Goal: Use online tool/utility: Utilize a website feature to perform a specific function

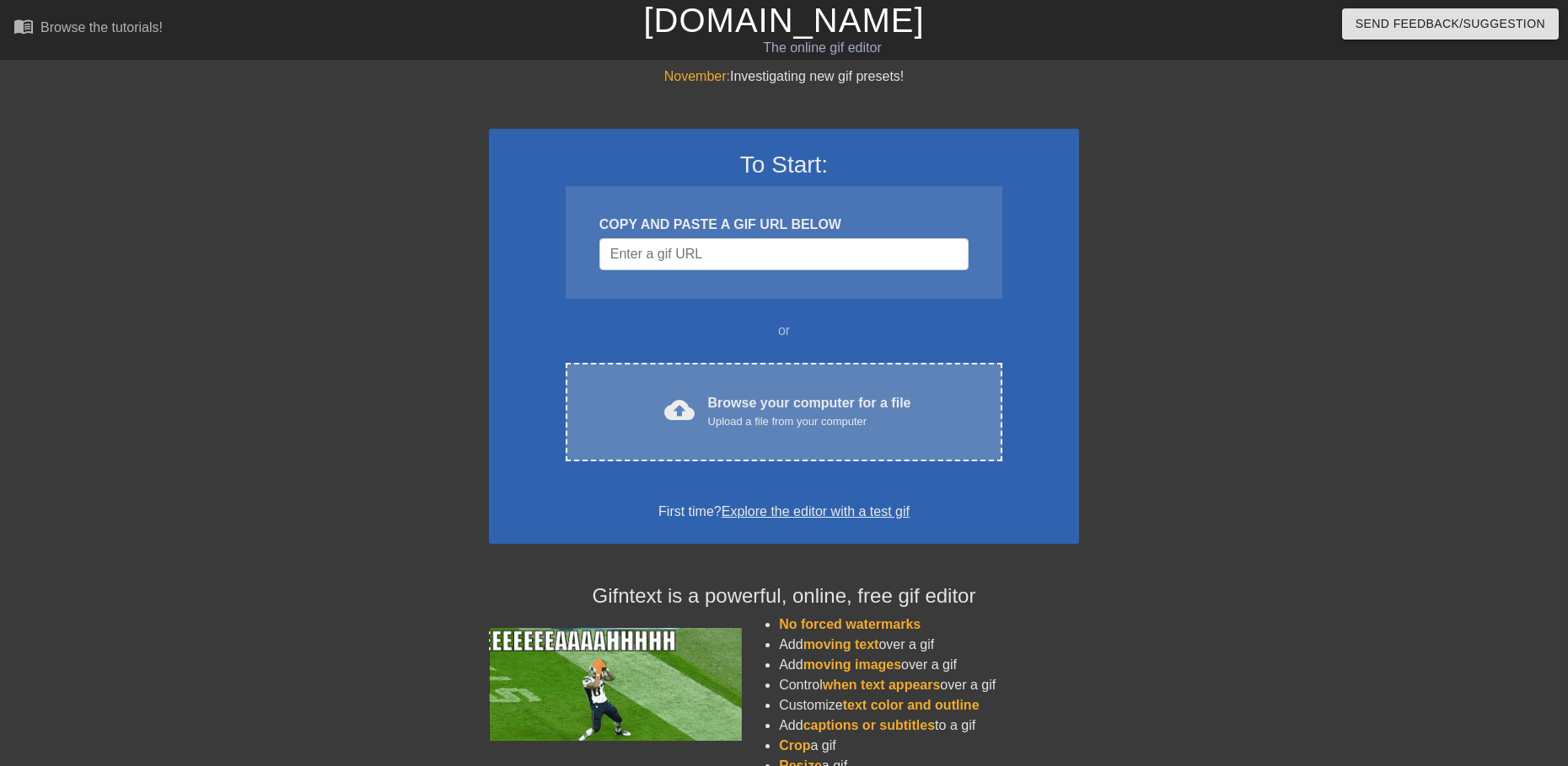
click at [743, 394] on div "Browse your computer for a file Upload a file from your computer" at bounding box center [810, 412] width 203 height 37
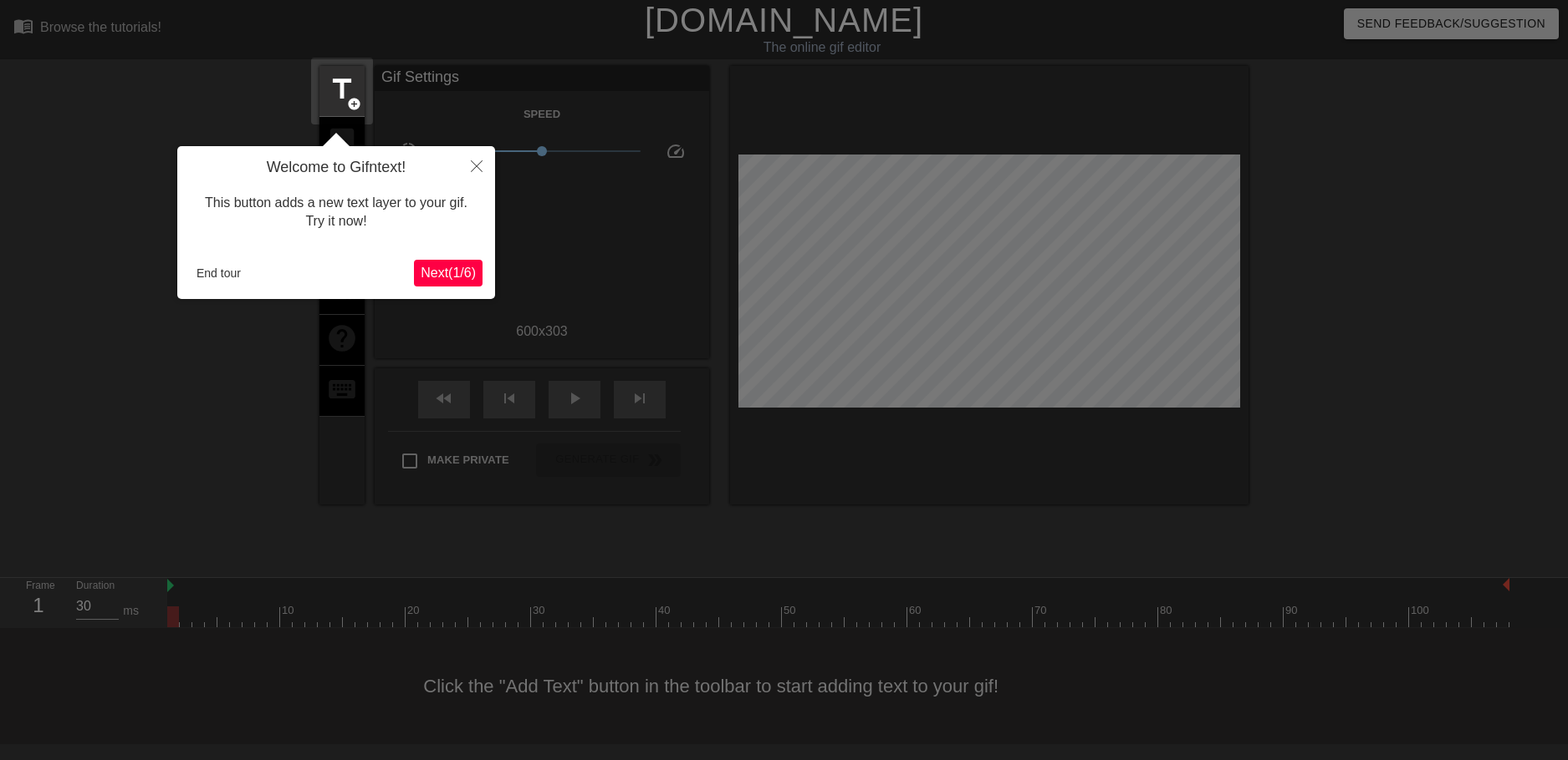
click at [414, 271] on button "Next ( 1 / 6 )" at bounding box center [448, 273] width 69 height 27
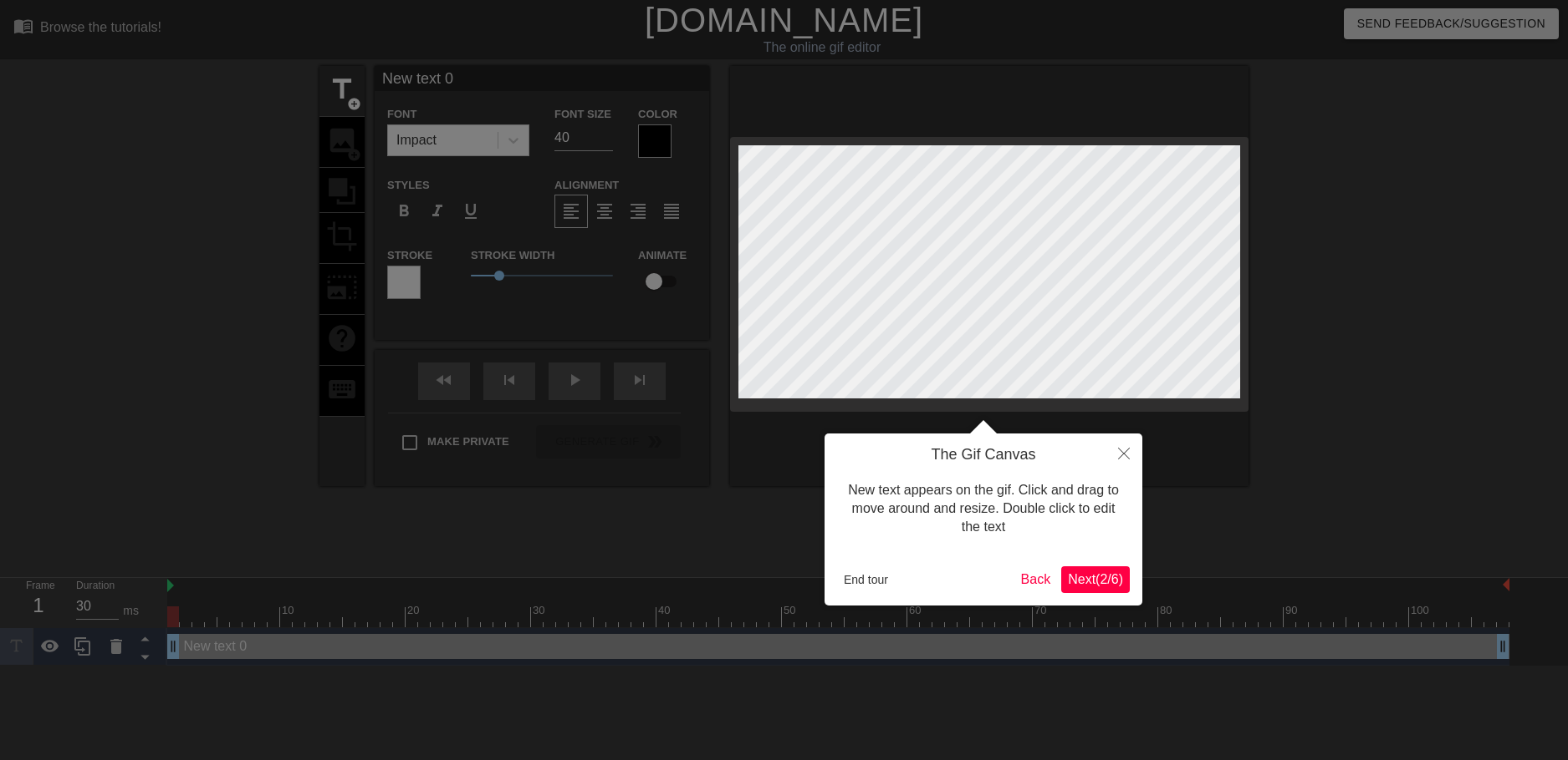
click at [1116, 592] on button "Next ( 2 / 6 )" at bounding box center [1095, 580] width 69 height 27
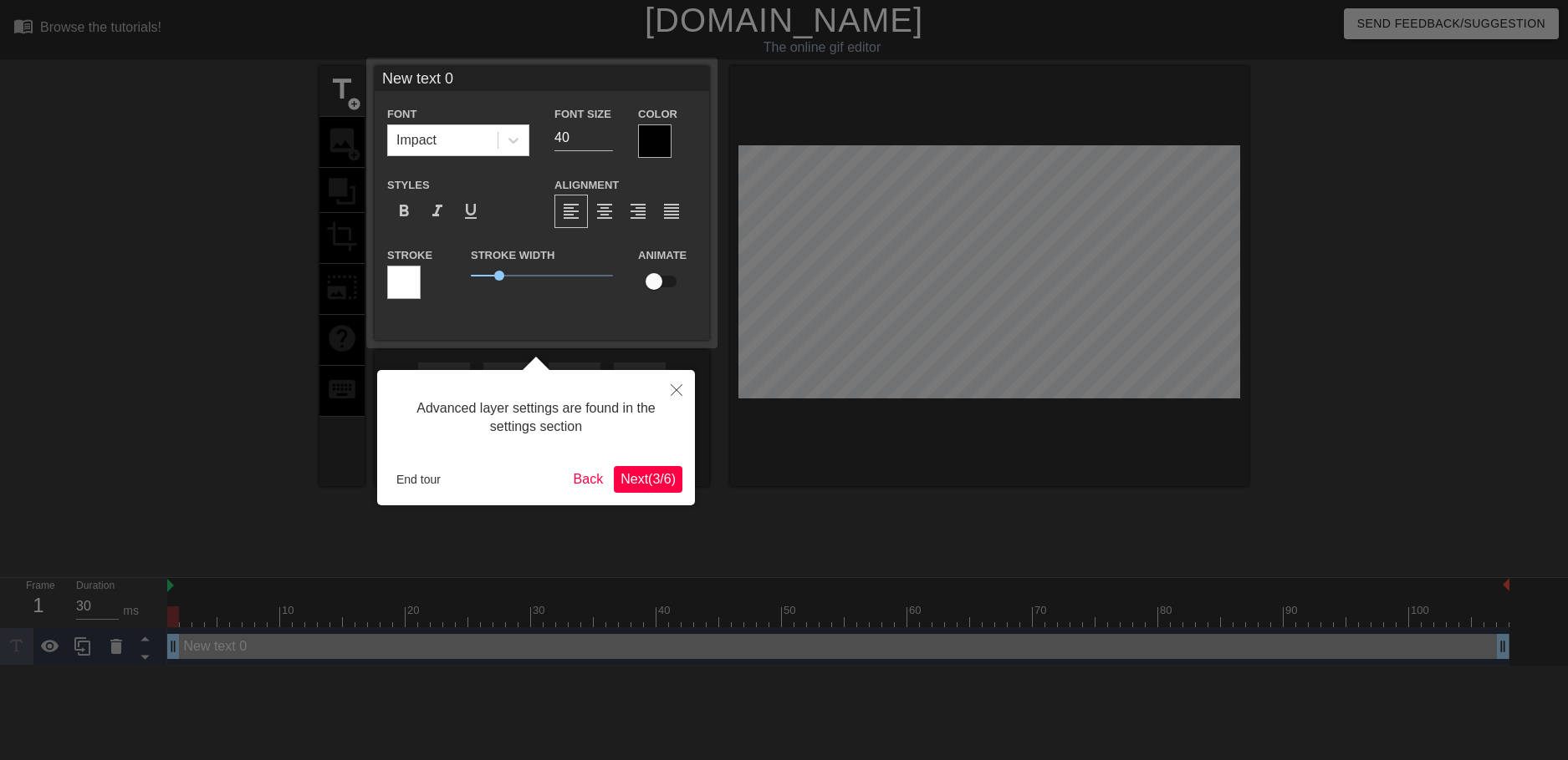
click at [687, 483] on div "Advanced layer settings are found in the settings section End tour Back Next ( …" at bounding box center [535, 438] width 318 height 135
click at [646, 484] on span "Next ( 3 / 6 )" at bounding box center [648, 480] width 55 height 14
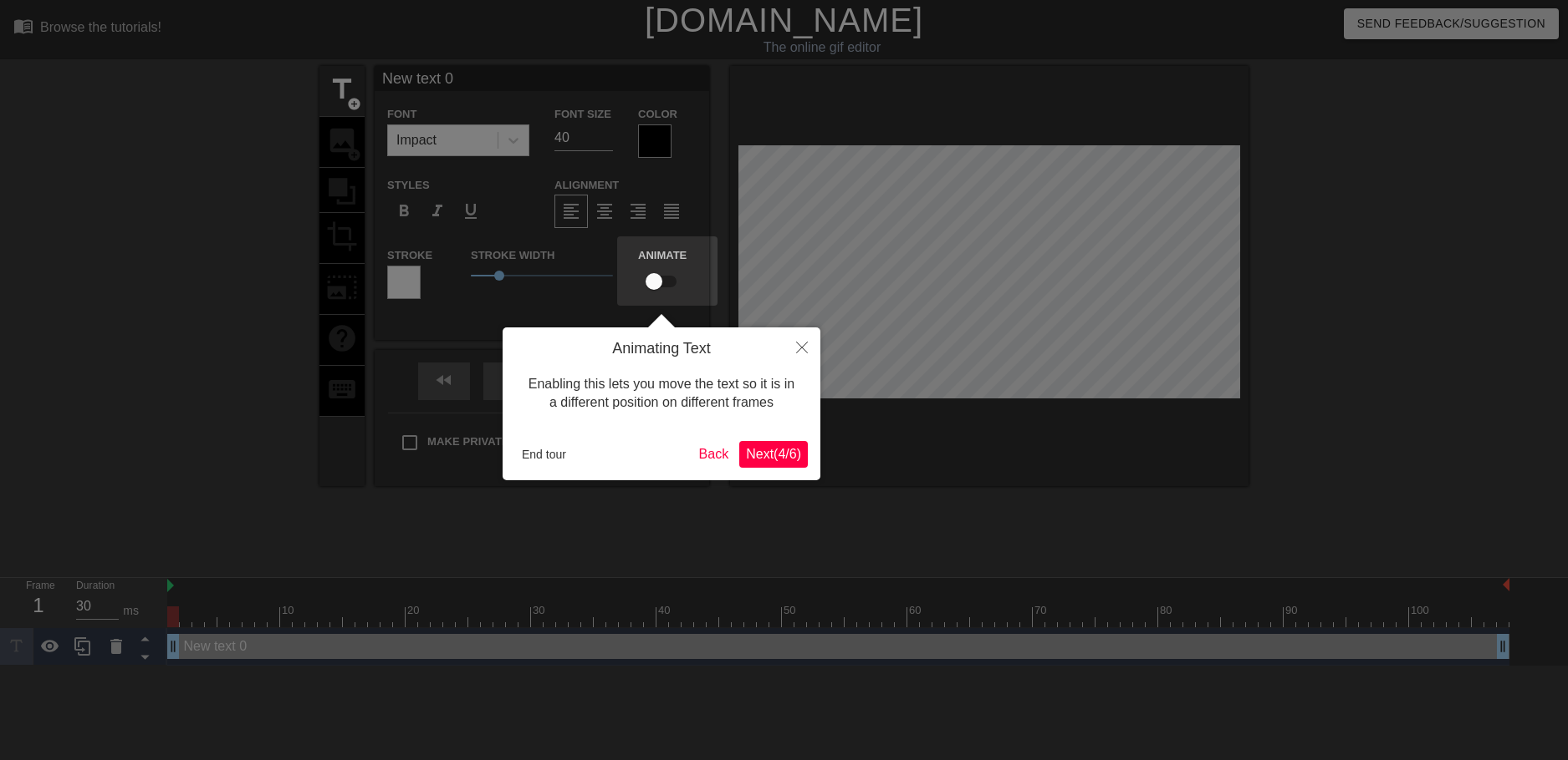
click at [790, 457] on span "Next ( 4 / 6 )" at bounding box center [774, 454] width 55 height 14
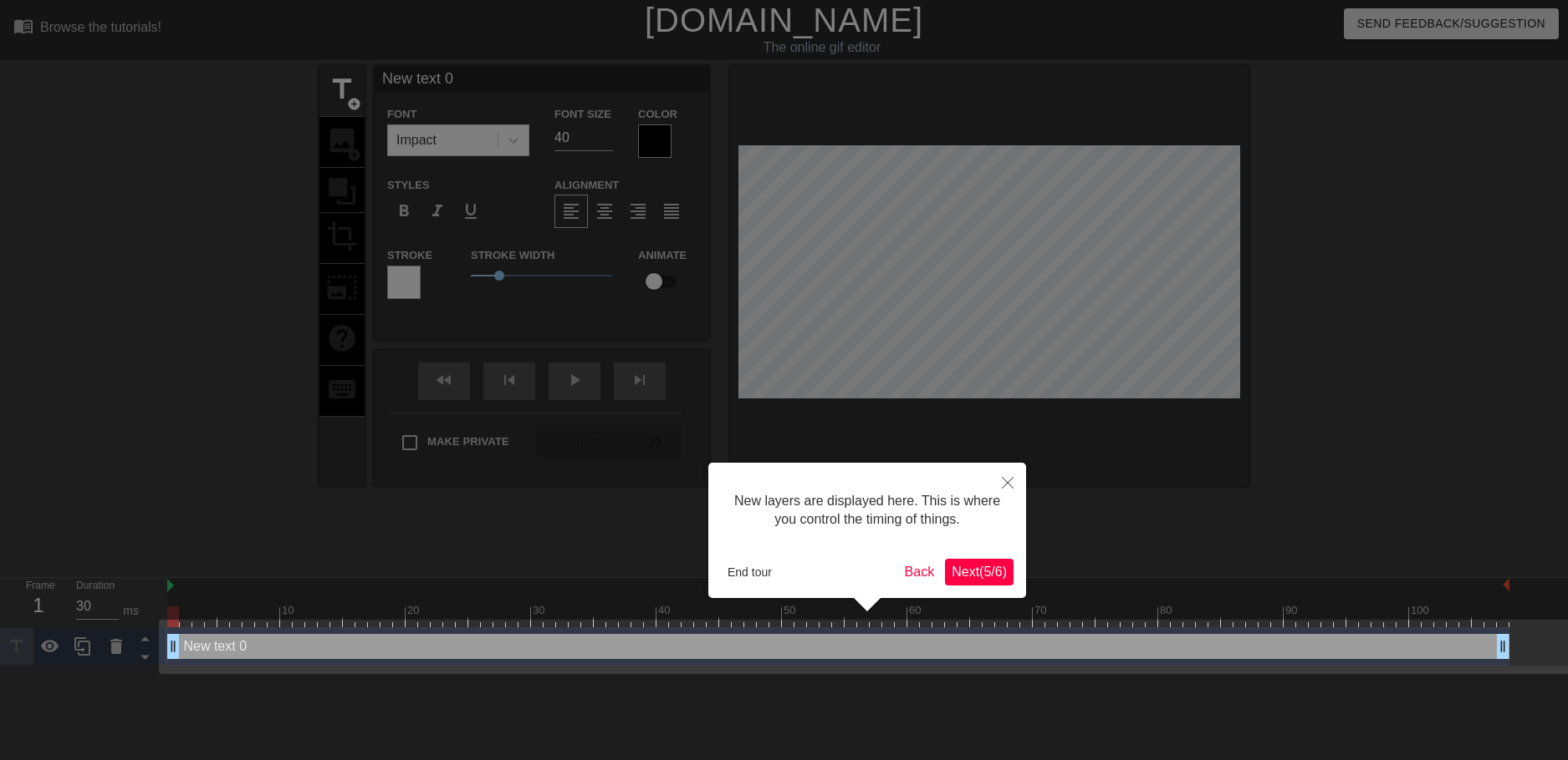
click at [970, 568] on span "Next ( 5 / 6 )" at bounding box center [979, 572] width 55 height 14
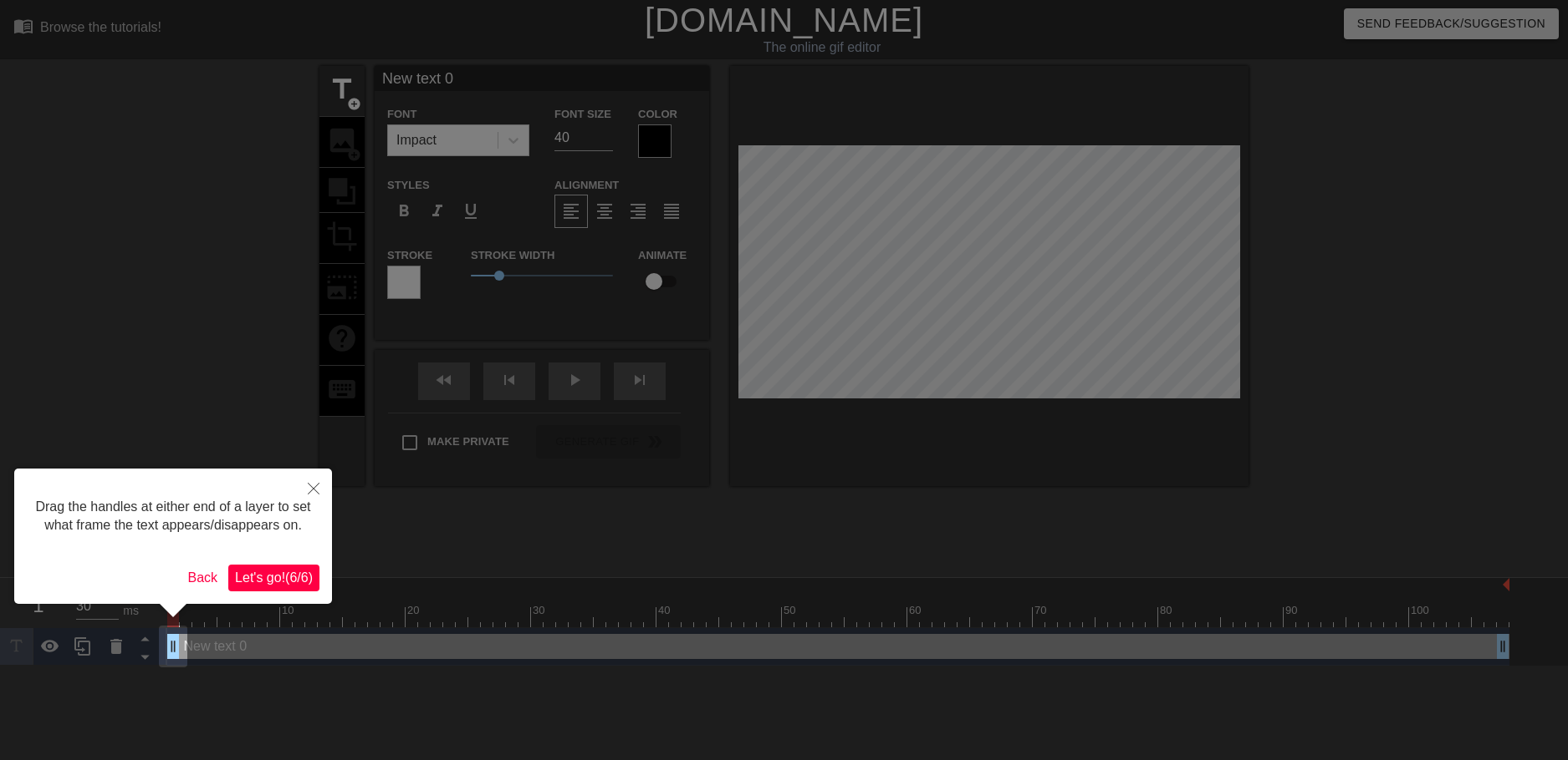
click at [285, 576] on span "Let's go! ( 6 / 6 )" at bounding box center [273, 578] width 77 height 14
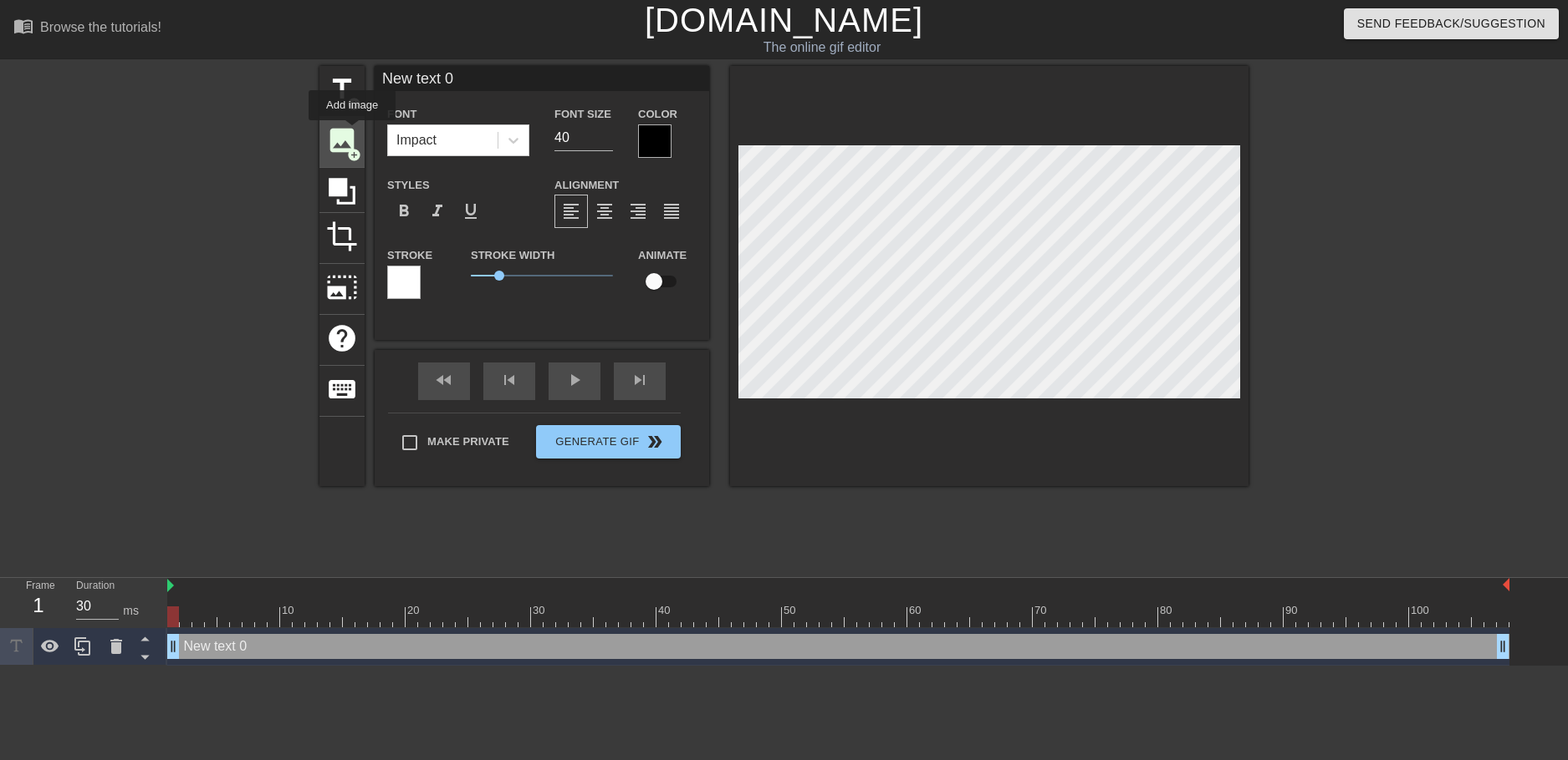
click at [352, 132] on span "image" at bounding box center [342, 141] width 32 height 32
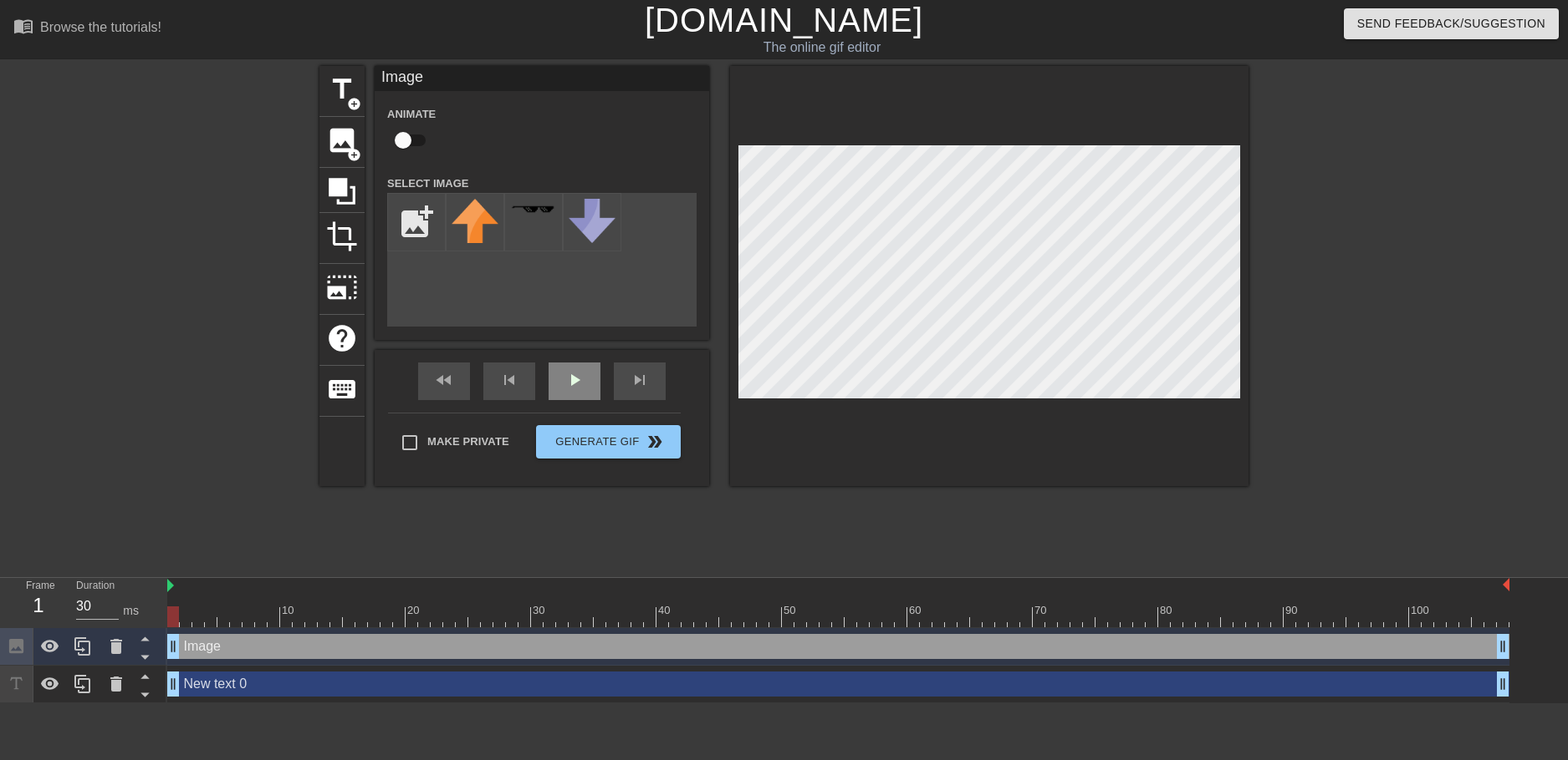
click at [588, 384] on div "play_arrow" at bounding box center [574, 382] width 52 height 37
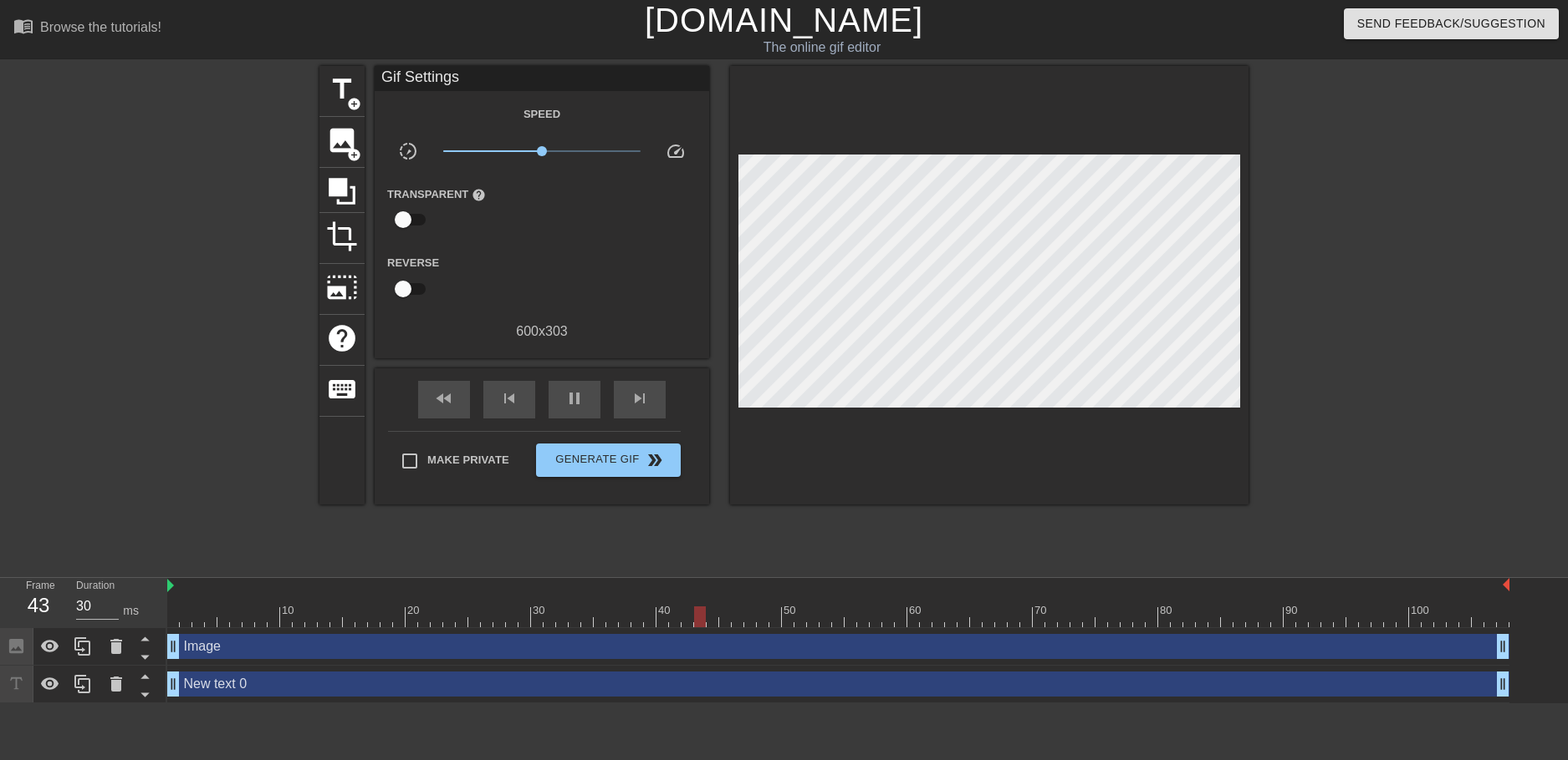
click at [228, 670] on div "New text 0 drag_handle drag_handle" at bounding box center [838, 684] width 1342 height 37
click at [208, 691] on div "New text 0 drag_handle drag_handle" at bounding box center [838, 684] width 1342 height 25
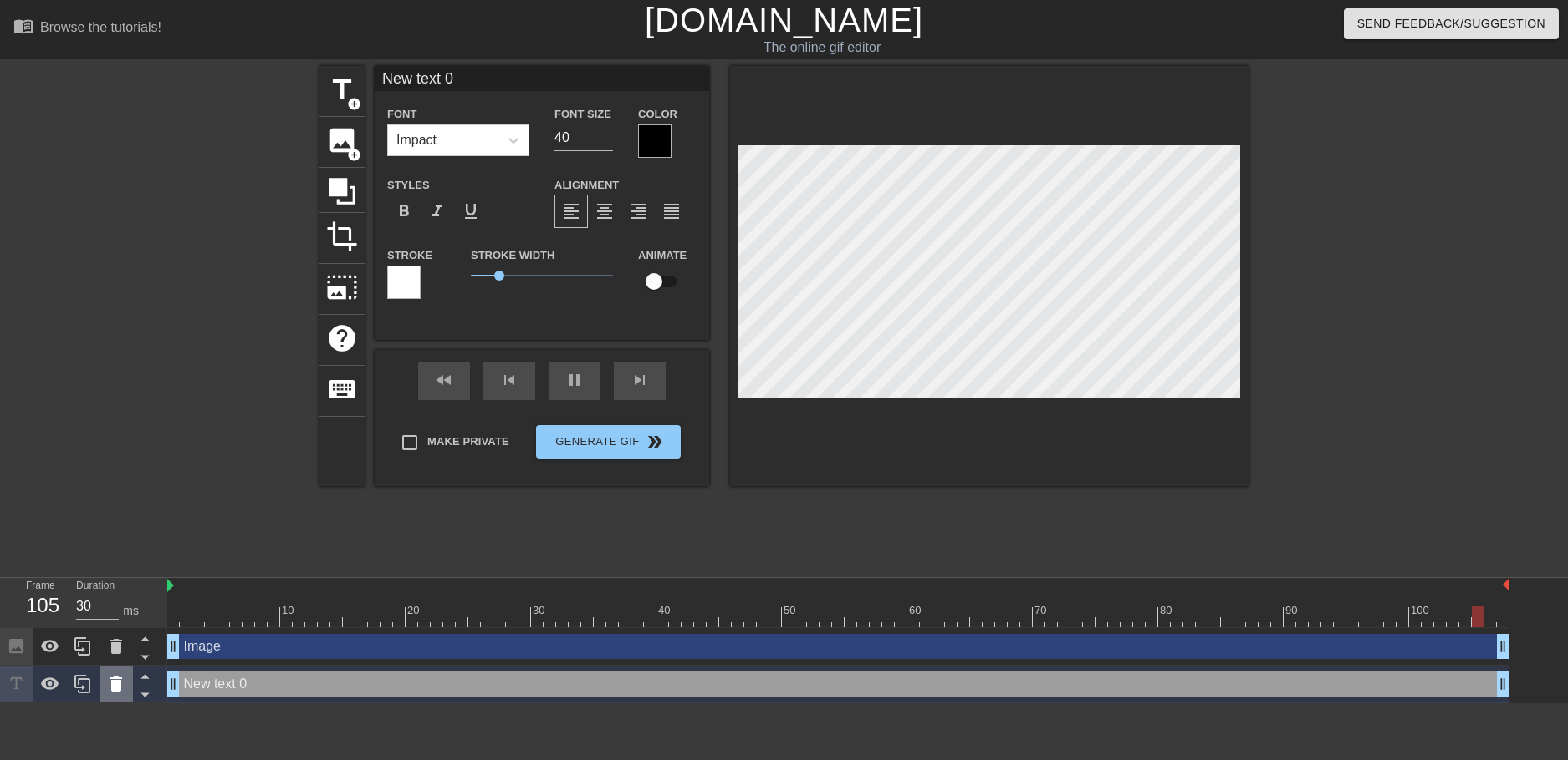
click at [109, 683] on icon at bounding box center [116, 684] width 20 height 20
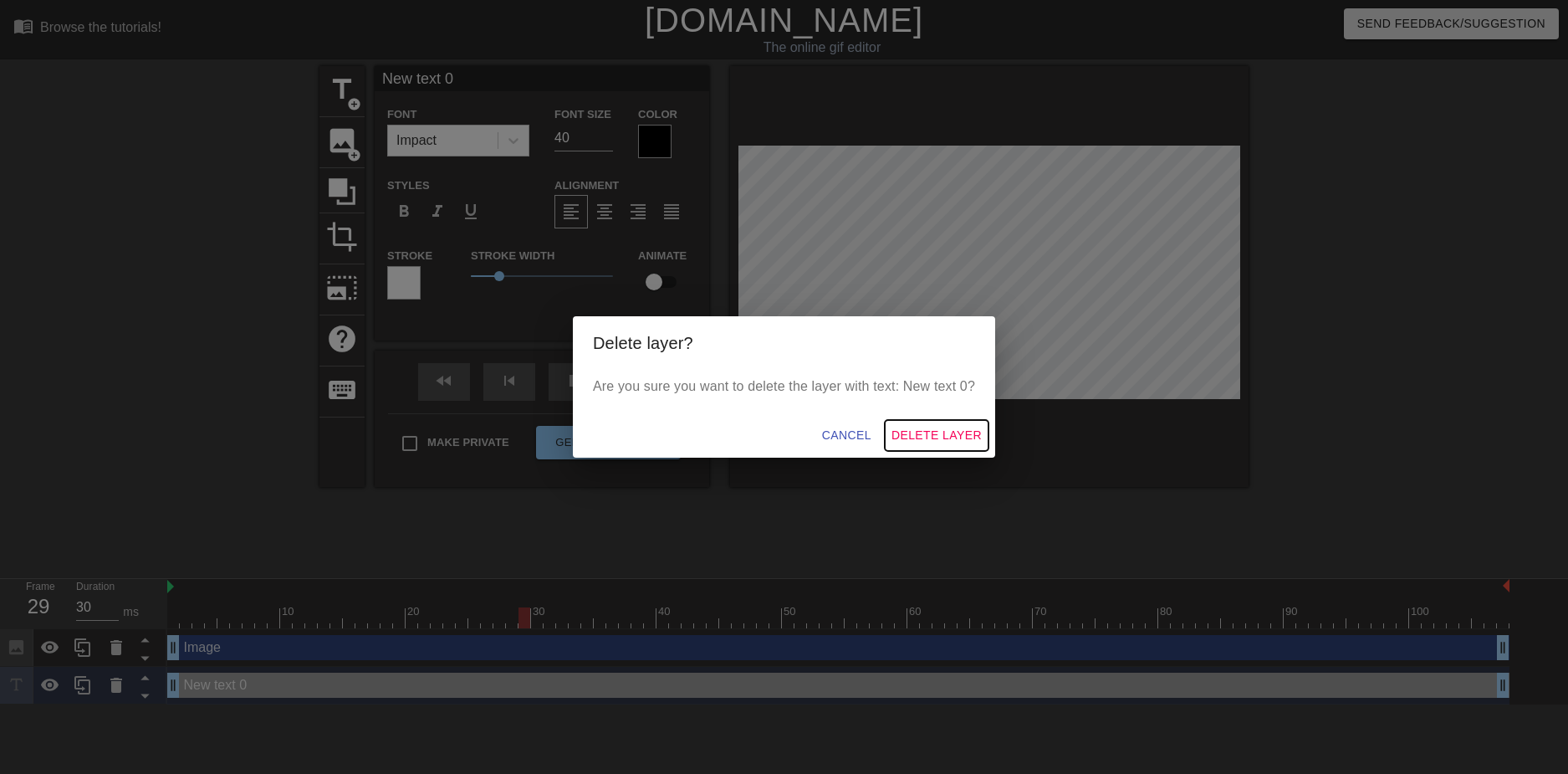
click at [909, 432] on span "Delete Layer" at bounding box center [936, 435] width 90 height 20
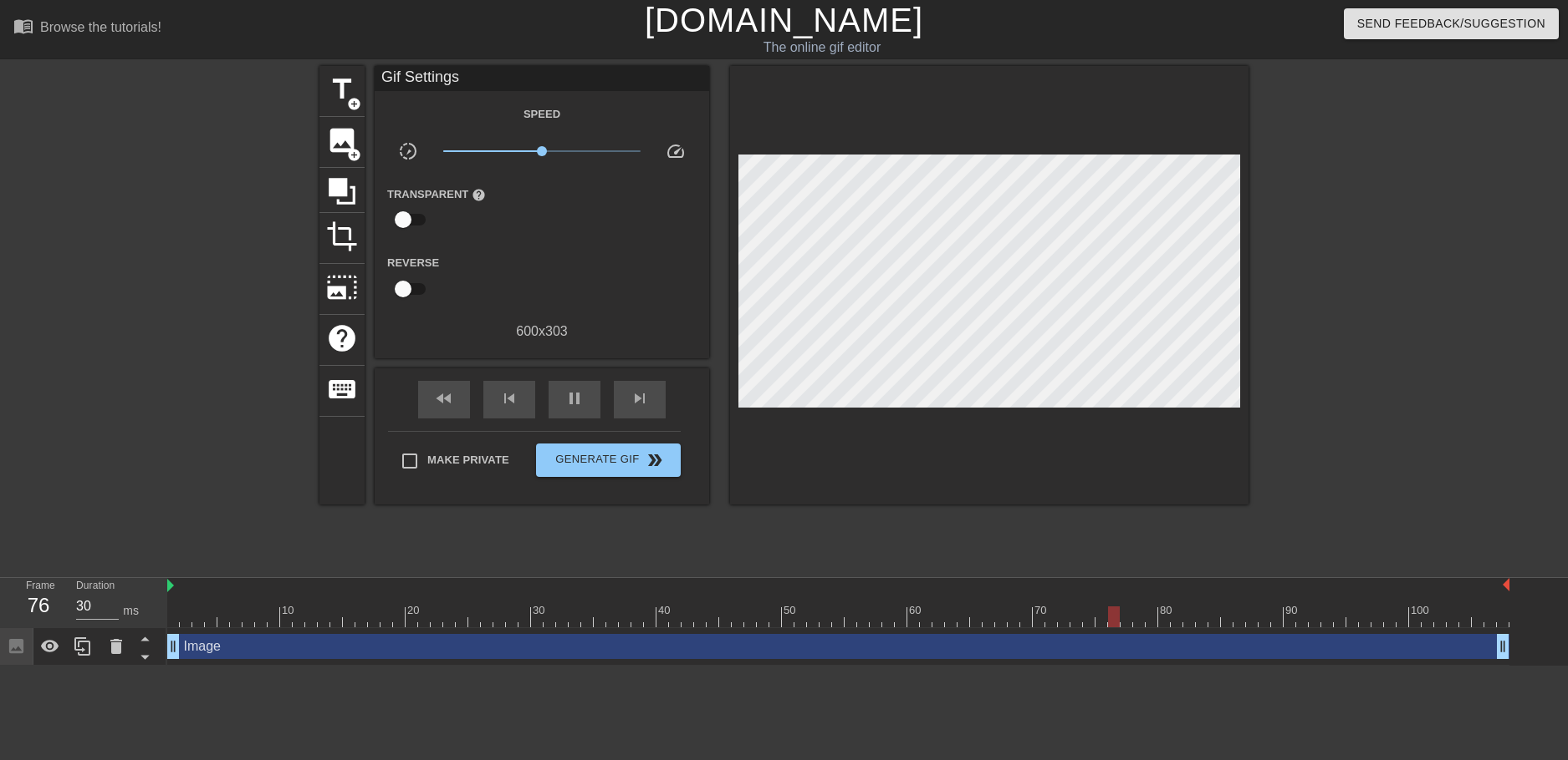
click at [252, 637] on div "Image drag_handle drag_handle" at bounding box center [838, 647] width 1342 height 25
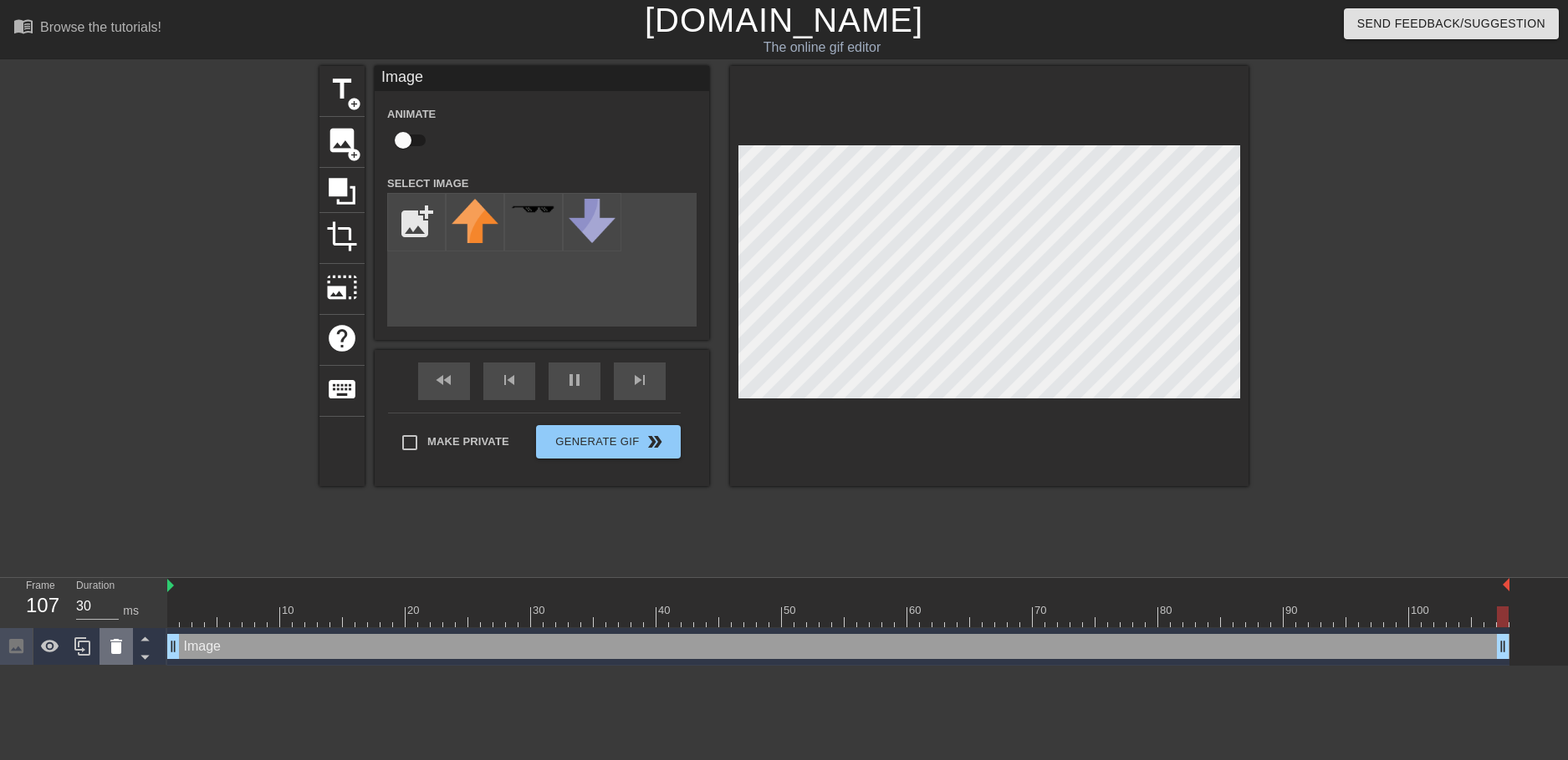
click at [114, 646] on icon at bounding box center [116, 646] width 12 height 15
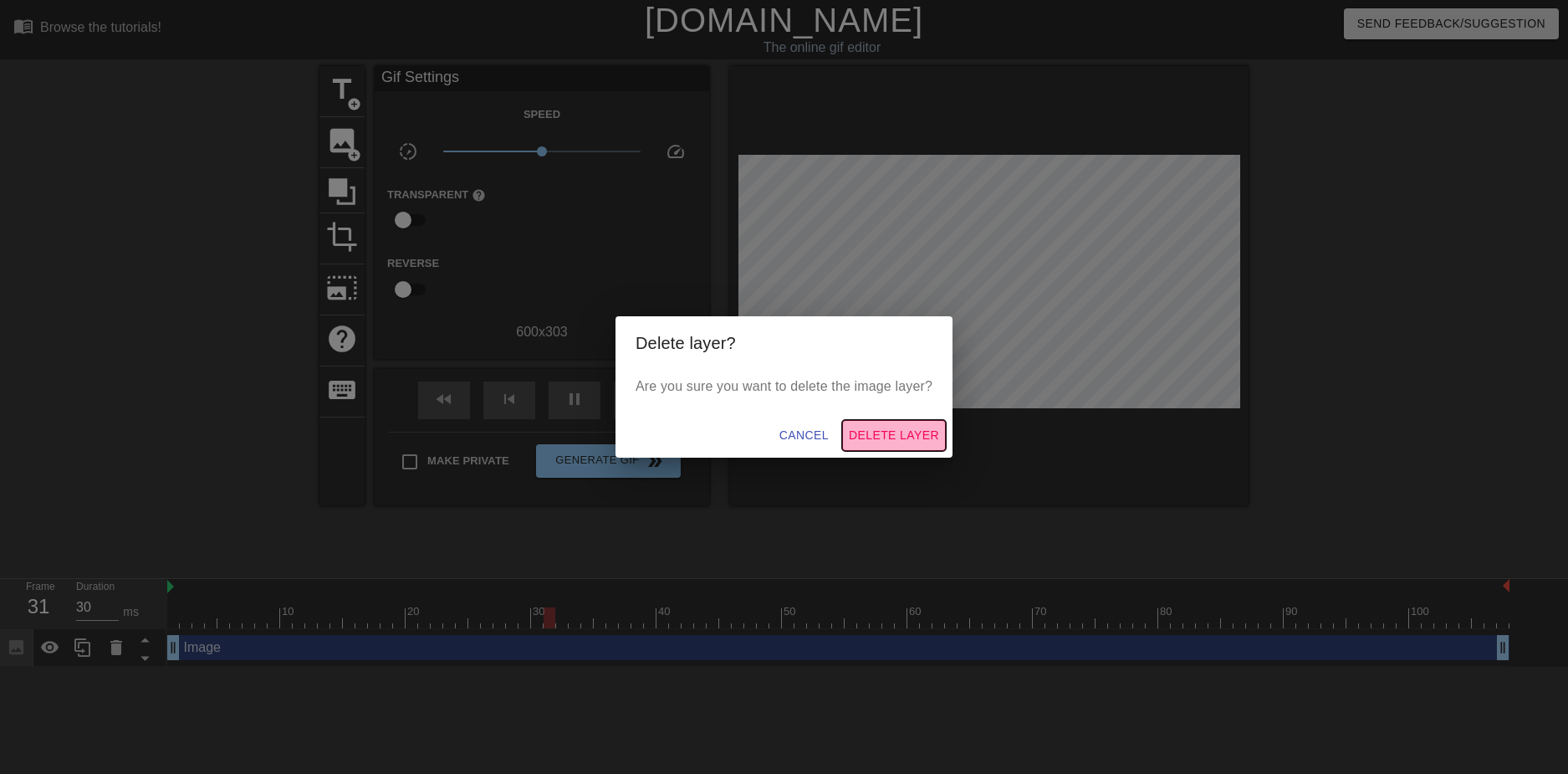
click at [878, 434] on span "Delete Layer" at bounding box center [893, 435] width 90 height 20
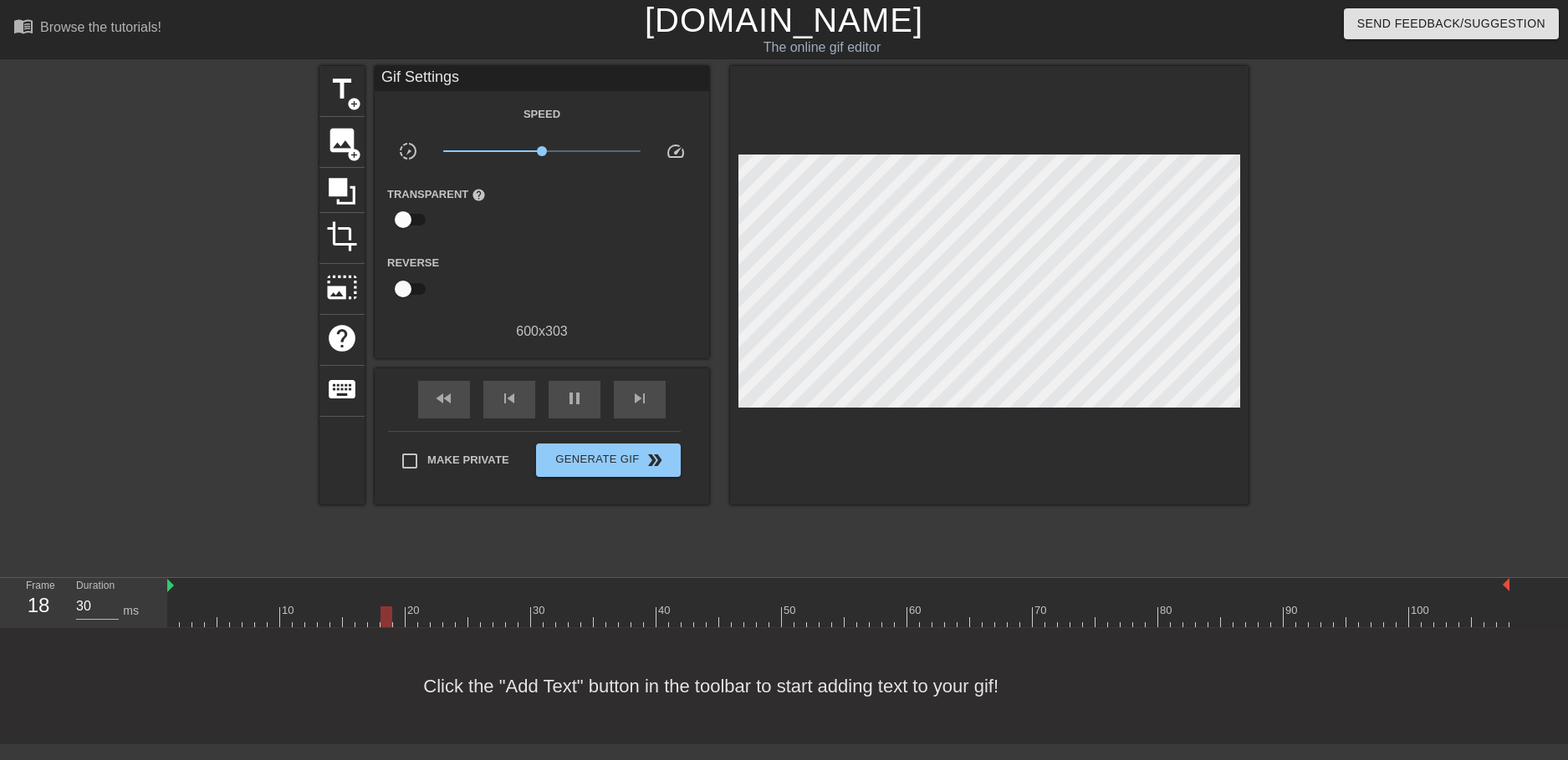
click at [185, 675] on div "Click the "Add Text" button in the toolbar to start adding text to your gif!" at bounding box center [784, 686] width 1568 height 117
drag, startPoint x: 341, startPoint y: 675, endPoint x: 675, endPoint y: 694, distance: 334.5
click at [674, 694] on div "Click the "Add Text" button in the toolbar to start adding text to your gif!" at bounding box center [784, 686] width 1568 height 117
drag, startPoint x: 881, startPoint y: 681, endPoint x: 854, endPoint y: 655, distance: 37.5
click at [880, 680] on div "Click the "Add Text" button in the toolbar to start adding text to your gif!" at bounding box center [784, 686] width 1568 height 117
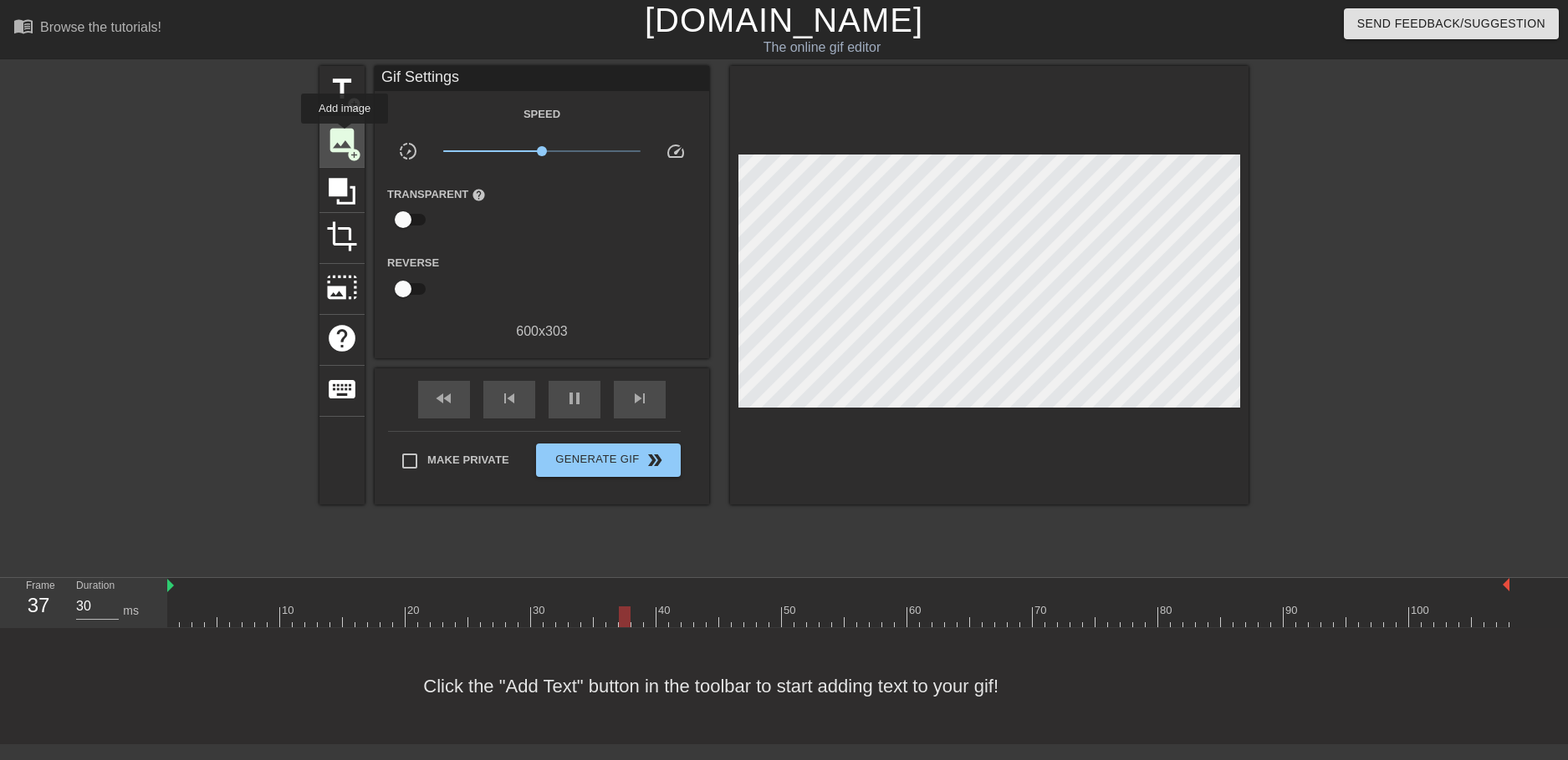
click at [345, 135] on span "image" at bounding box center [342, 141] width 32 height 32
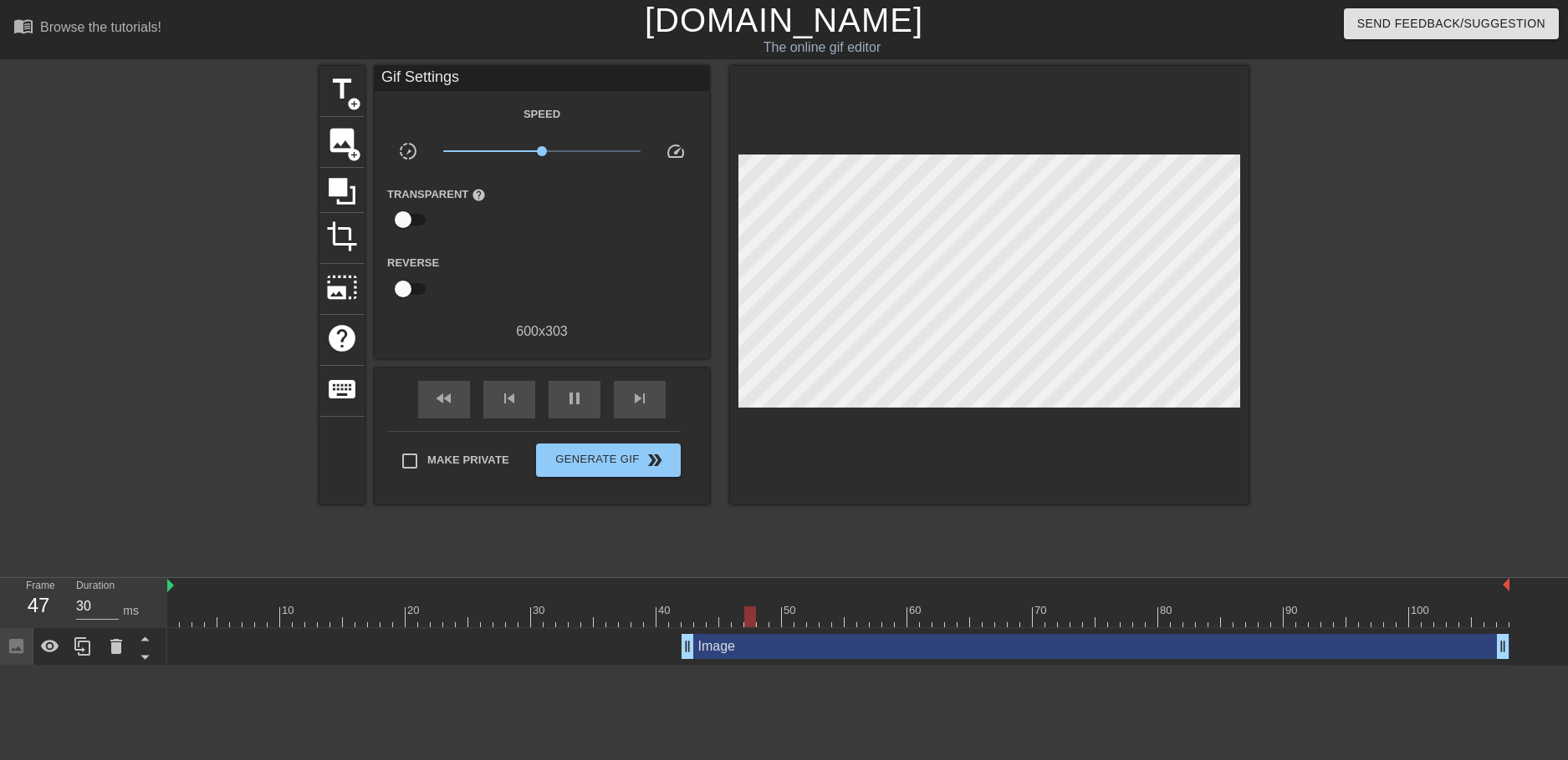
click at [251, 651] on div "Image drag_handle drag_handle" at bounding box center [838, 647] width 1342 height 25
click at [789, 645] on div "Image drag_handle drag_handle" at bounding box center [1095, 647] width 828 height 25
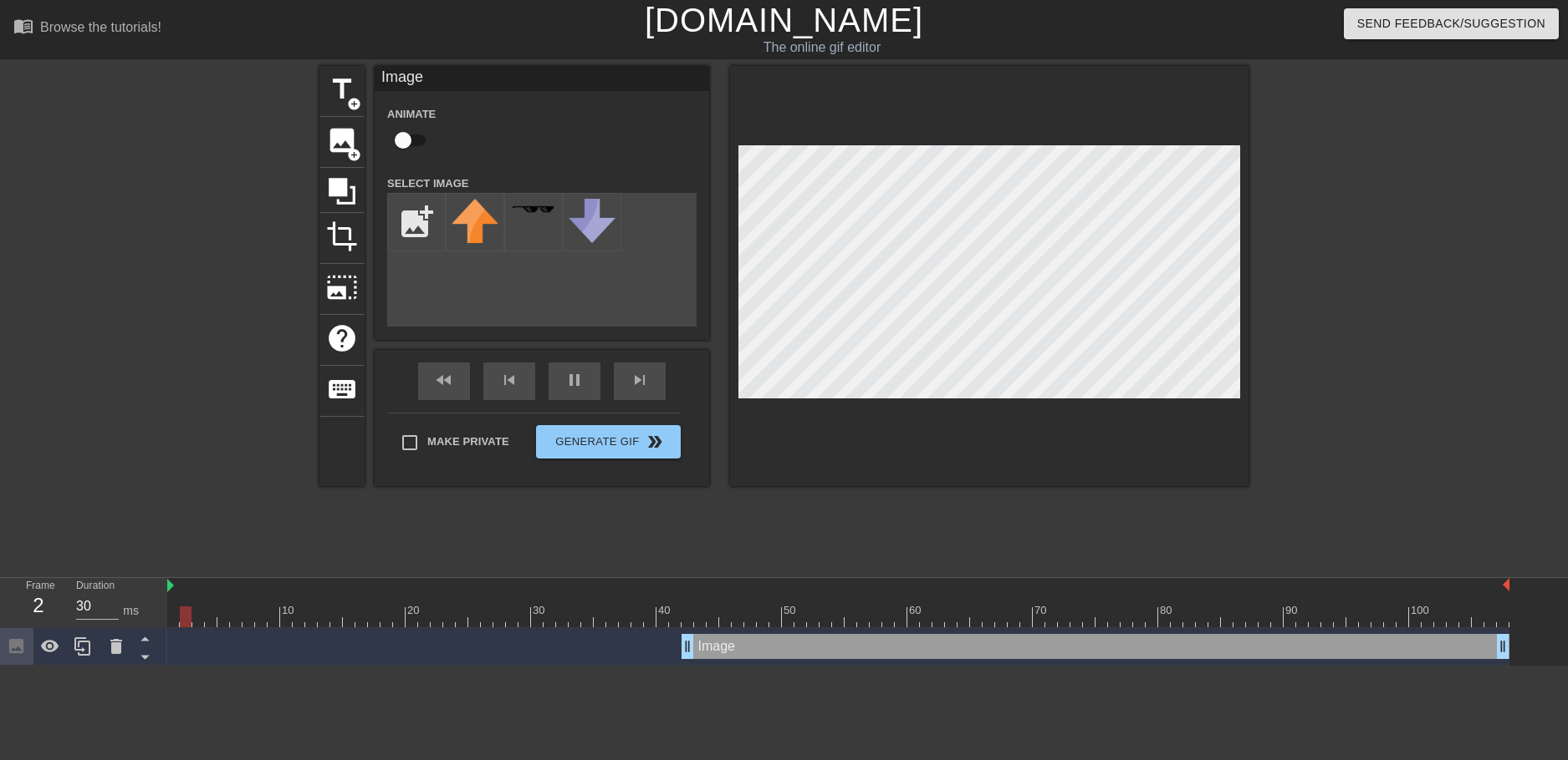
drag, startPoint x: 778, startPoint y: 653, endPoint x: 739, endPoint y: 652, distance: 39.0
click at [739, 652] on div "Image drag_handle drag_handle" at bounding box center [1095, 647] width 828 height 25
click at [143, 653] on icon at bounding box center [144, 657] width 20 height 20
click at [120, 651] on icon at bounding box center [116, 646] width 12 height 15
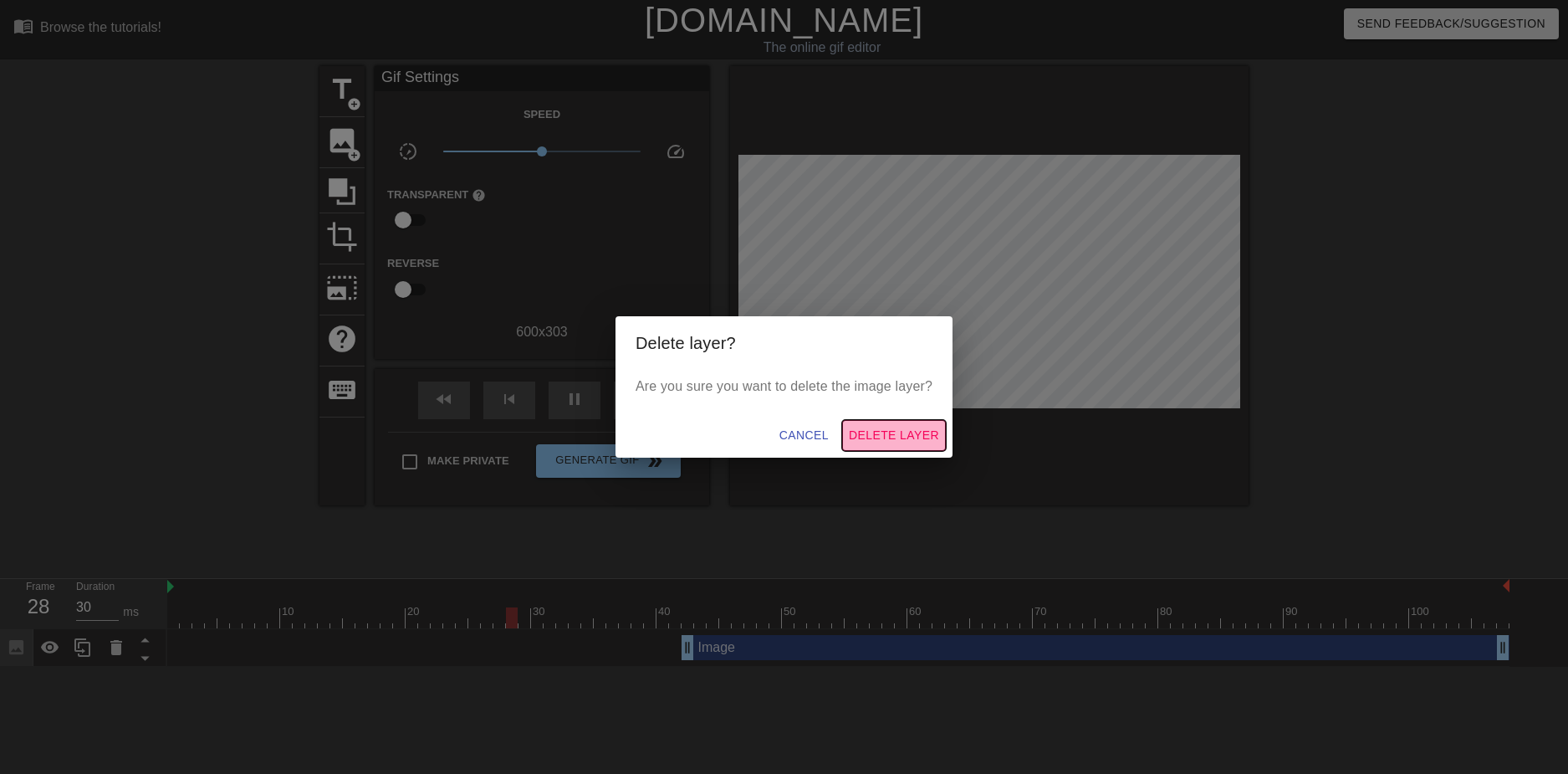
click at [928, 435] on span "Delete Layer" at bounding box center [893, 435] width 90 height 20
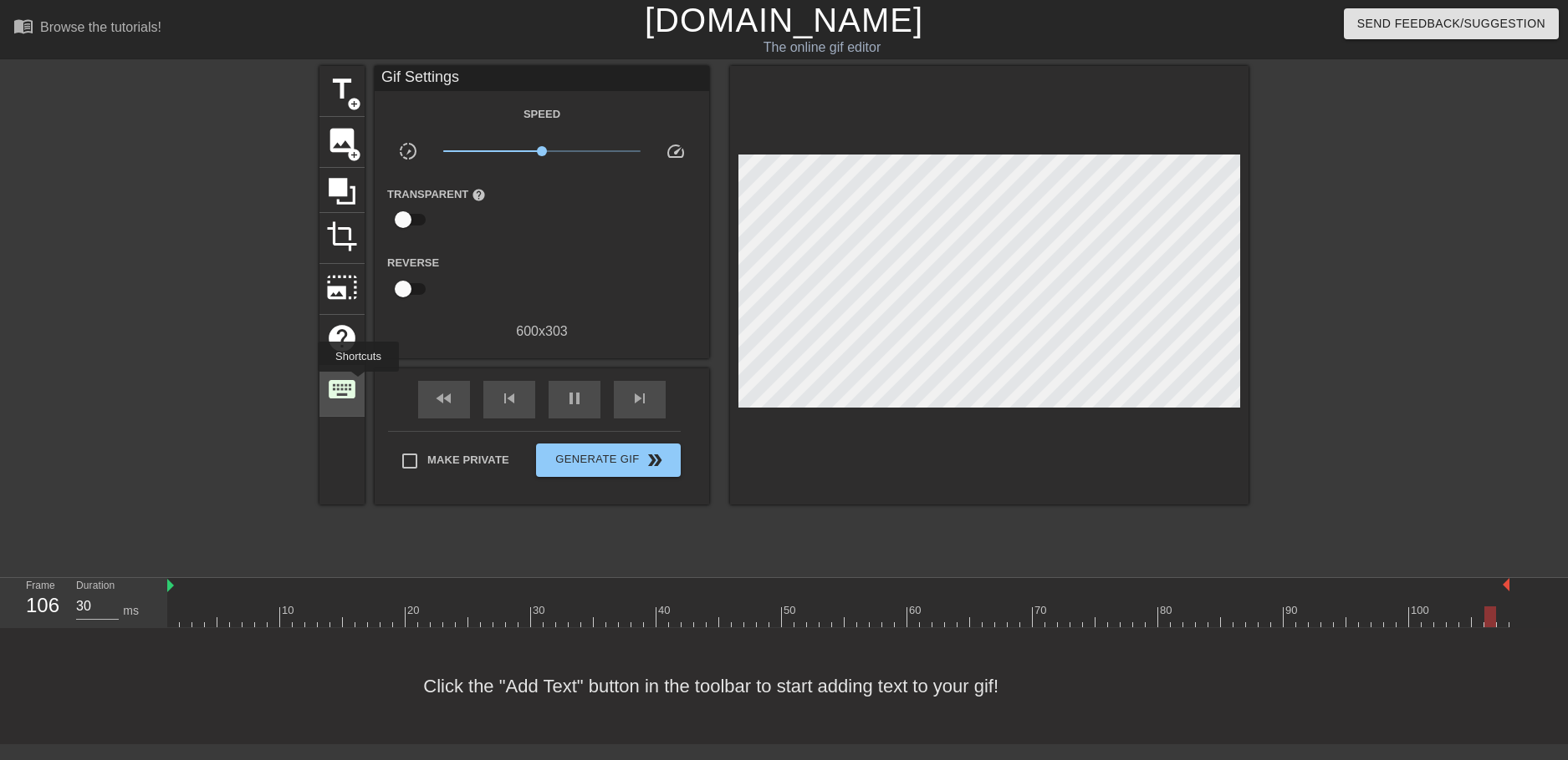
click at [358, 384] on div "keyboard" at bounding box center [342, 391] width 45 height 51
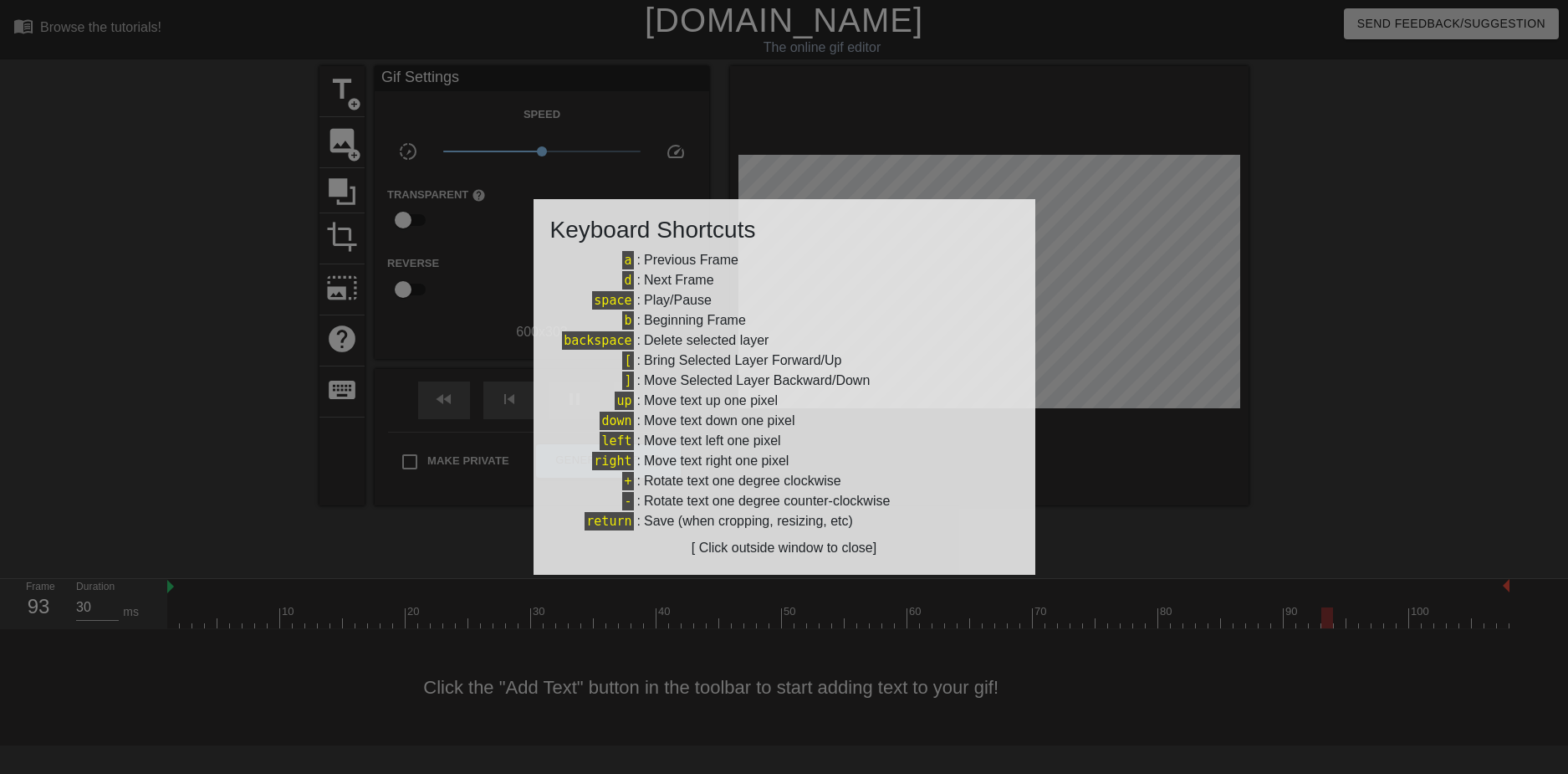
click at [331, 358] on div at bounding box center [784, 387] width 1568 height 774
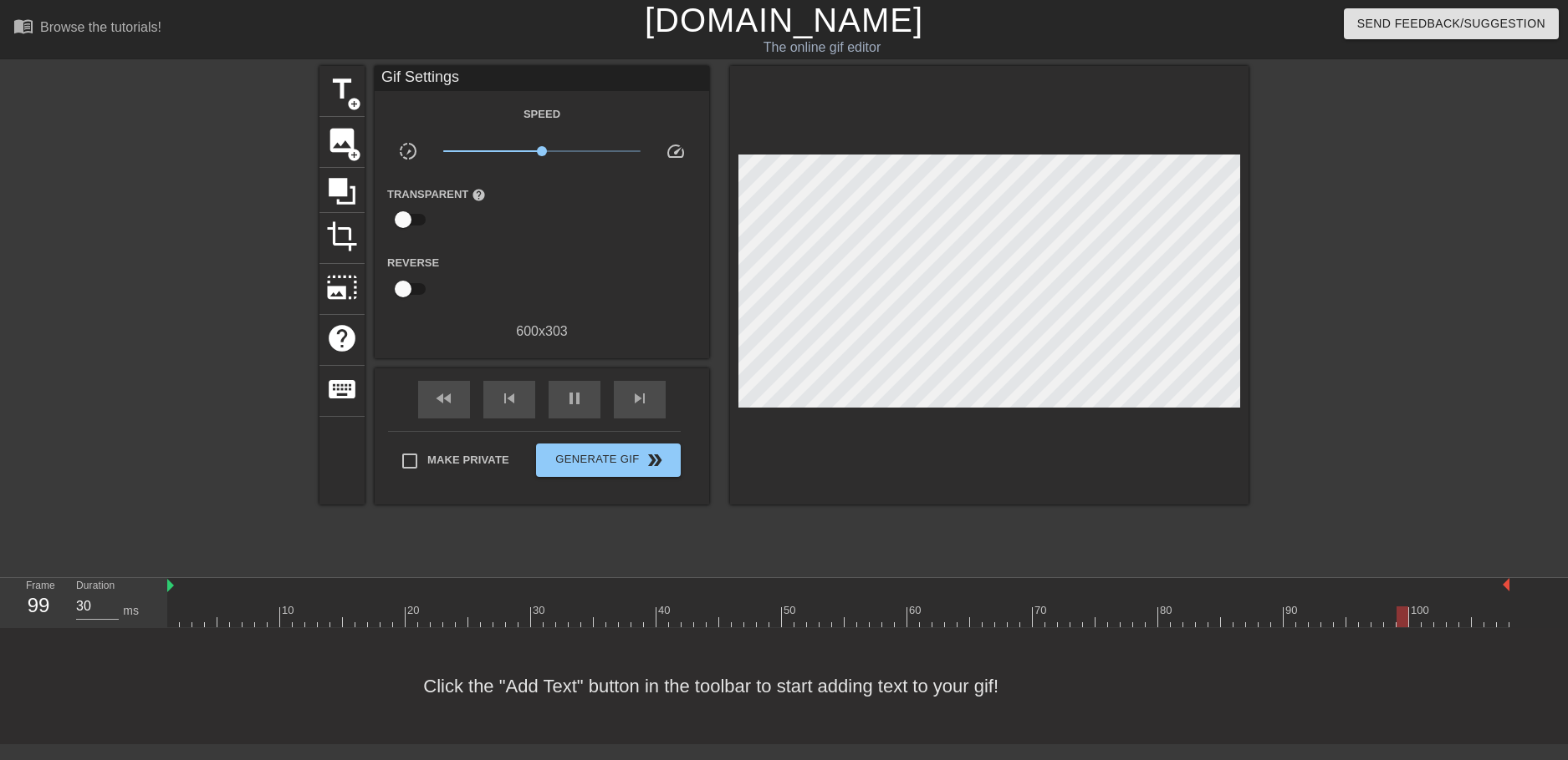
click at [384, 732] on div "Click the "Add Text" button in the toolbar to start adding text to your gif!" at bounding box center [784, 686] width 1568 height 117
click at [349, 193] on icon at bounding box center [342, 191] width 32 height 32
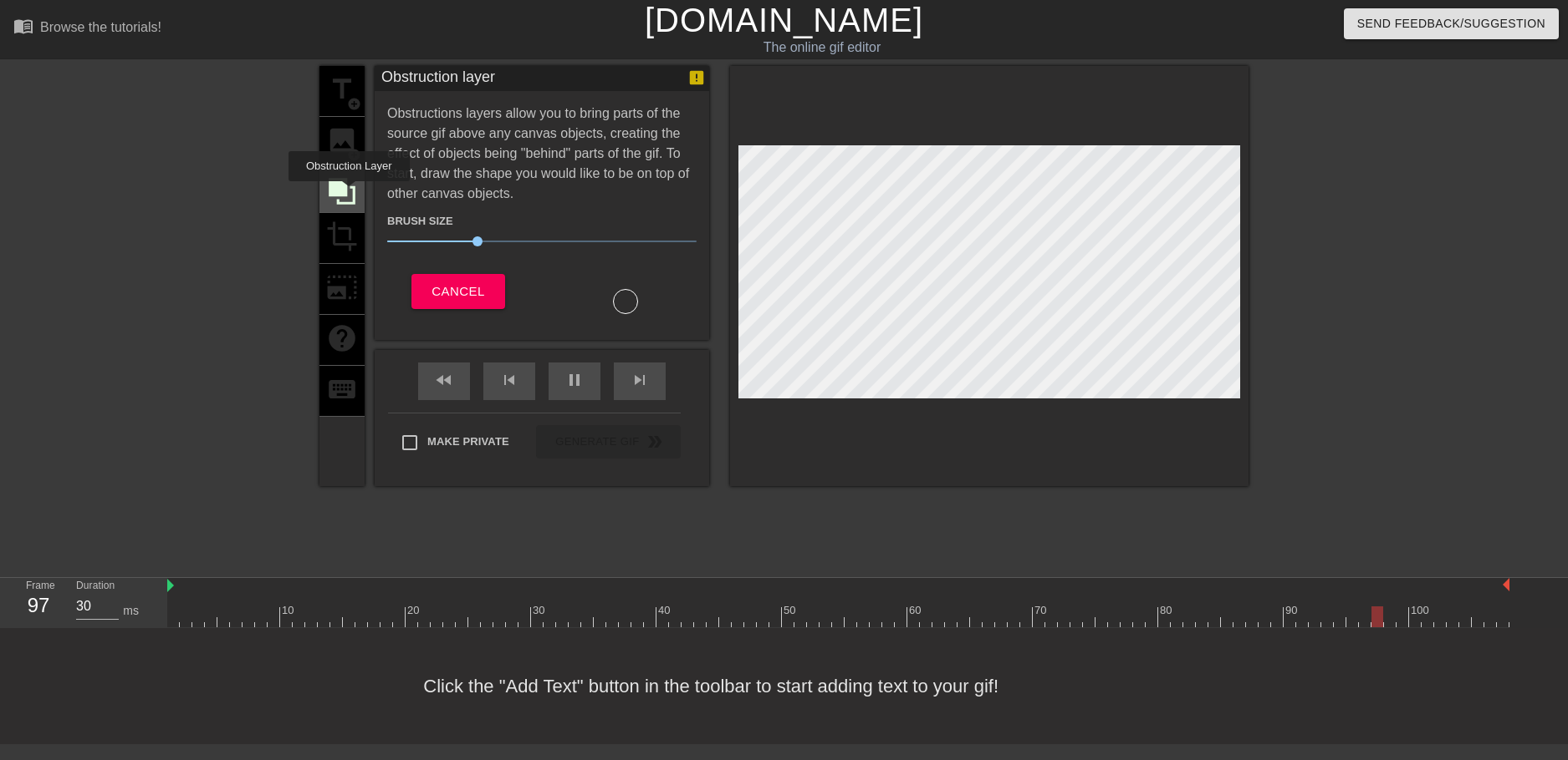
click at [349, 193] on icon at bounding box center [342, 191] width 32 height 32
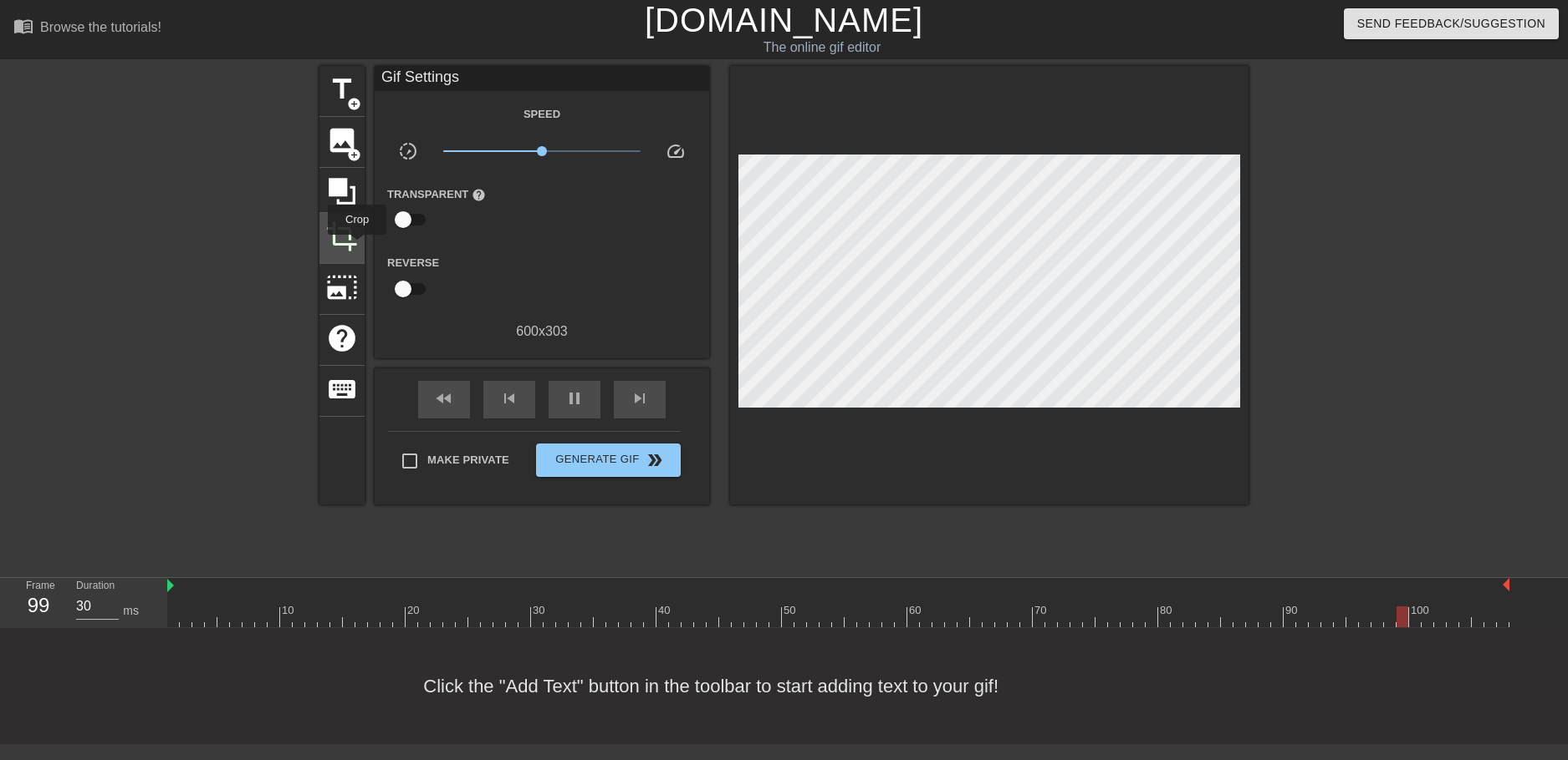
drag, startPoint x: 358, startPoint y: 230, endPoint x: 357, endPoint y: 247, distance: 17.0
click at [357, 247] on div "crop" at bounding box center [342, 238] width 45 height 51
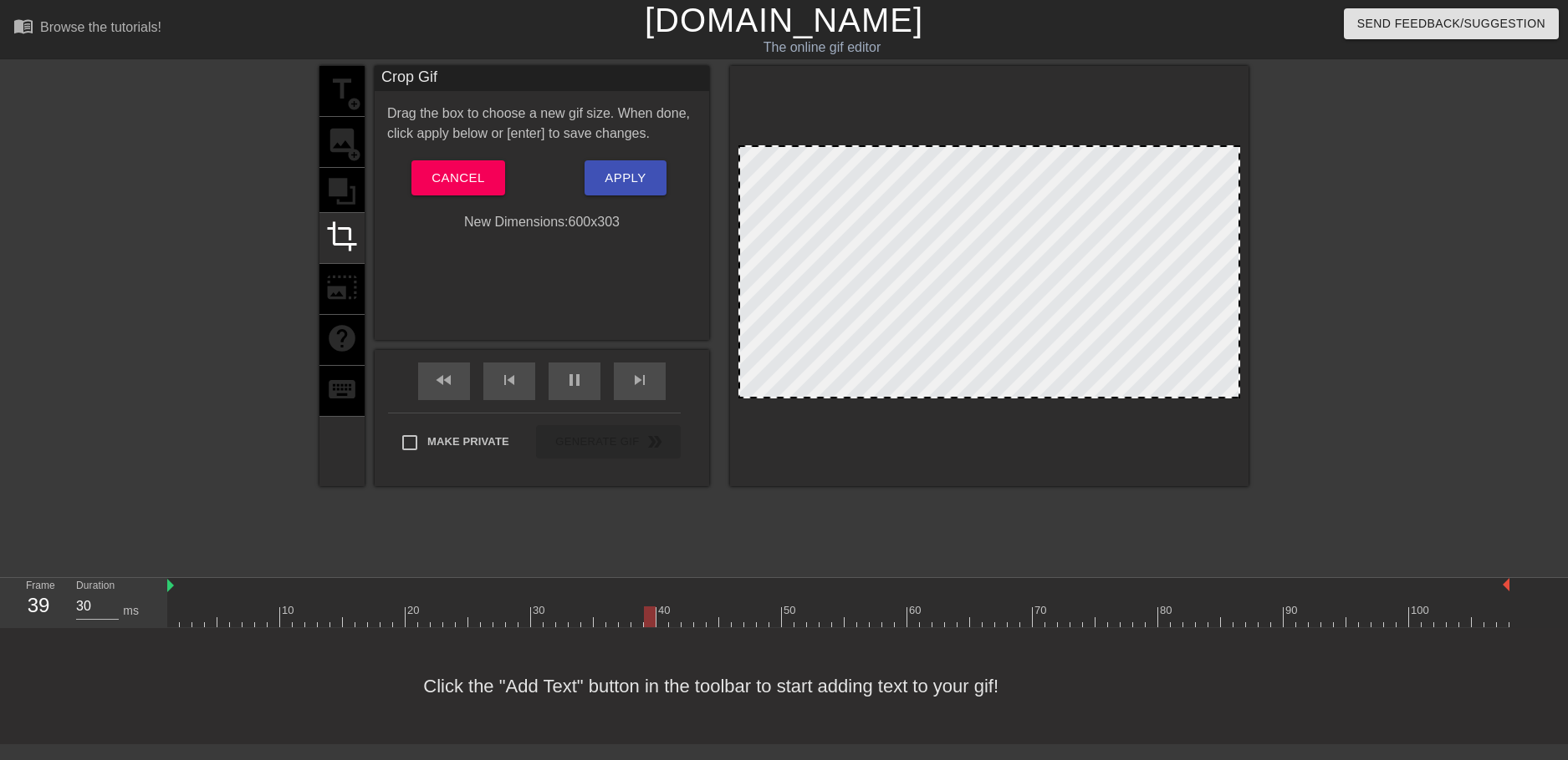
click at [199, 226] on div at bounding box center [174, 316] width 251 height 501
click at [443, 182] on span "Cancel" at bounding box center [458, 178] width 53 height 21
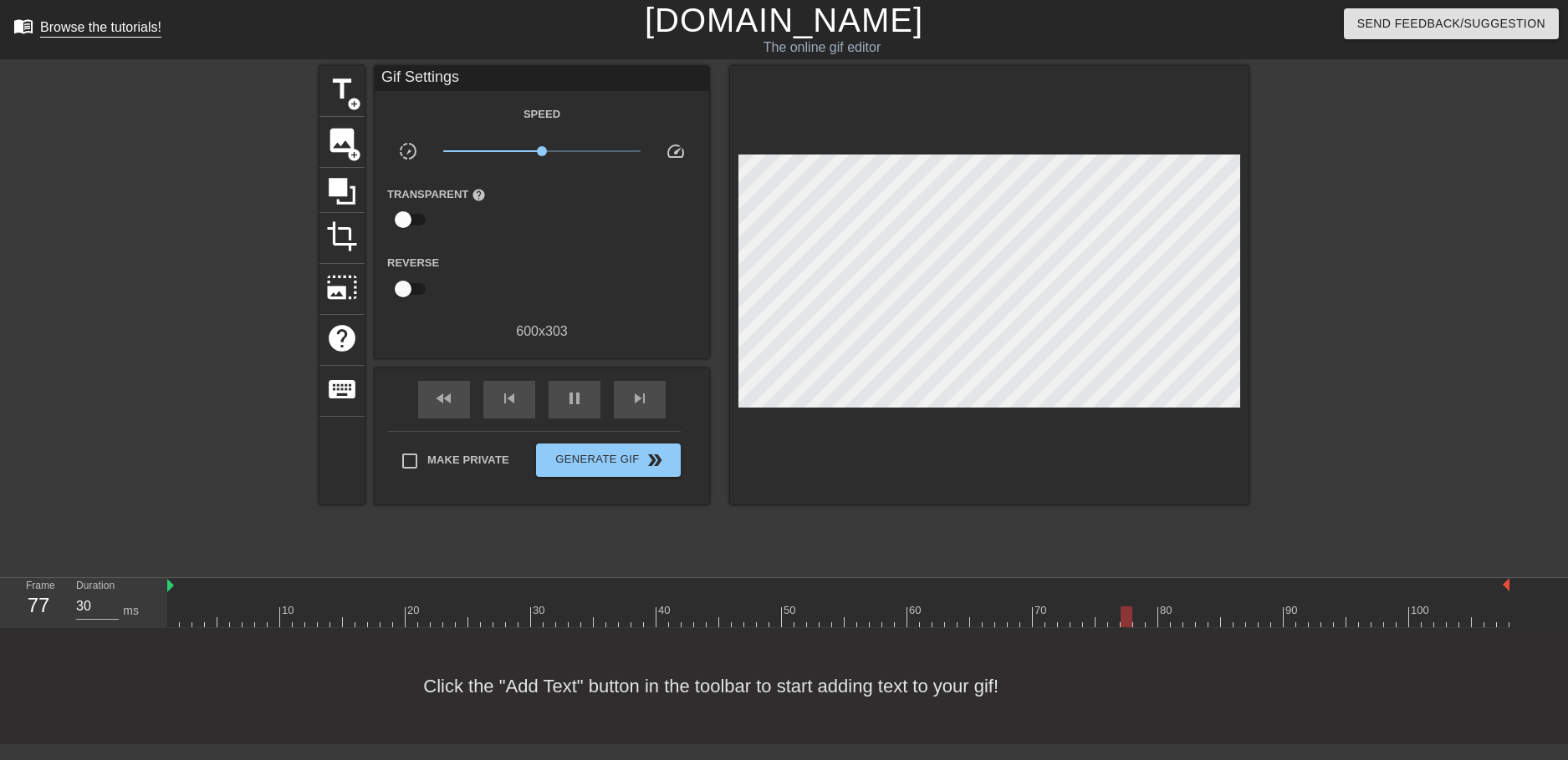
click at [87, 20] on div "Browse the tutorials!" at bounding box center [101, 28] width 121 height 14
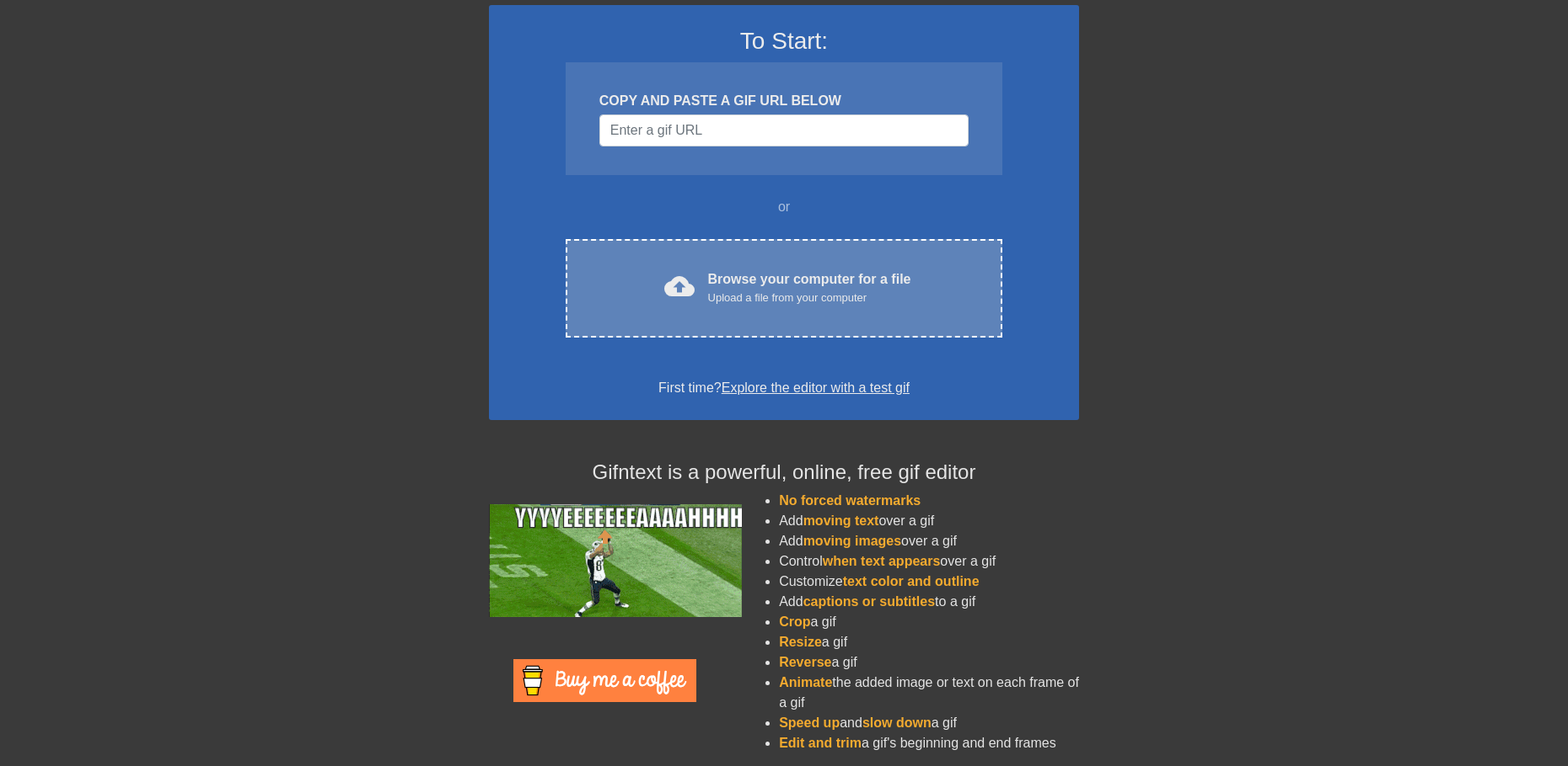
scroll to position [132, 0]
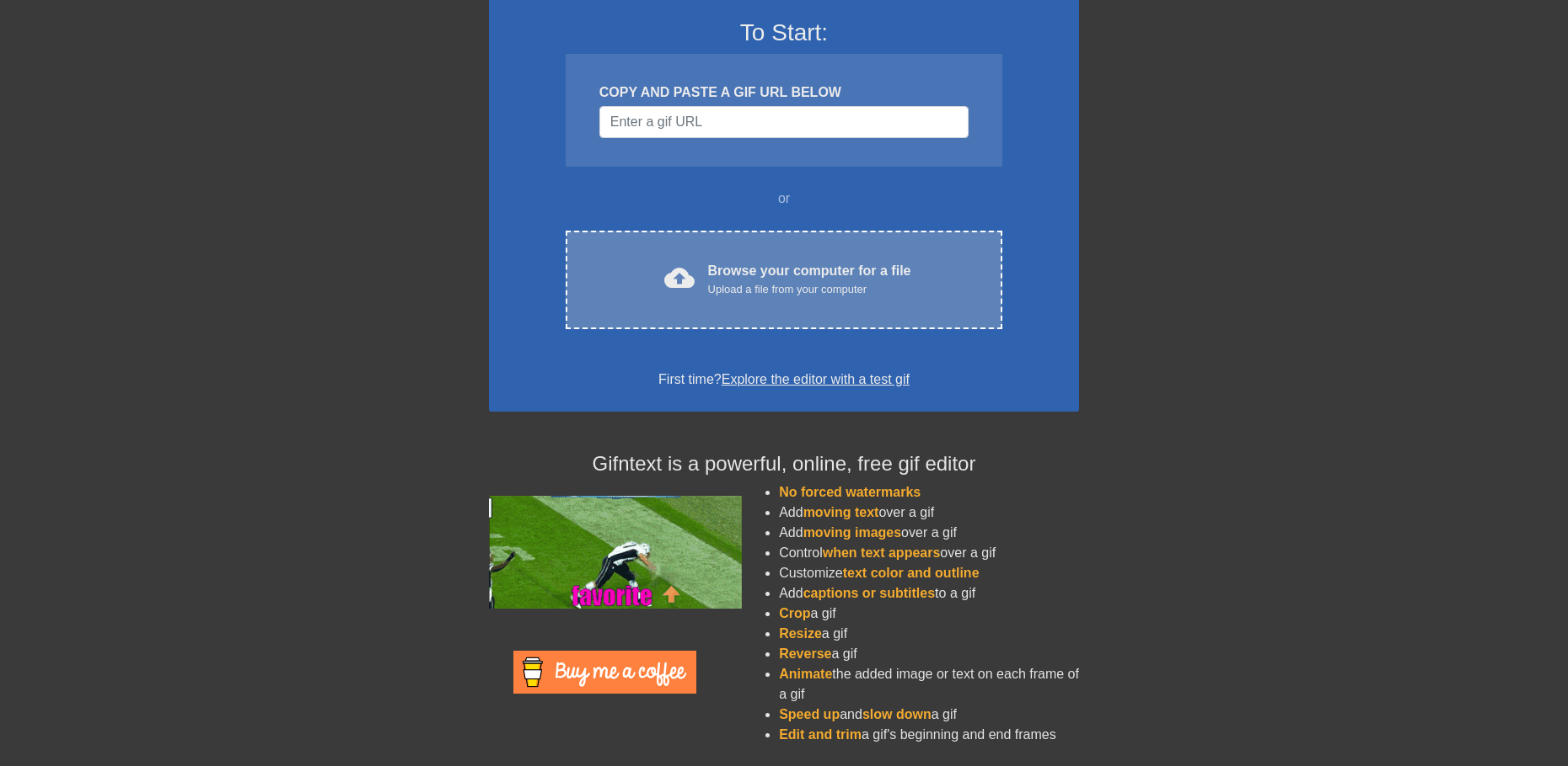
click at [773, 276] on div "Browse your computer for a file Upload a file from your computer" at bounding box center [810, 279] width 203 height 37
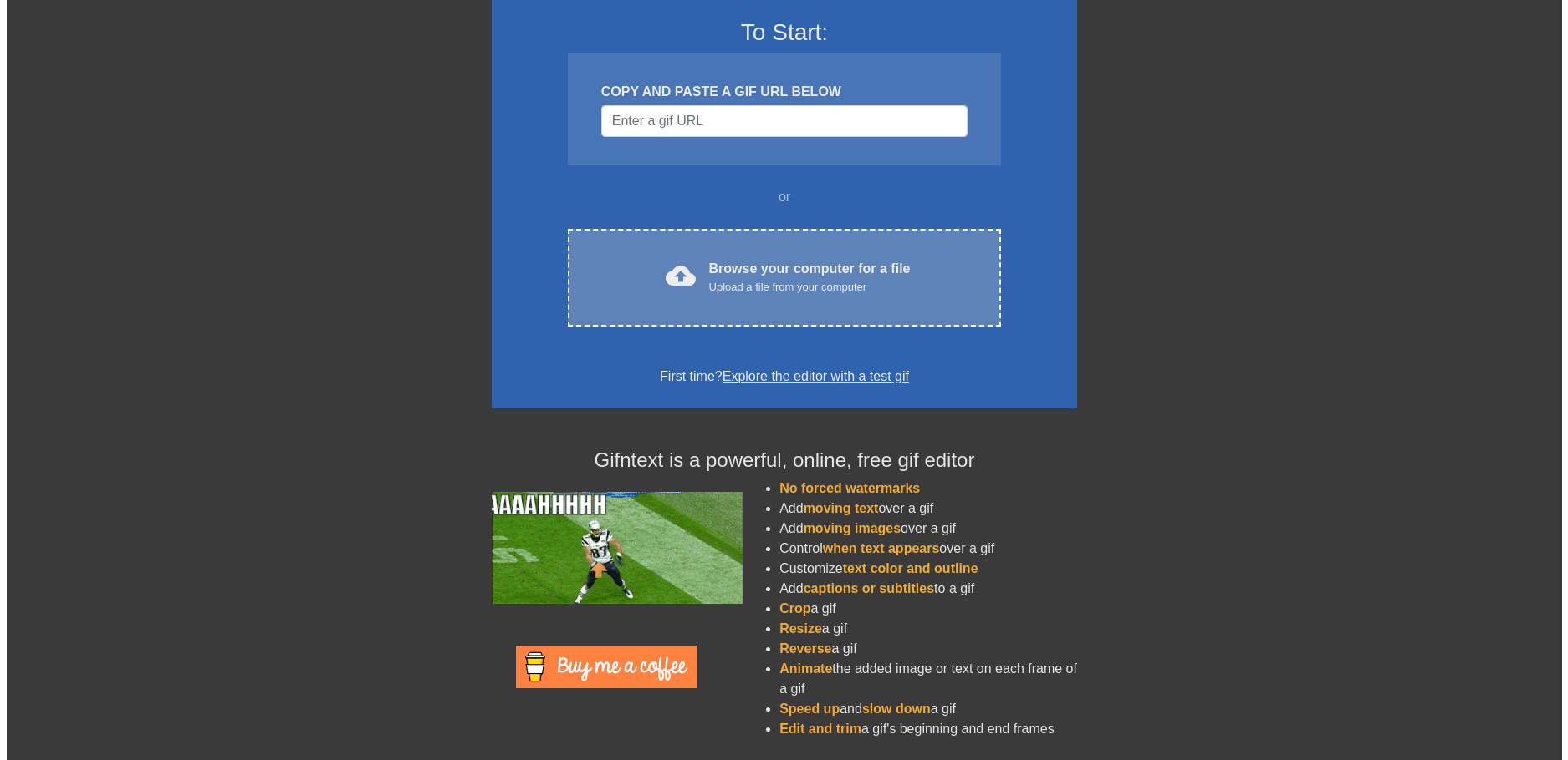
scroll to position [0, 0]
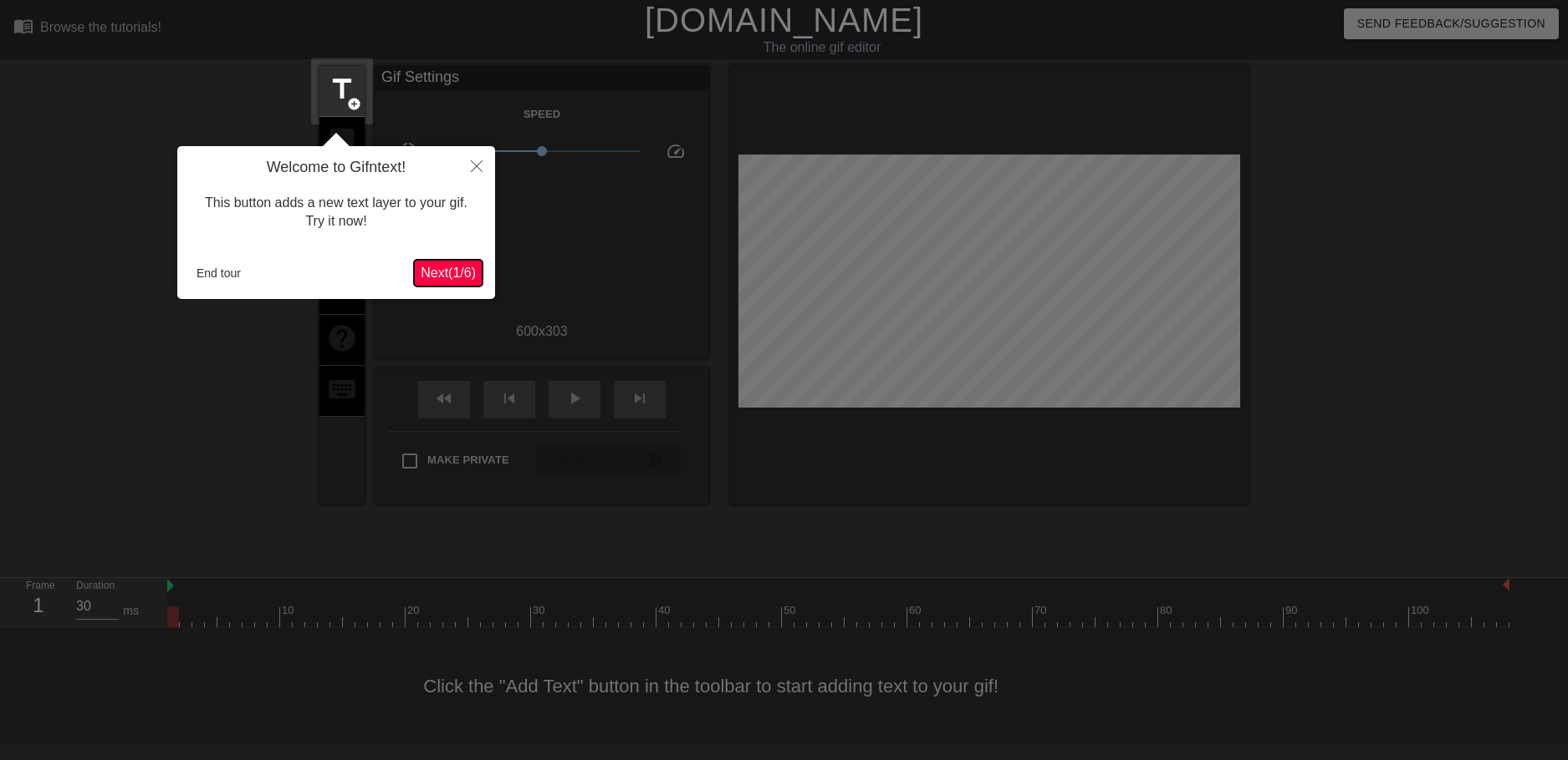
click at [420, 266] on span "Next ( 1 / 6 )" at bounding box center [448, 273] width 55 height 14
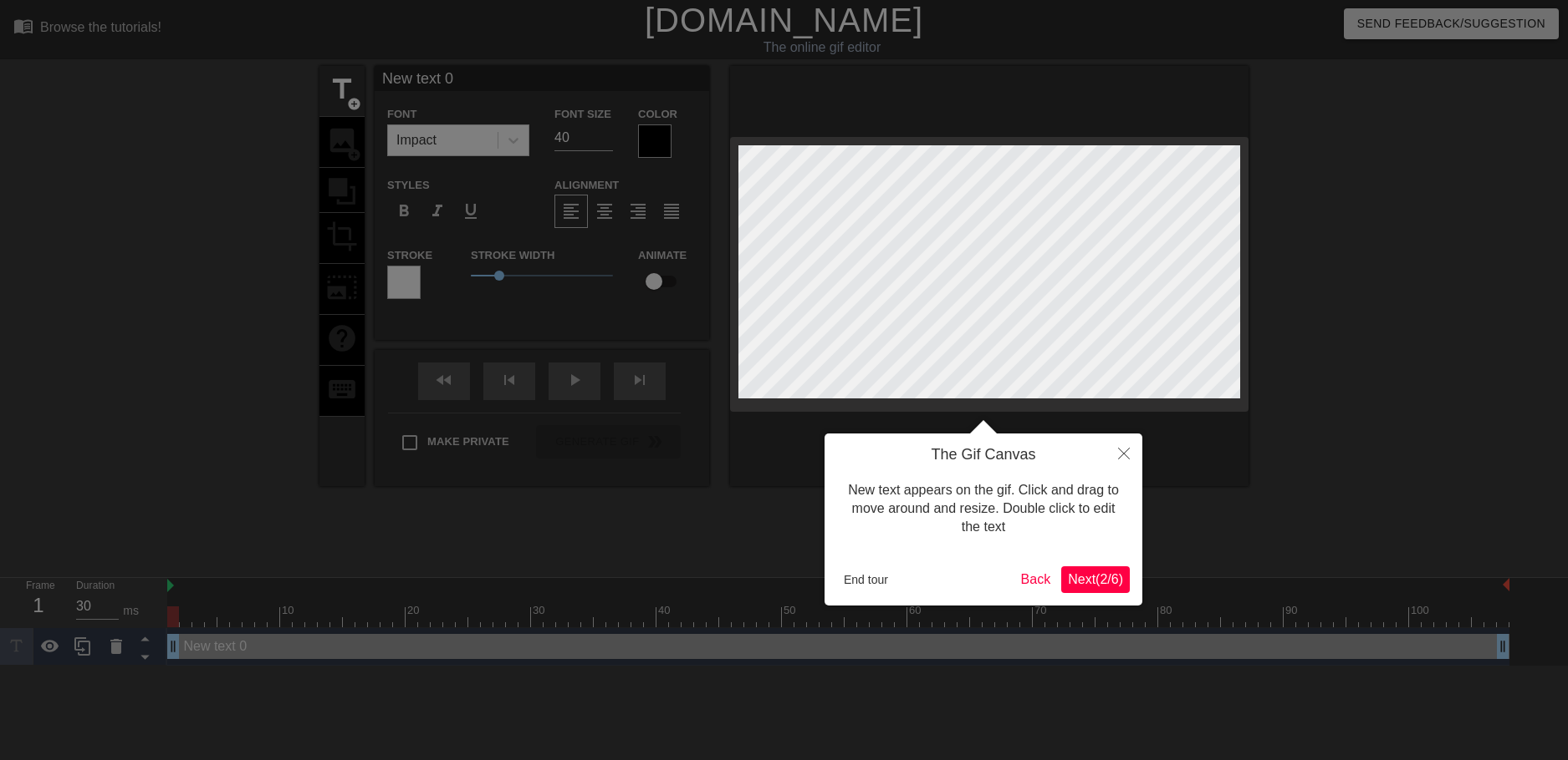
click at [426, 265] on div at bounding box center [784, 380] width 1568 height 760
click at [1112, 572] on span "Next ( 2 / 6 )" at bounding box center [1095, 579] width 55 height 14
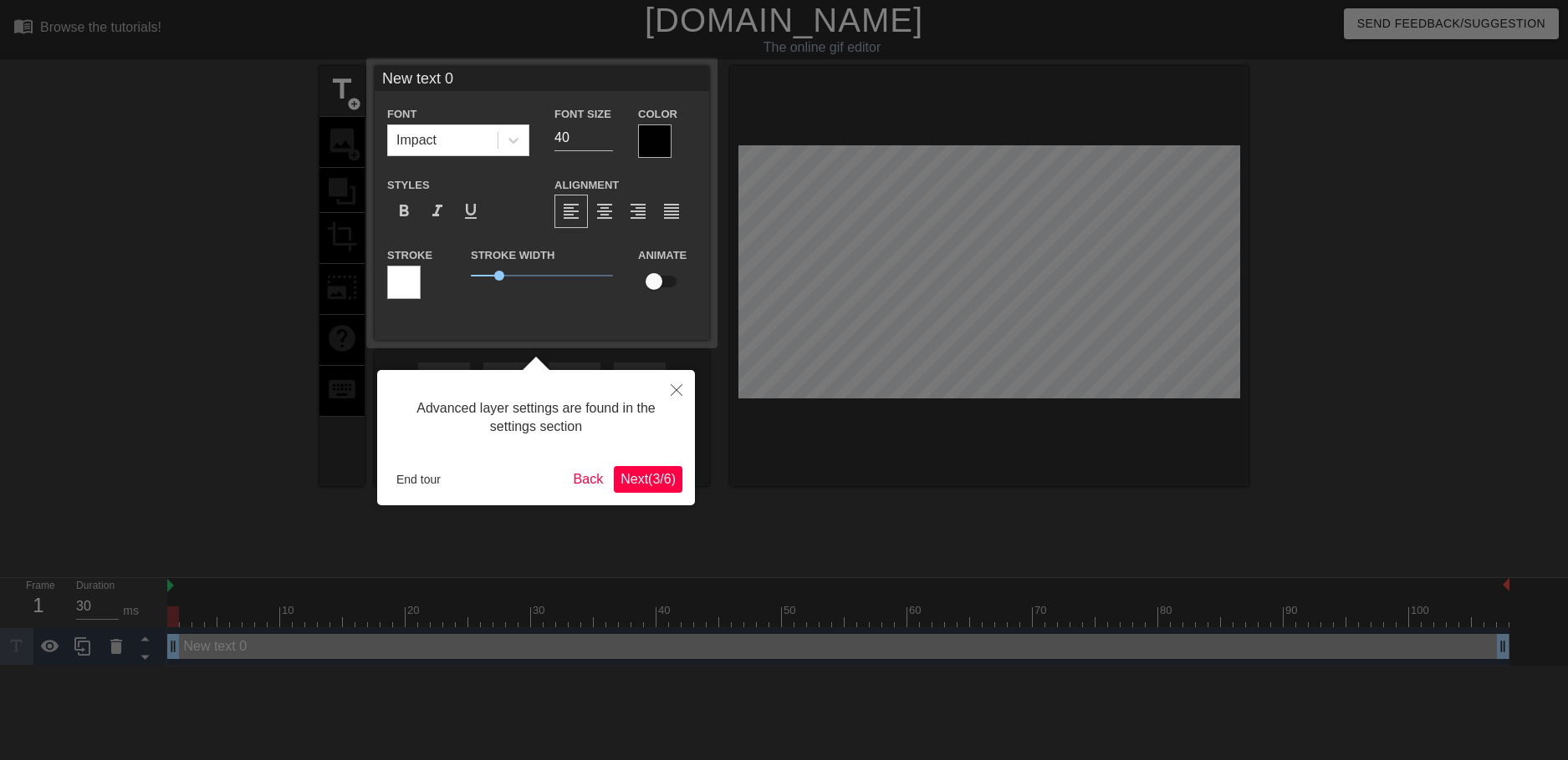
click at [665, 486] on span "Next ( 3 / 6 )" at bounding box center [648, 480] width 55 height 14
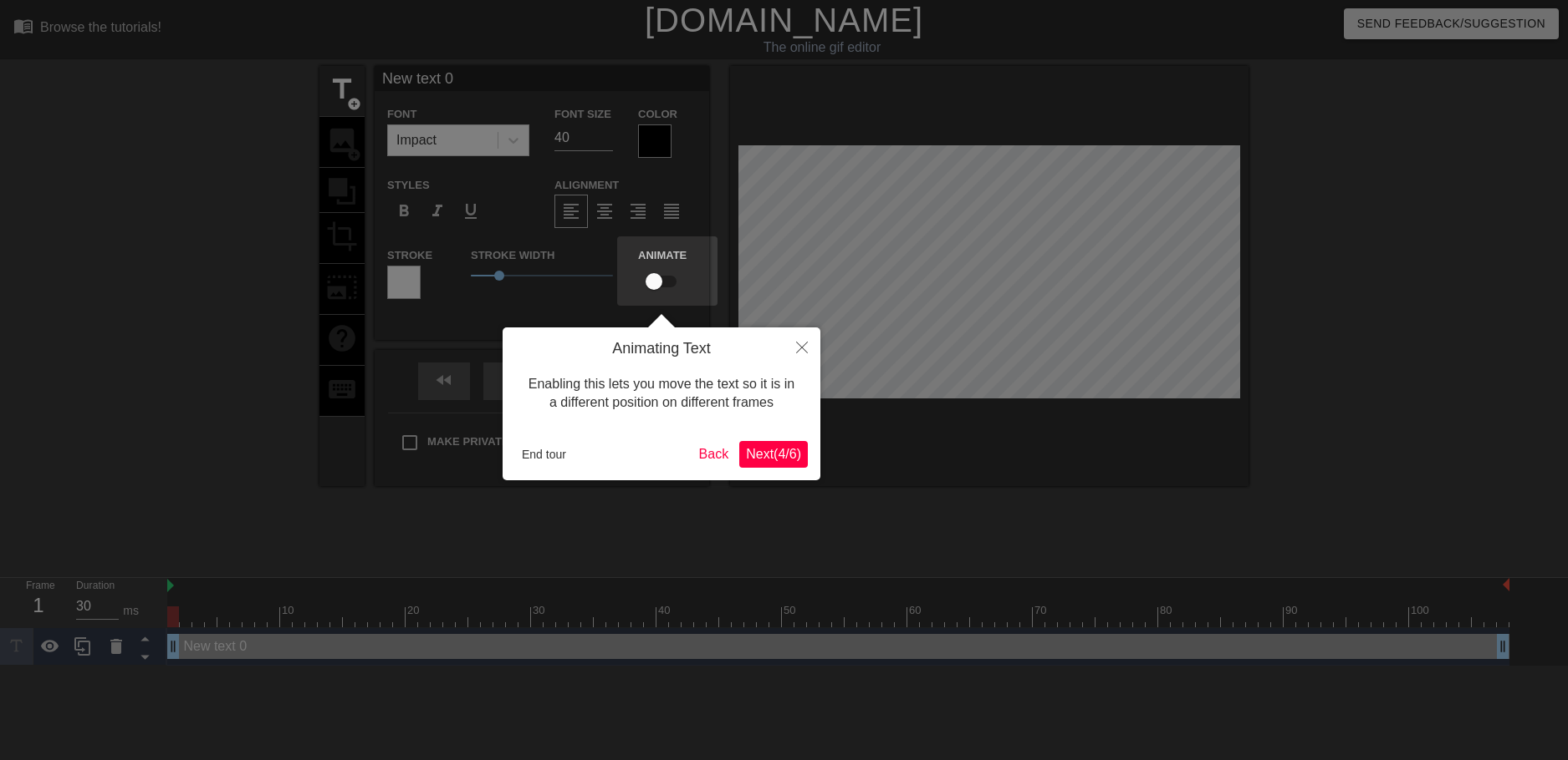
click at [792, 459] on span "Next ( 4 / 6 )" at bounding box center [774, 454] width 55 height 14
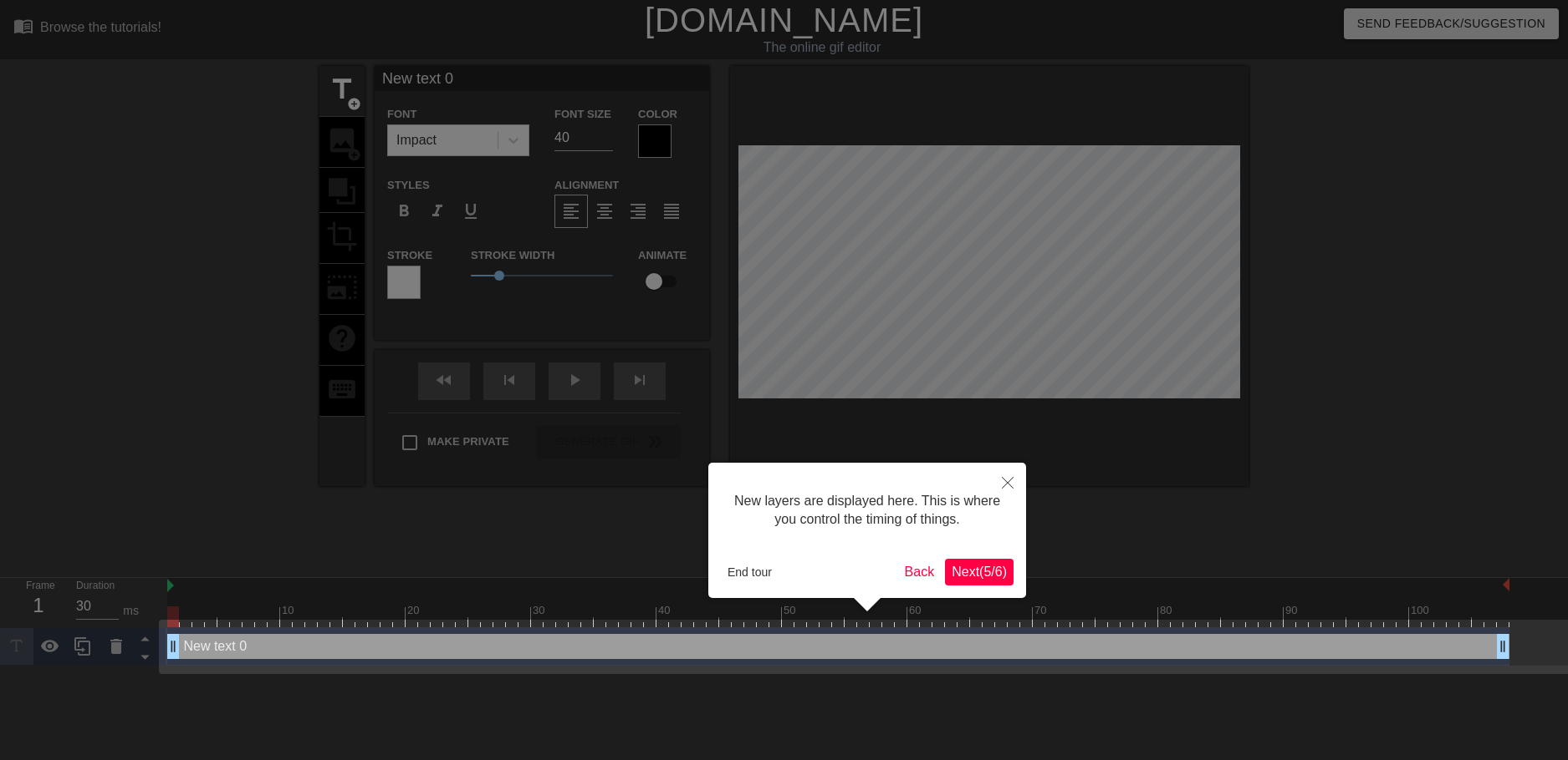
click at [1012, 593] on div "New layers are displayed here. This is where you control the timing of things. …" at bounding box center [866, 530] width 318 height 135
click at [1011, 581] on button "Next ( 5 / 6 )" at bounding box center [979, 572] width 69 height 27
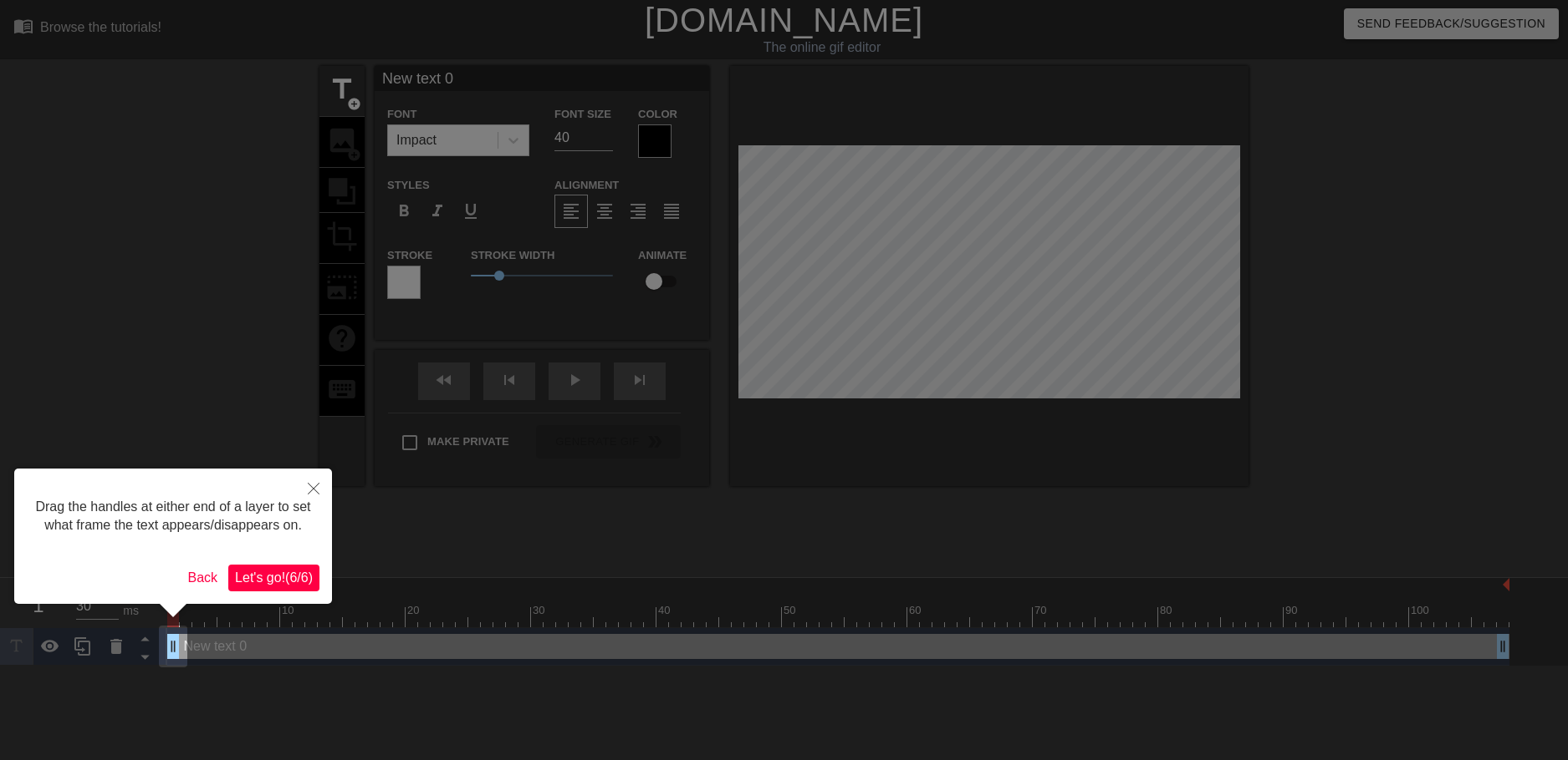
click at [296, 585] on span "Let's go! ( 6 / 6 )" at bounding box center [273, 578] width 77 height 14
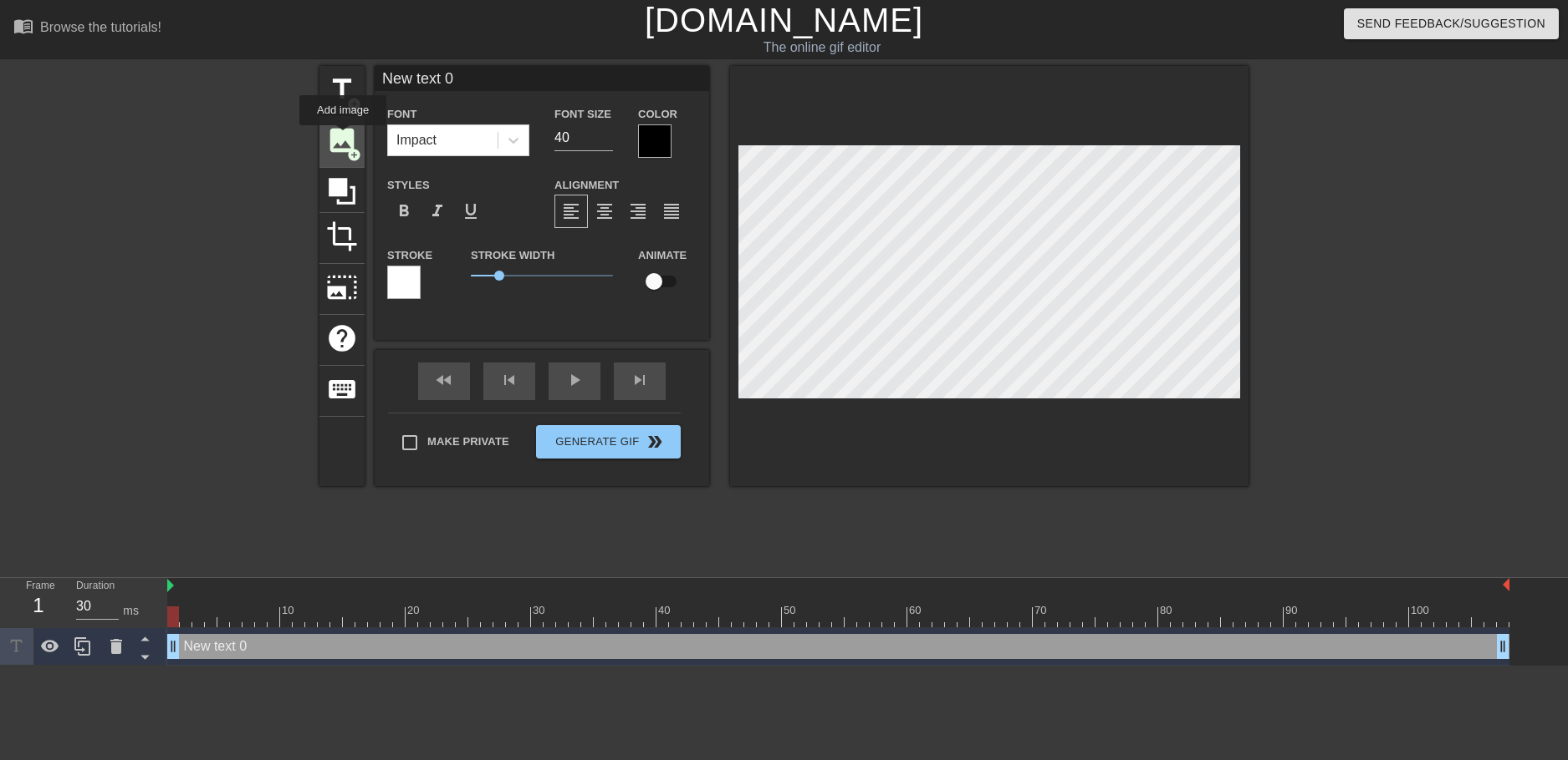
click at [343, 137] on span "image" at bounding box center [342, 141] width 32 height 32
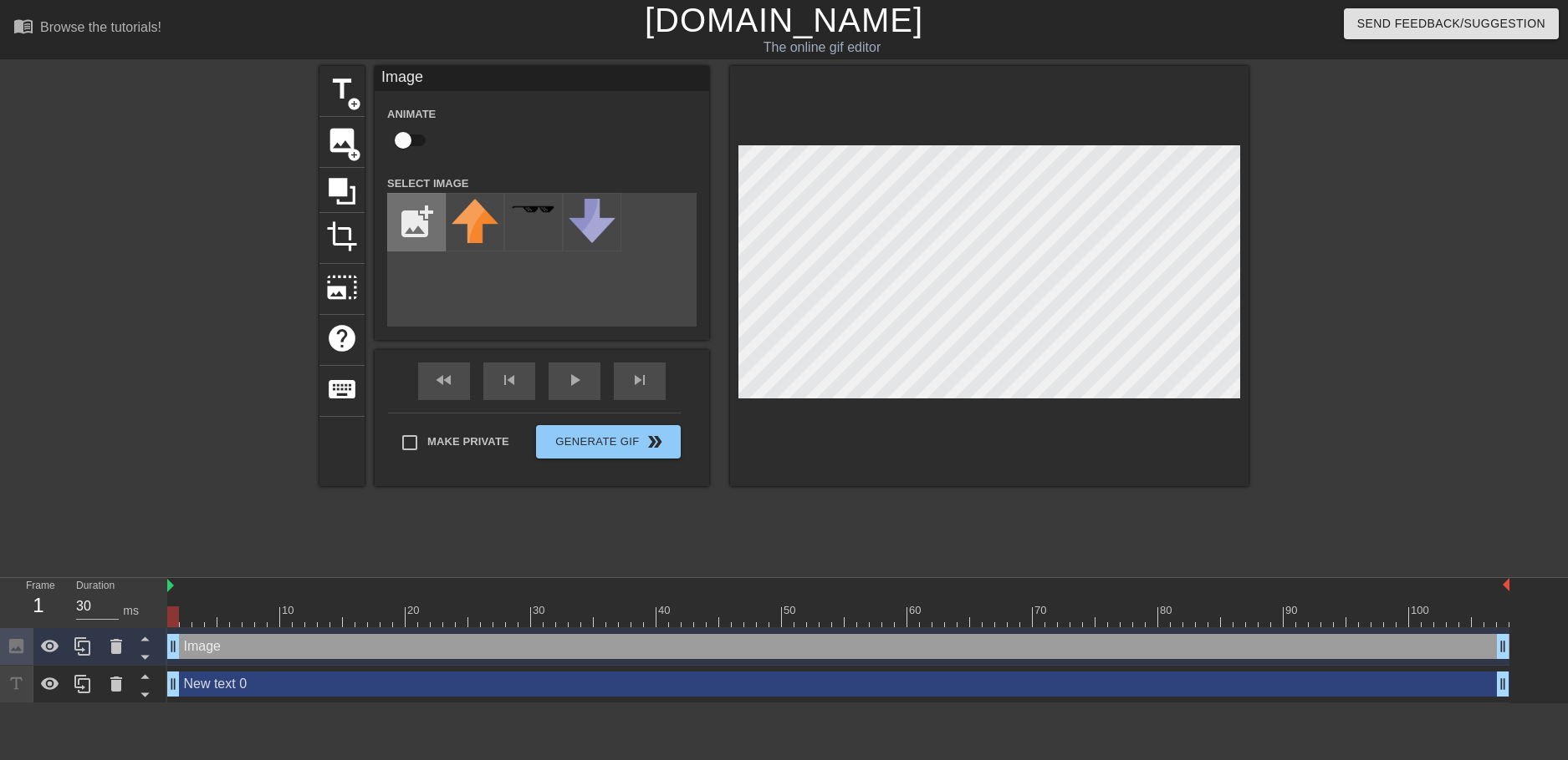
click at [432, 234] on input "file" at bounding box center [417, 222] width 57 height 57
type input "C:\fakepath\VRChat_2025-10-12_18-50-06.697_1920x1080-removebg-preview.png"
click at [477, 219] on img at bounding box center [475, 212] width 47 height 27
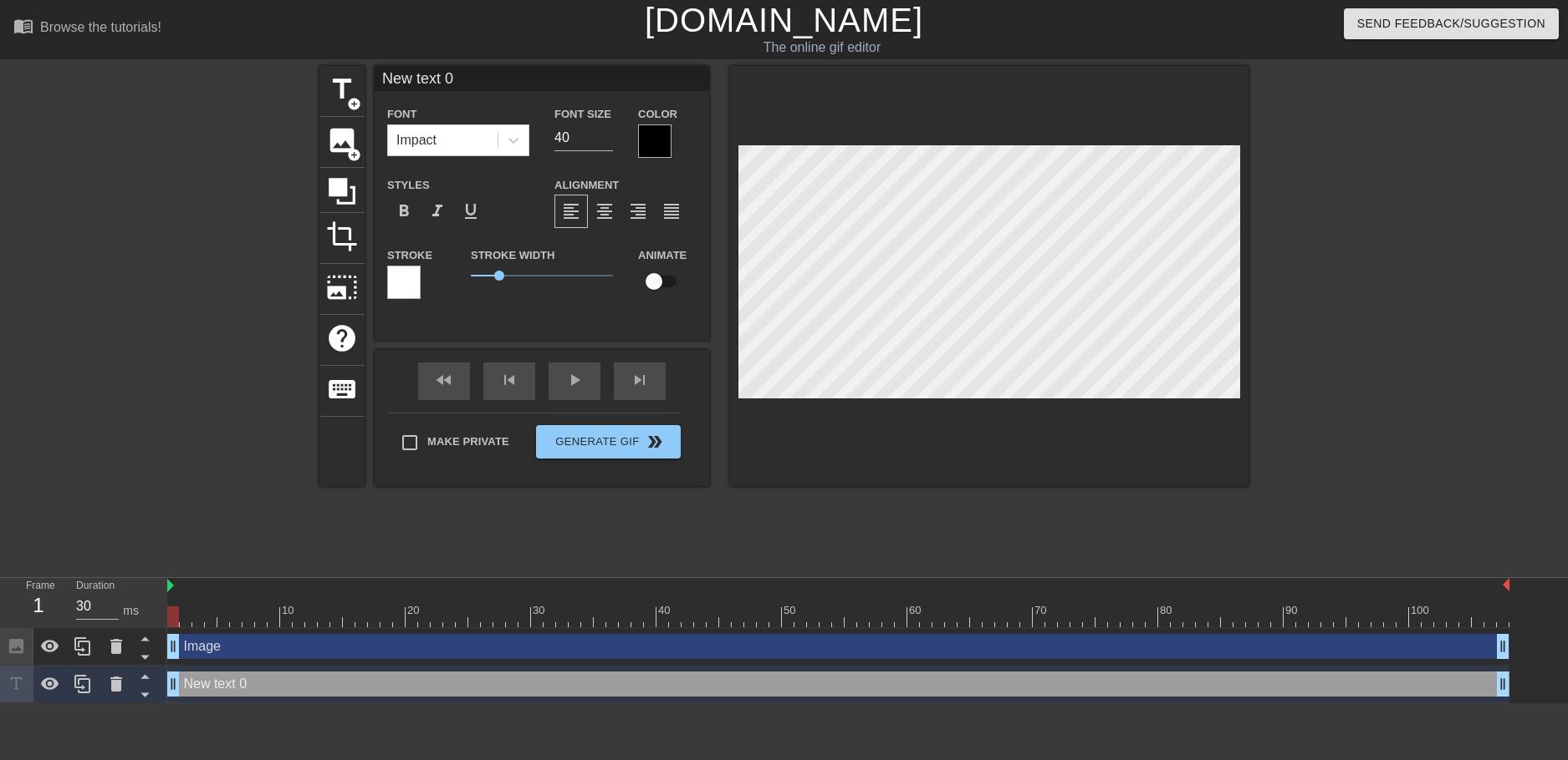
drag, startPoint x: 218, startPoint y: 686, endPoint x: 201, endPoint y: 682, distance: 17.5
click at [201, 681] on div "New text 0 drag_handle drag_handle" at bounding box center [838, 684] width 1342 height 25
type input "L"
type textarea "L"
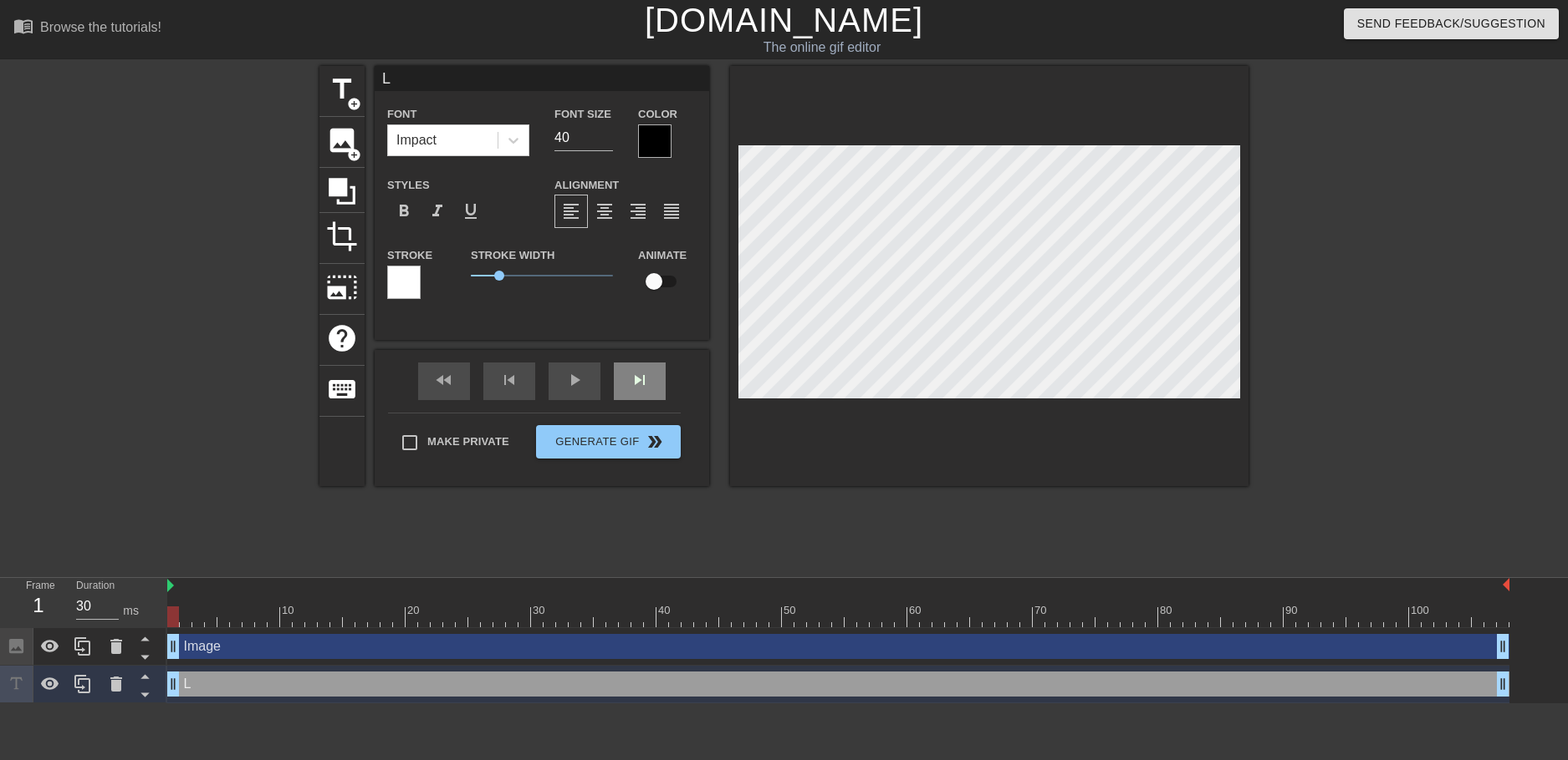
scroll to position [3, 2]
type input "Lu"
type textarea "Lu"
type input "[PERSON_NAME]"
type textarea "[PERSON_NAME]"
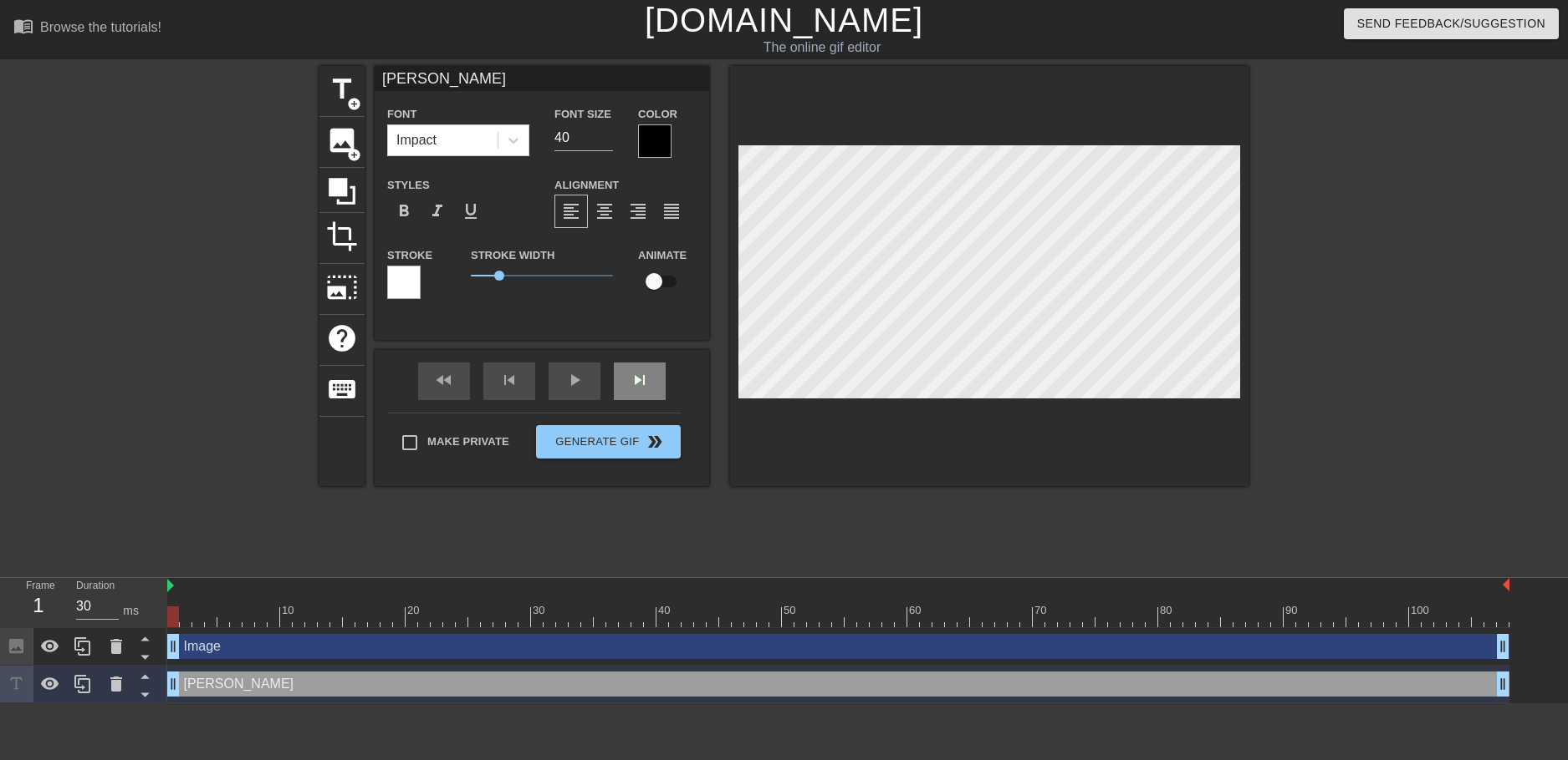
type input "Lumi"
type textarea "Lumi"
type input "Lumi"
type textarea "Lumi"
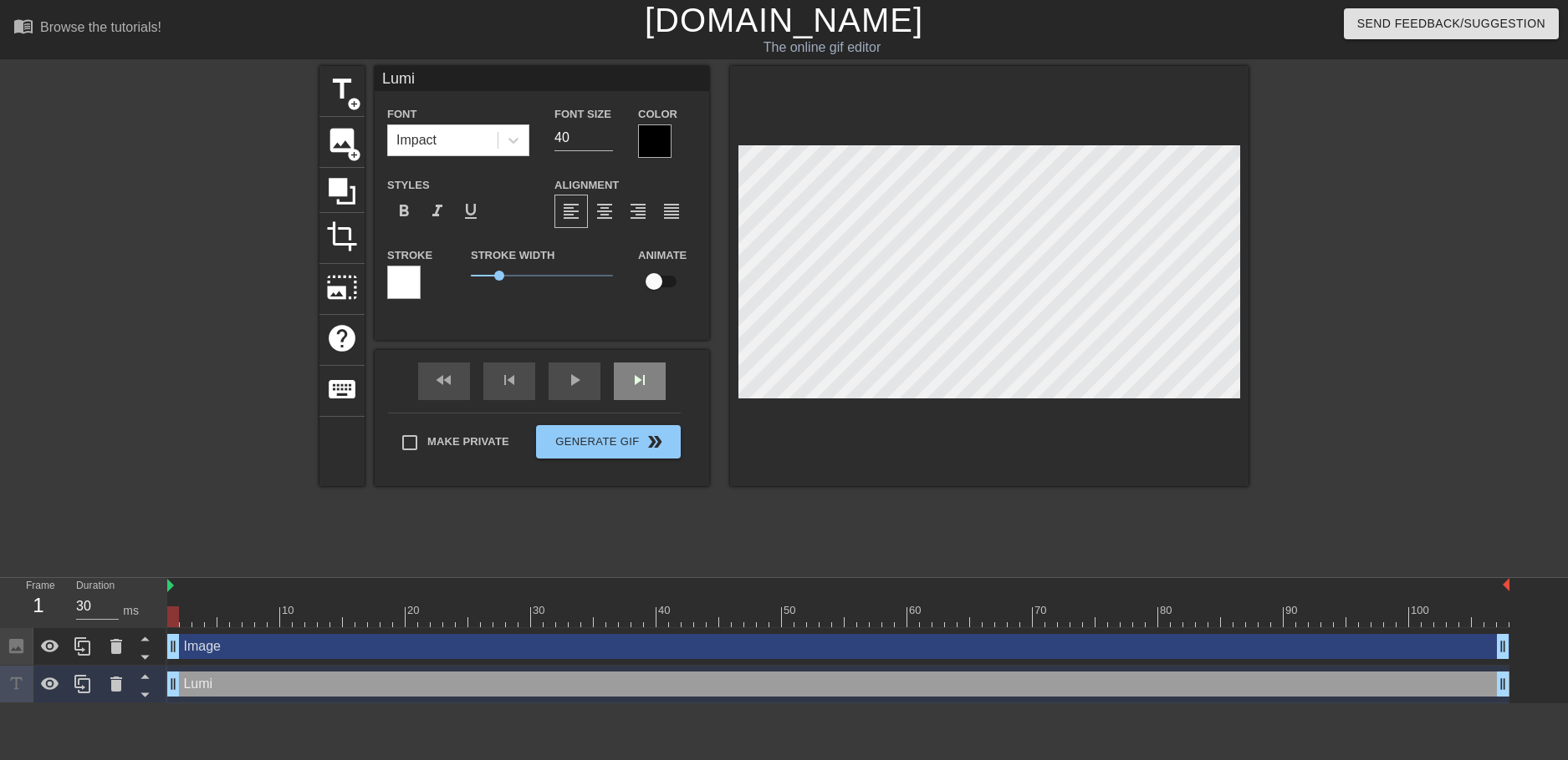
type input "Lumi x"
type textarea "Lumi x"
type input "Lumi x"
type textarea "Lumi x"
type input "Lumi x G"
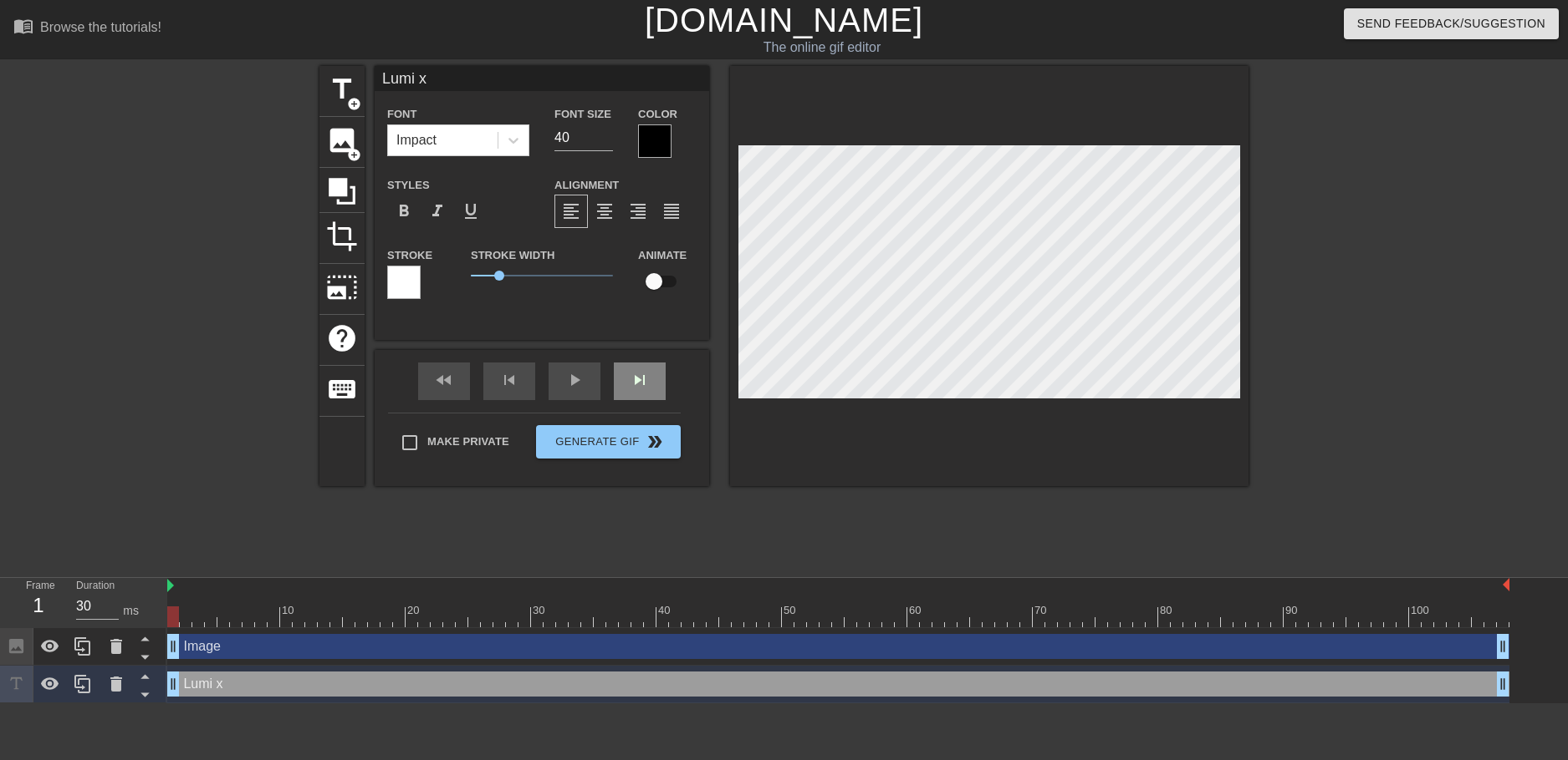
type textarea "Lumi x G"
type input "Lumi x Gi"
type textarea "Lumi x Gi"
type input "Lumi x GiG"
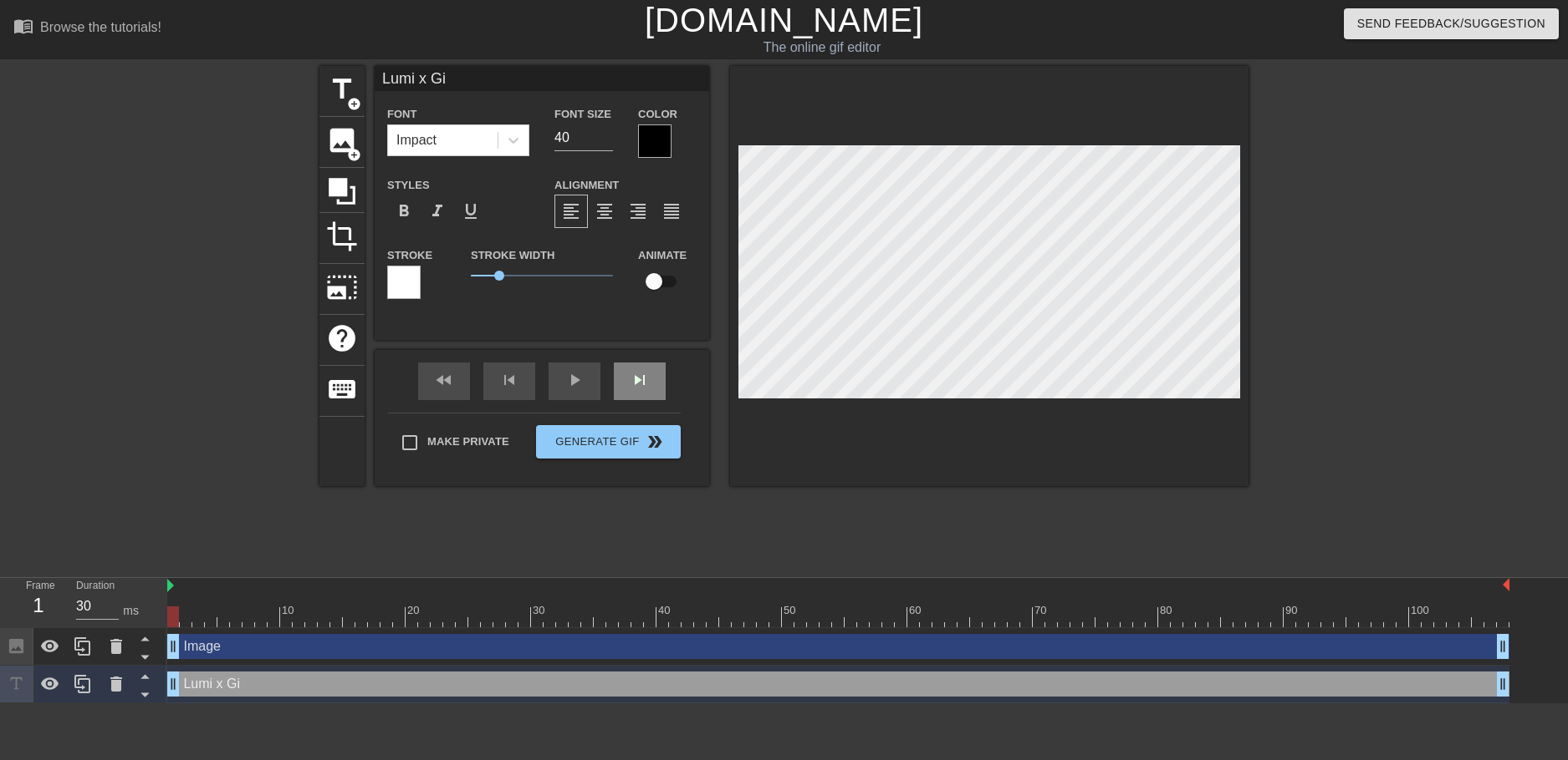
type textarea "Lumi x GiG"
type input "Lumi x GiGi"
type textarea "Lumi x GiGi"
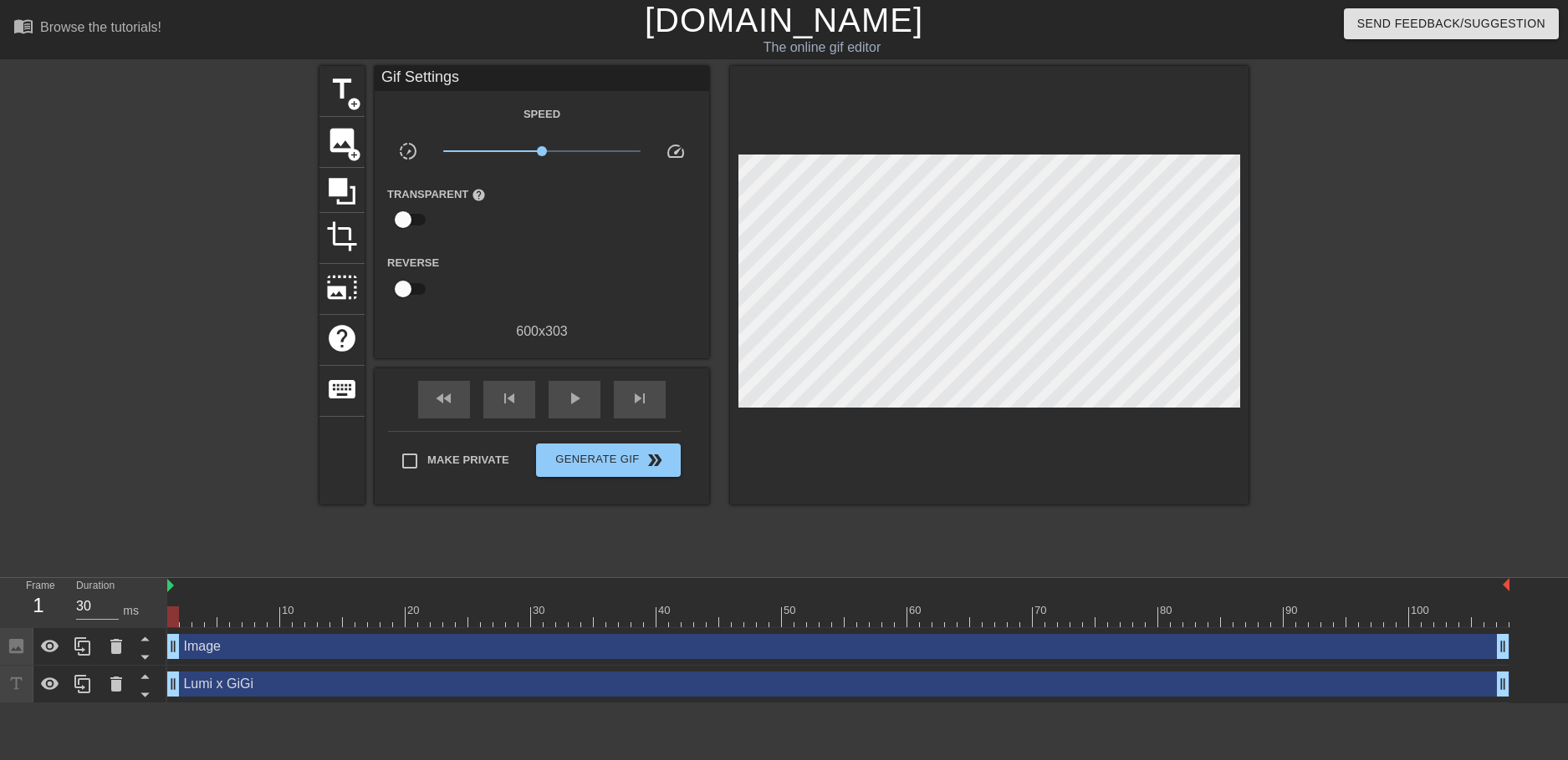
click at [1434, 299] on div at bounding box center [1393, 316] width 251 height 501
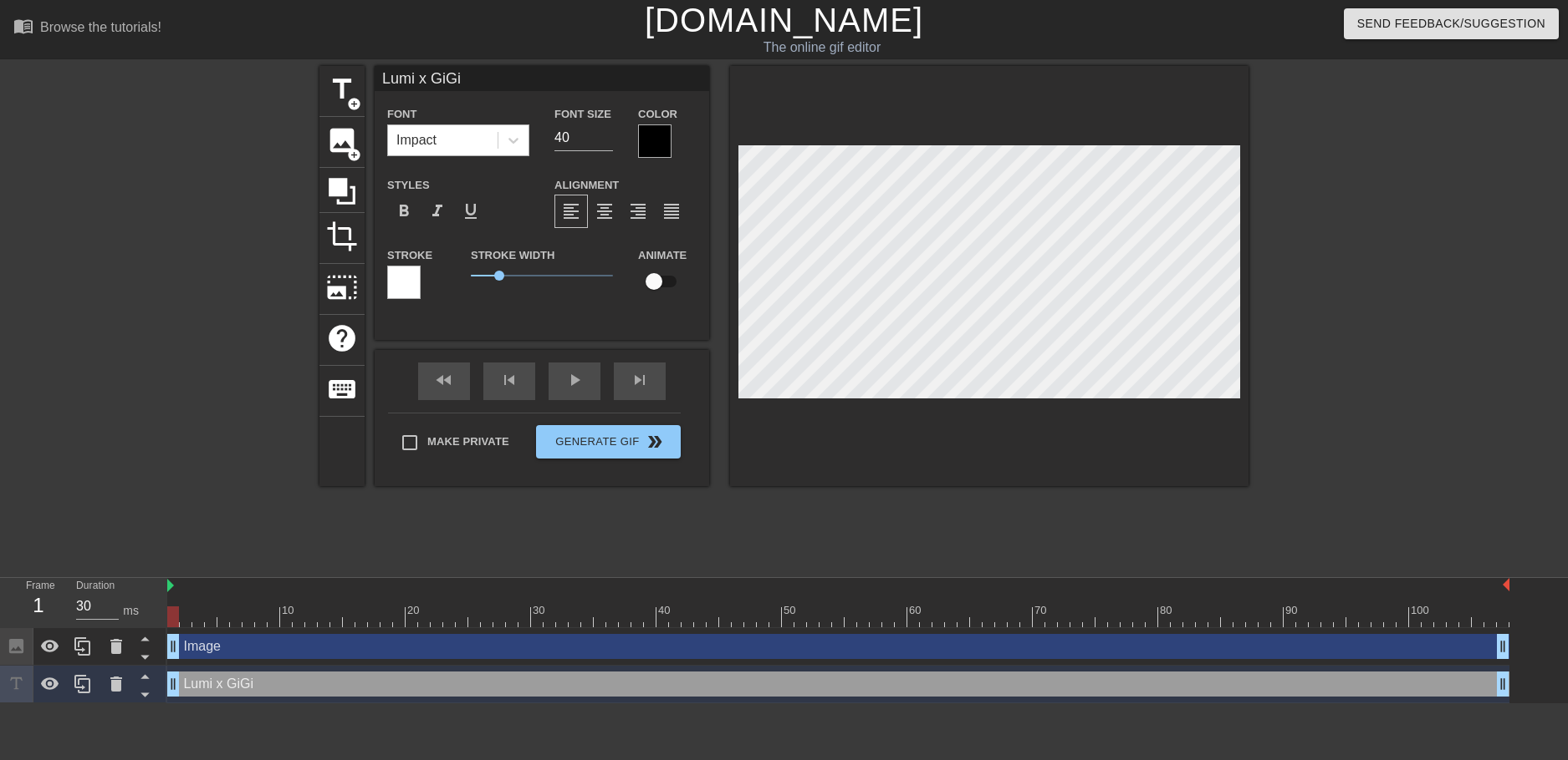
click at [438, 146] on div "Impact" at bounding box center [443, 141] width 110 height 30
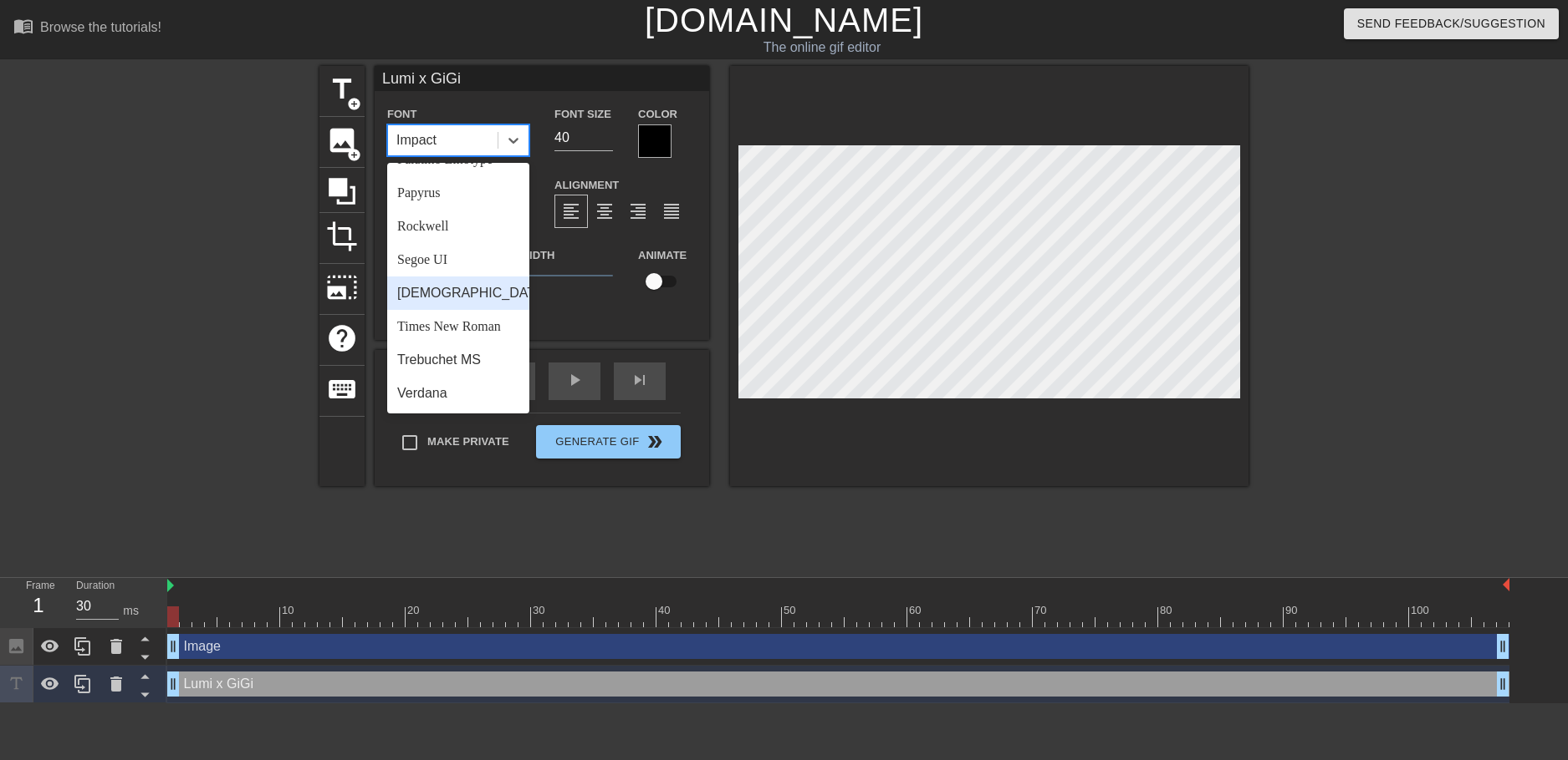
scroll to position [598, 0]
click at [454, 318] on div "Times New Roman" at bounding box center [459, 327] width 142 height 34
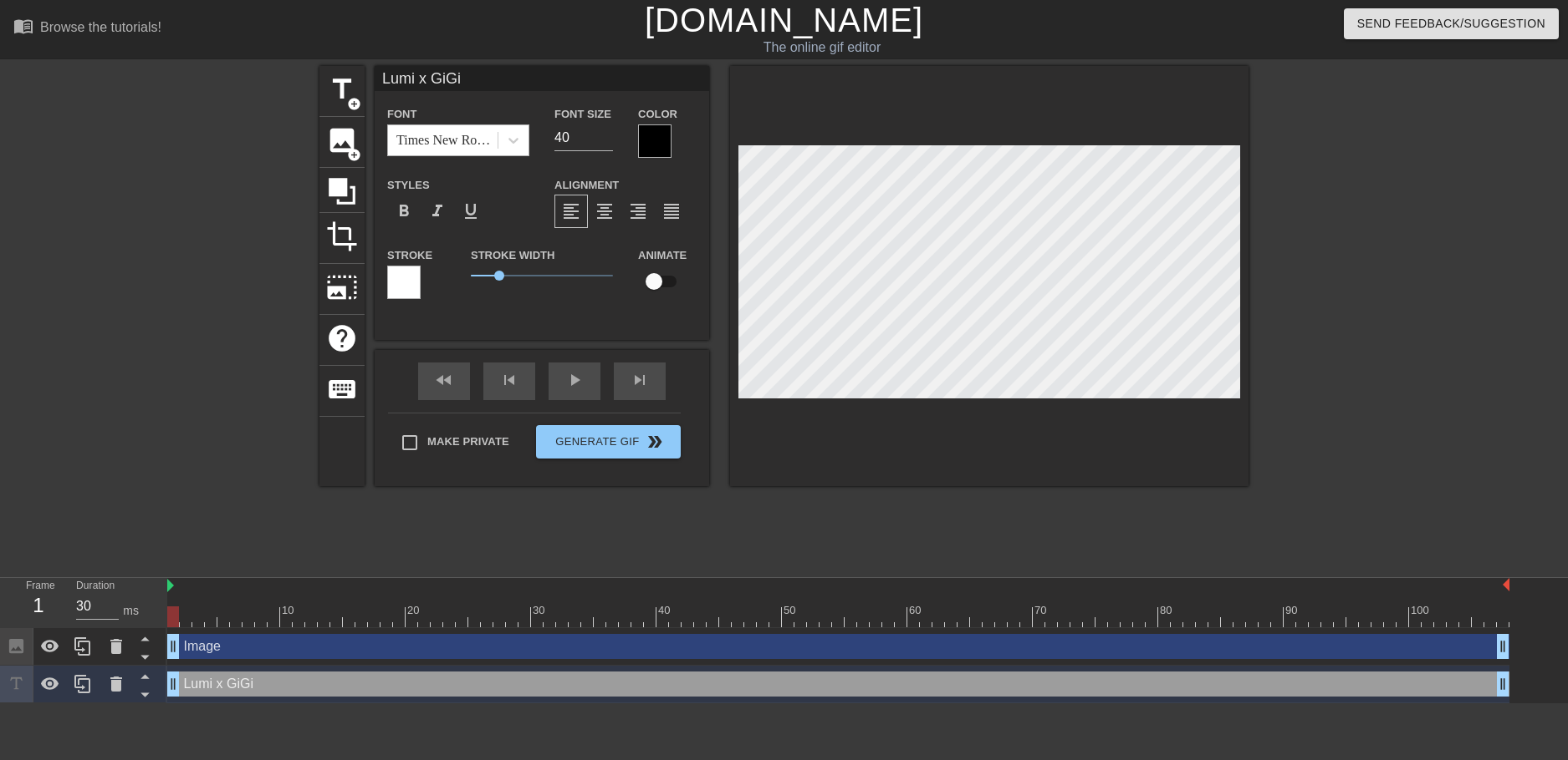
click at [453, 130] on div "Times New Roman" at bounding box center [447, 140] width 102 height 20
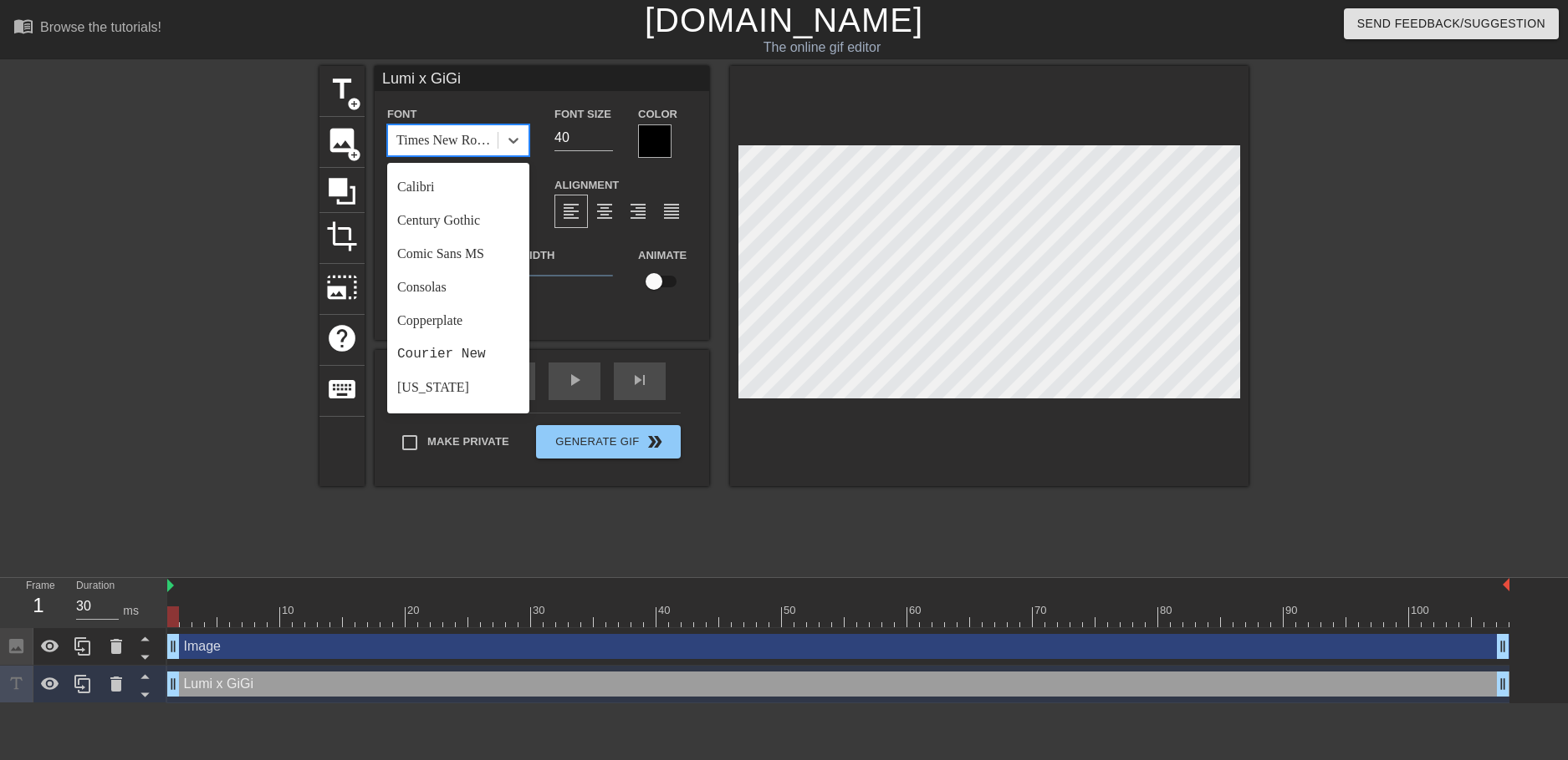
scroll to position [167, 0]
click at [466, 212] on div "Comic Sans MS" at bounding box center [459, 216] width 142 height 34
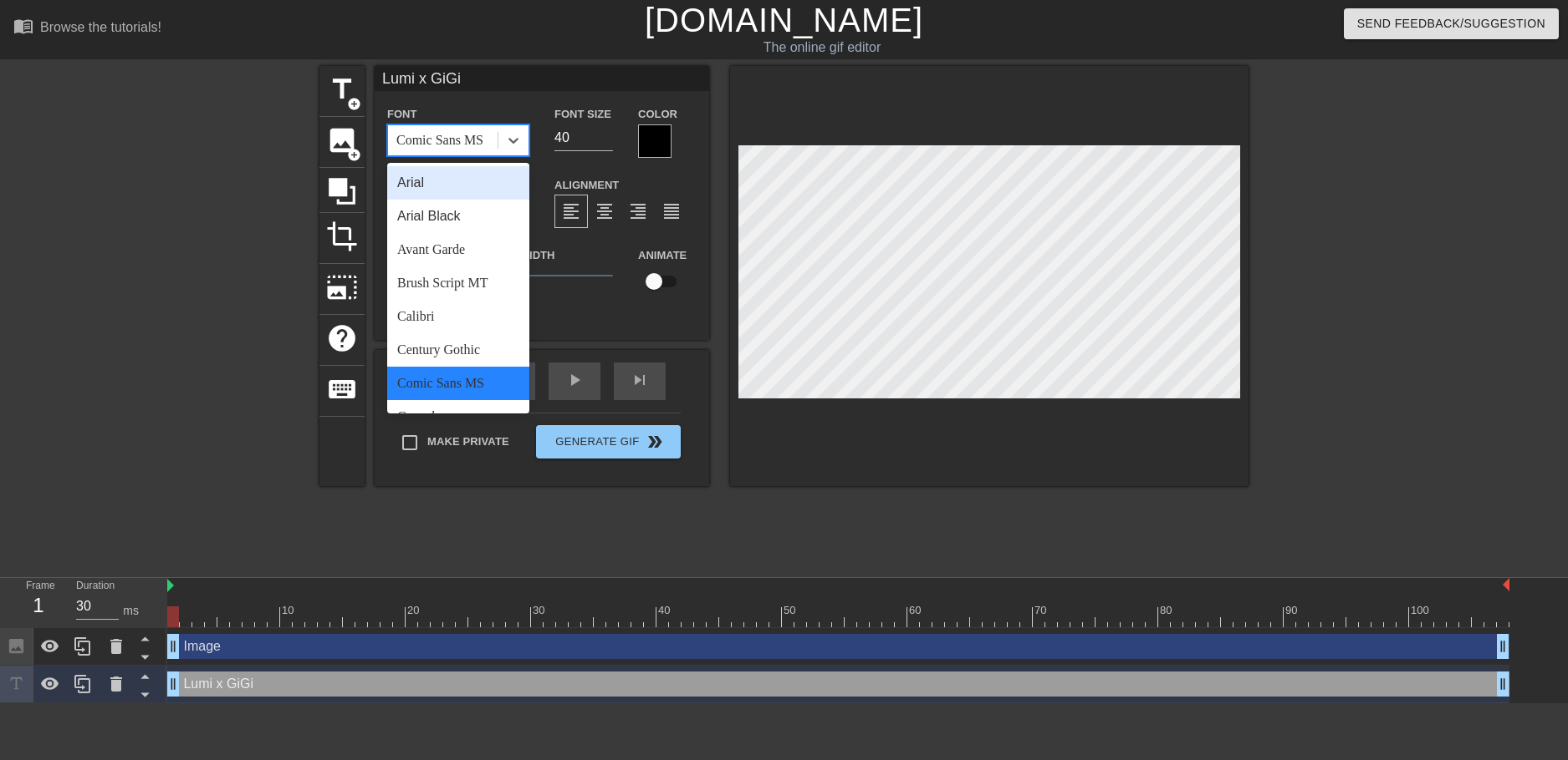
click at [456, 149] on div "Comic Sans MS" at bounding box center [440, 140] width 87 height 20
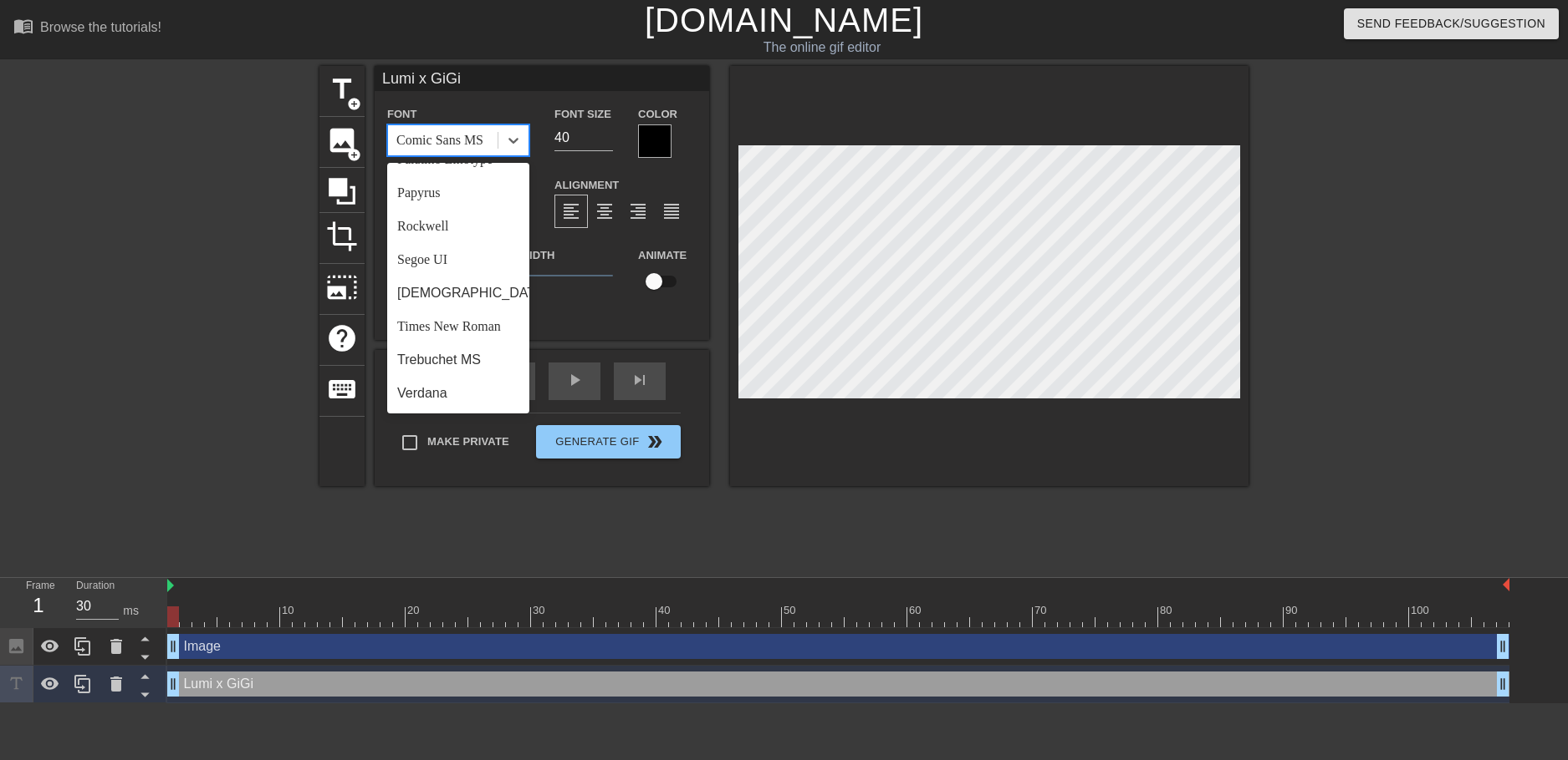
scroll to position [598, 0]
click at [448, 322] on div "Times New Roman" at bounding box center [459, 327] width 142 height 34
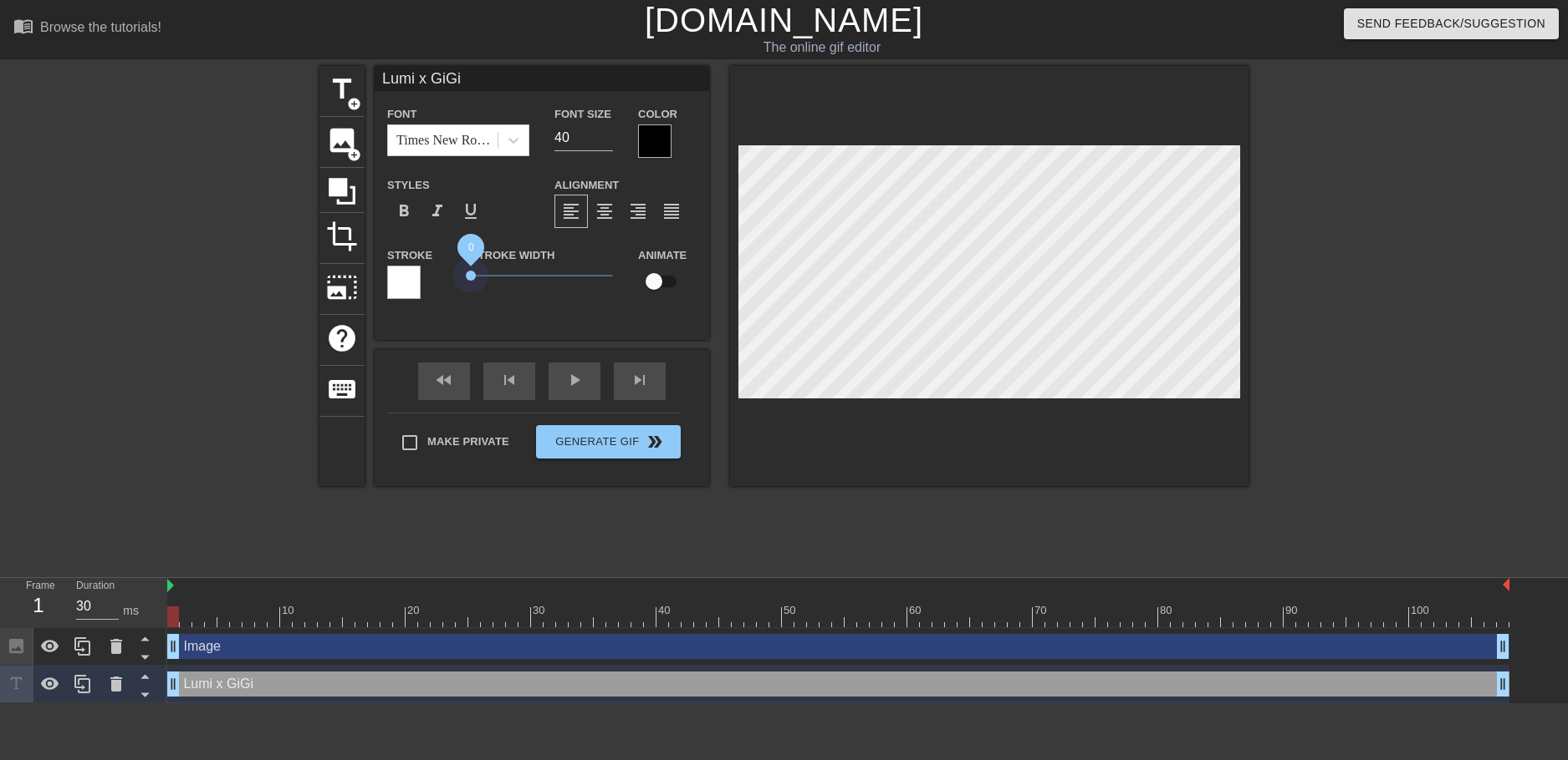
drag, startPoint x: 492, startPoint y: 271, endPoint x: 444, endPoint y: 283, distance: 49.5
click at [444, 283] on div "Stroke Stroke Width 0 Animate" at bounding box center [542, 279] width 335 height 69
click at [654, 148] on div at bounding box center [654, 141] width 34 height 34
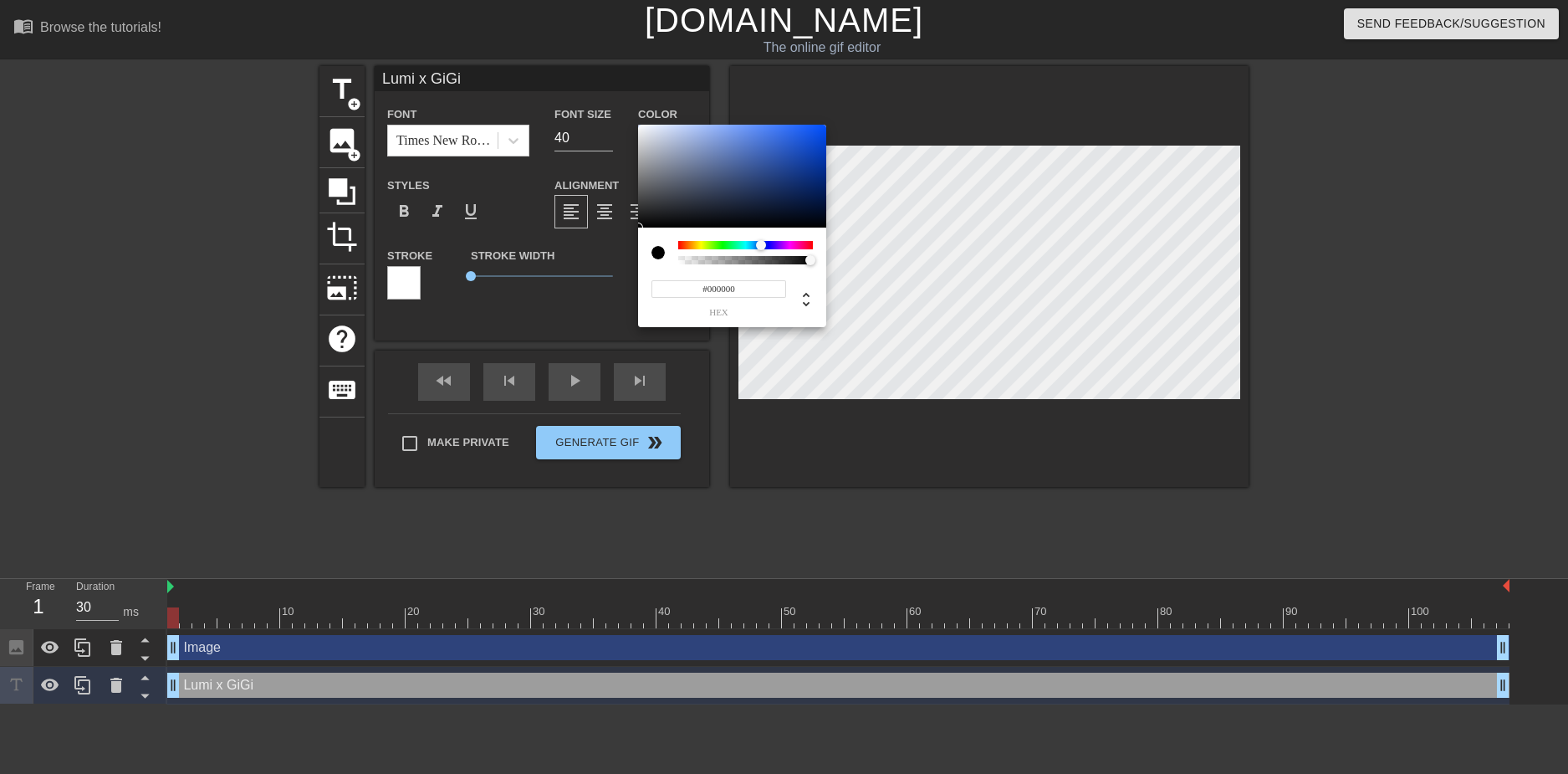
click at [760, 245] on div at bounding box center [745, 244] width 134 height 8
type input "#92B4FF"
drag, startPoint x: 809, startPoint y: 137, endPoint x: 719, endPoint y: 105, distance: 95.5
click at [719, 105] on div "#92B4FF hex" at bounding box center [784, 387] width 1568 height 774
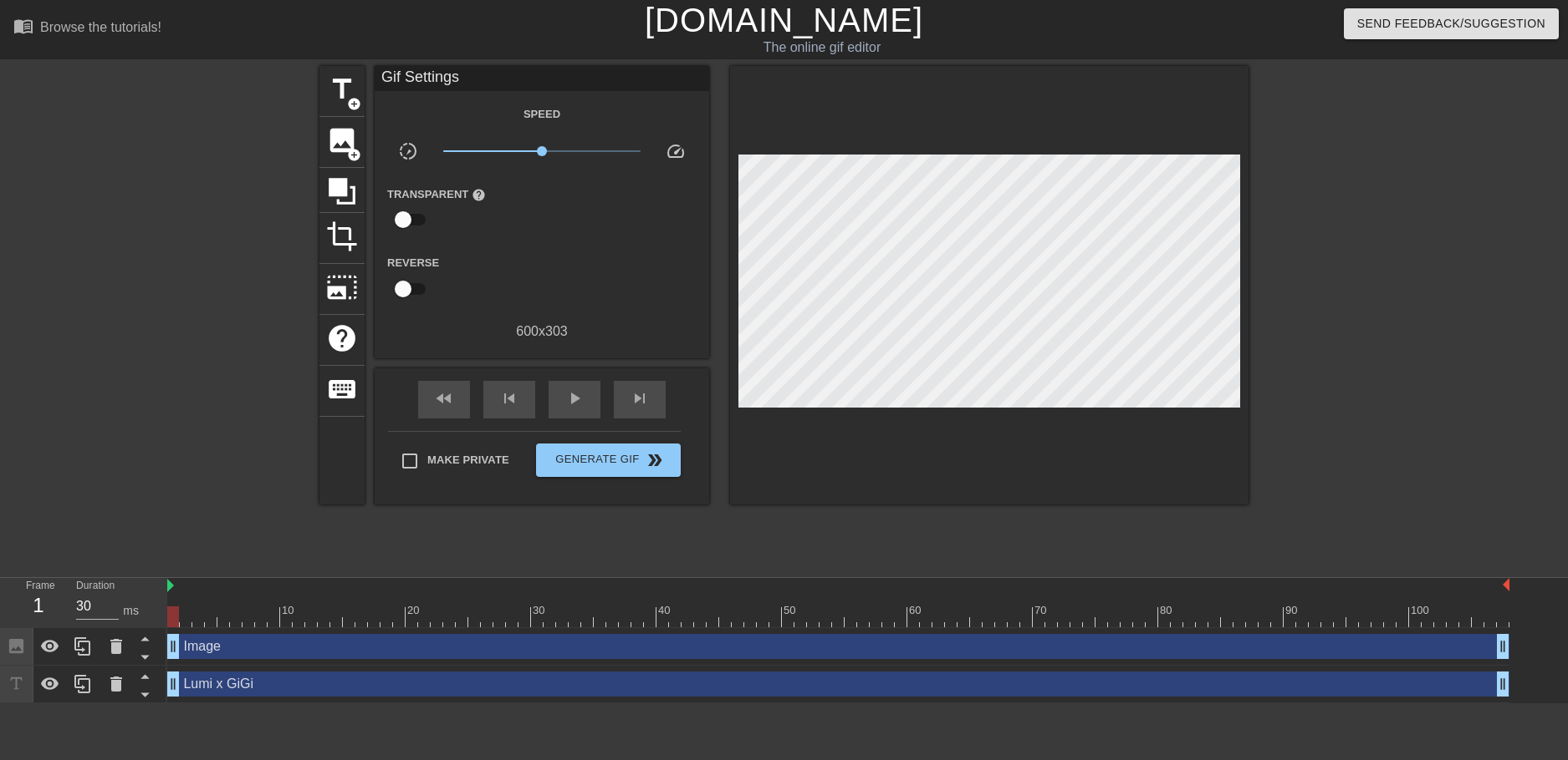
click at [1523, 362] on div "title add_circle image add_circle crop photo_size_select_large help keyboard Gi…" at bounding box center [784, 316] width 1568 height 501
click at [567, 402] on span "play_arrow" at bounding box center [574, 399] width 20 height 20
drag, startPoint x: 223, startPoint y: 691, endPoint x: 222, endPoint y: 671, distance: 20.0
click at [222, 668] on div "Lumi x GiGi drag_handle drag_handle" at bounding box center [838, 684] width 1342 height 37
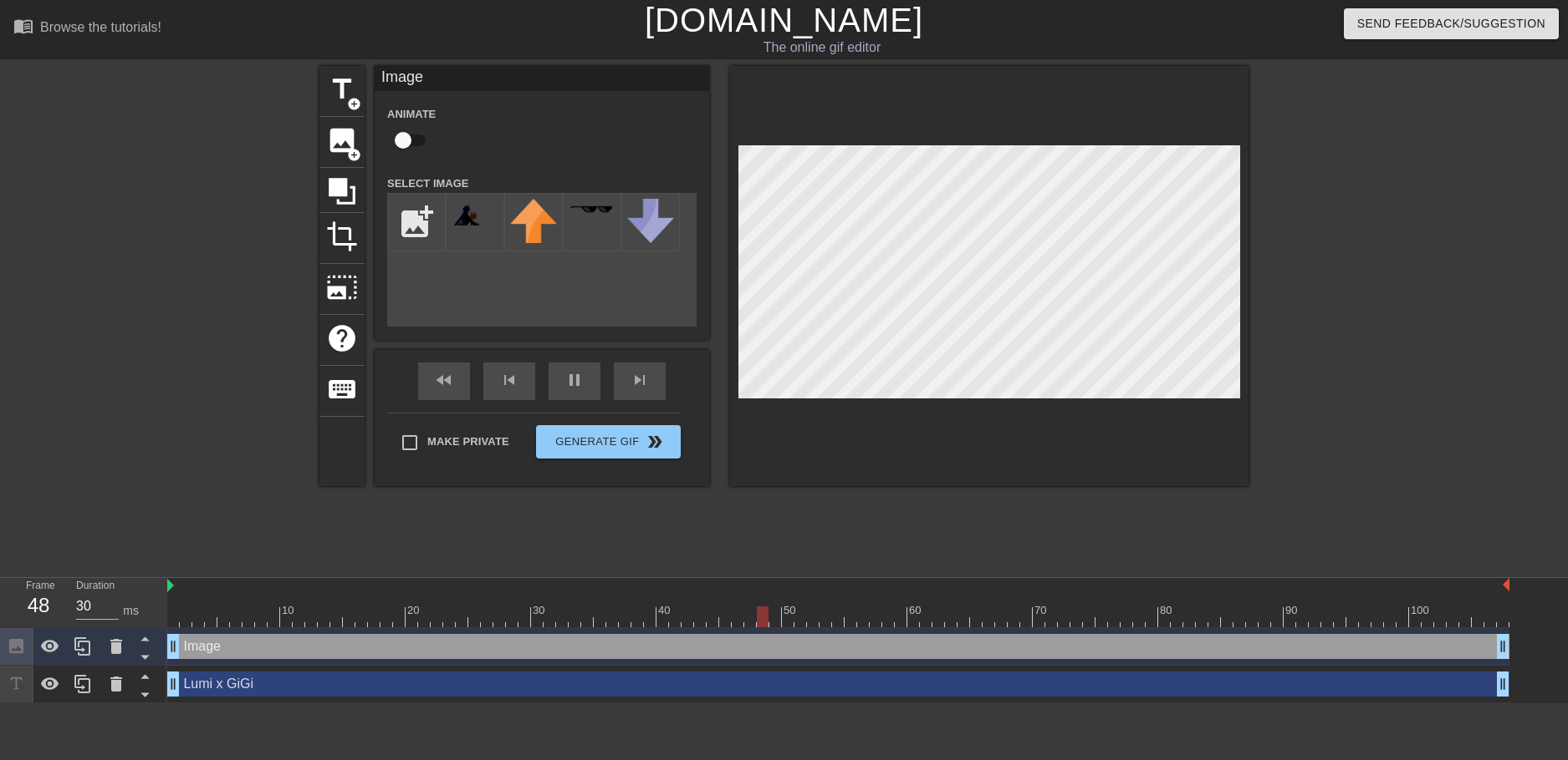
click at [254, 643] on div "Image drag_handle drag_handle" at bounding box center [838, 647] width 1342 height 25
click at [340, 81] on span "title" at bounding box center [342, 90] width 32 height 32
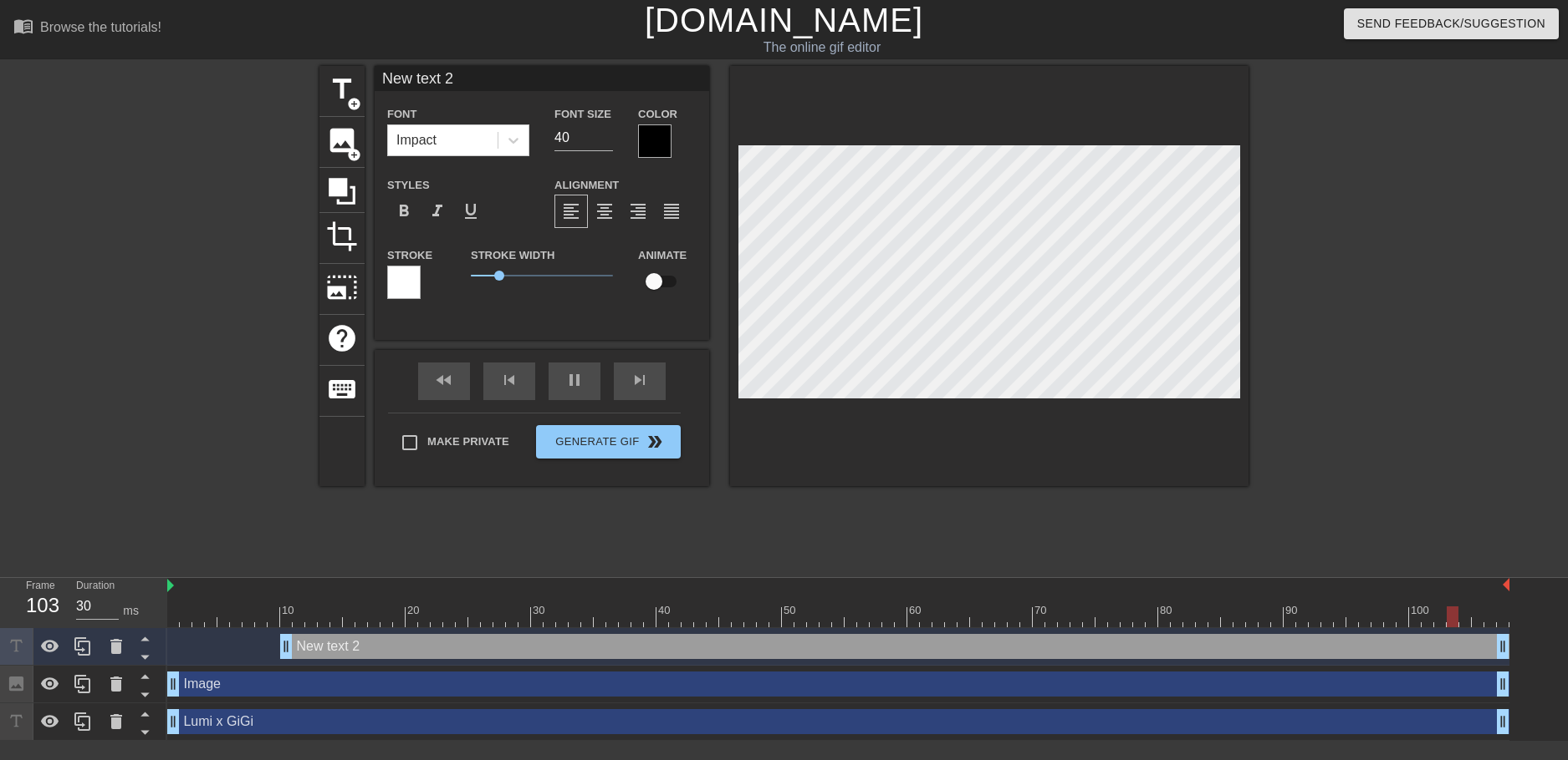
drag, startPoint x: 317, startPoint y: 642, endPoint x: 303, endPoint y: 649, distance: 15.7
click at [303, 649] on div "New text 2 drag_handle drag_handle" at bounding box center [895, 647] width 1229 height 25
click at [102, 650] on div at bounding box center [117, 646] width 34 height 36
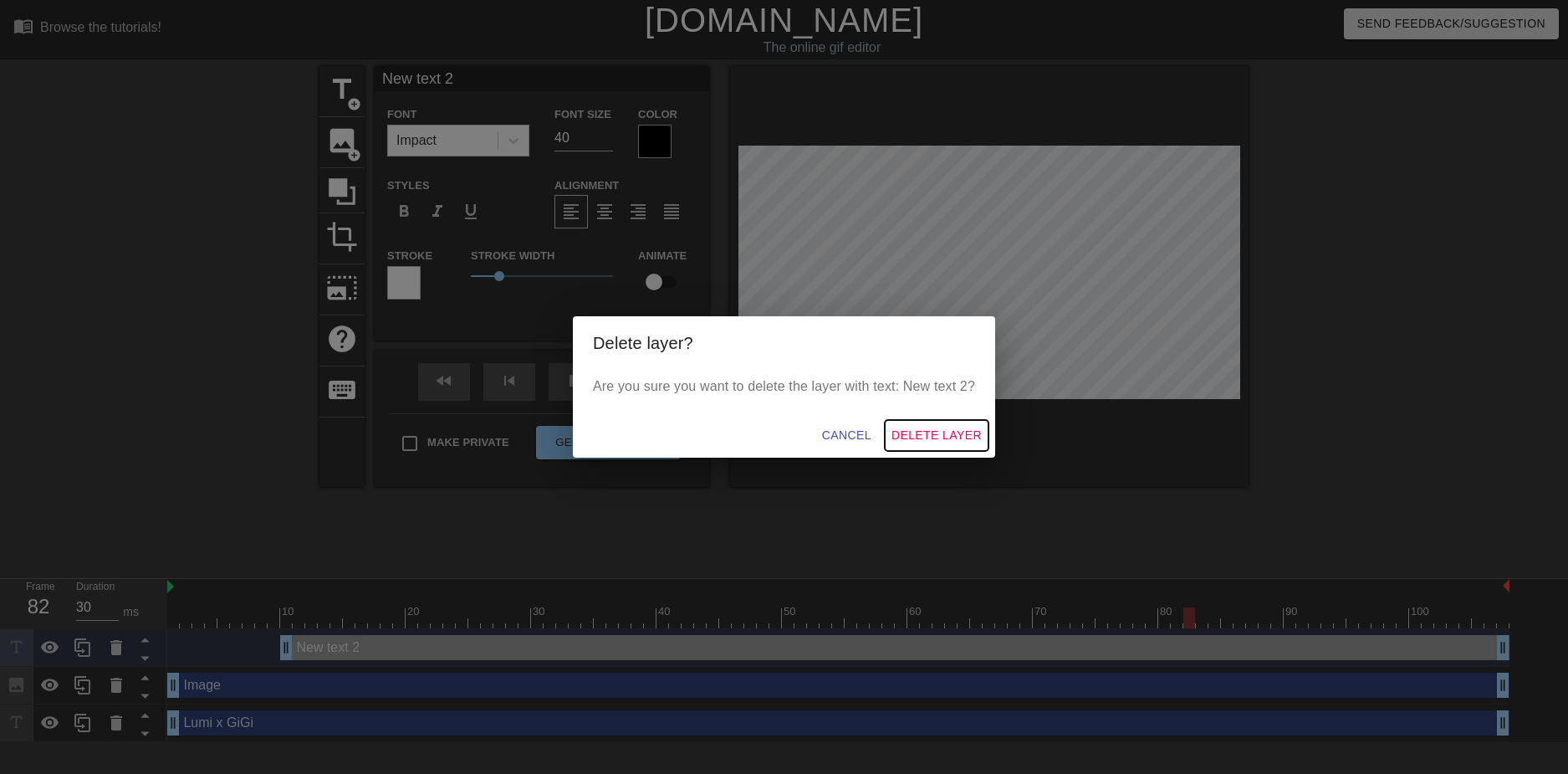
click at [963, 437] on span "Delete Layer" at bounding box center [936, 435] width 90 height 20
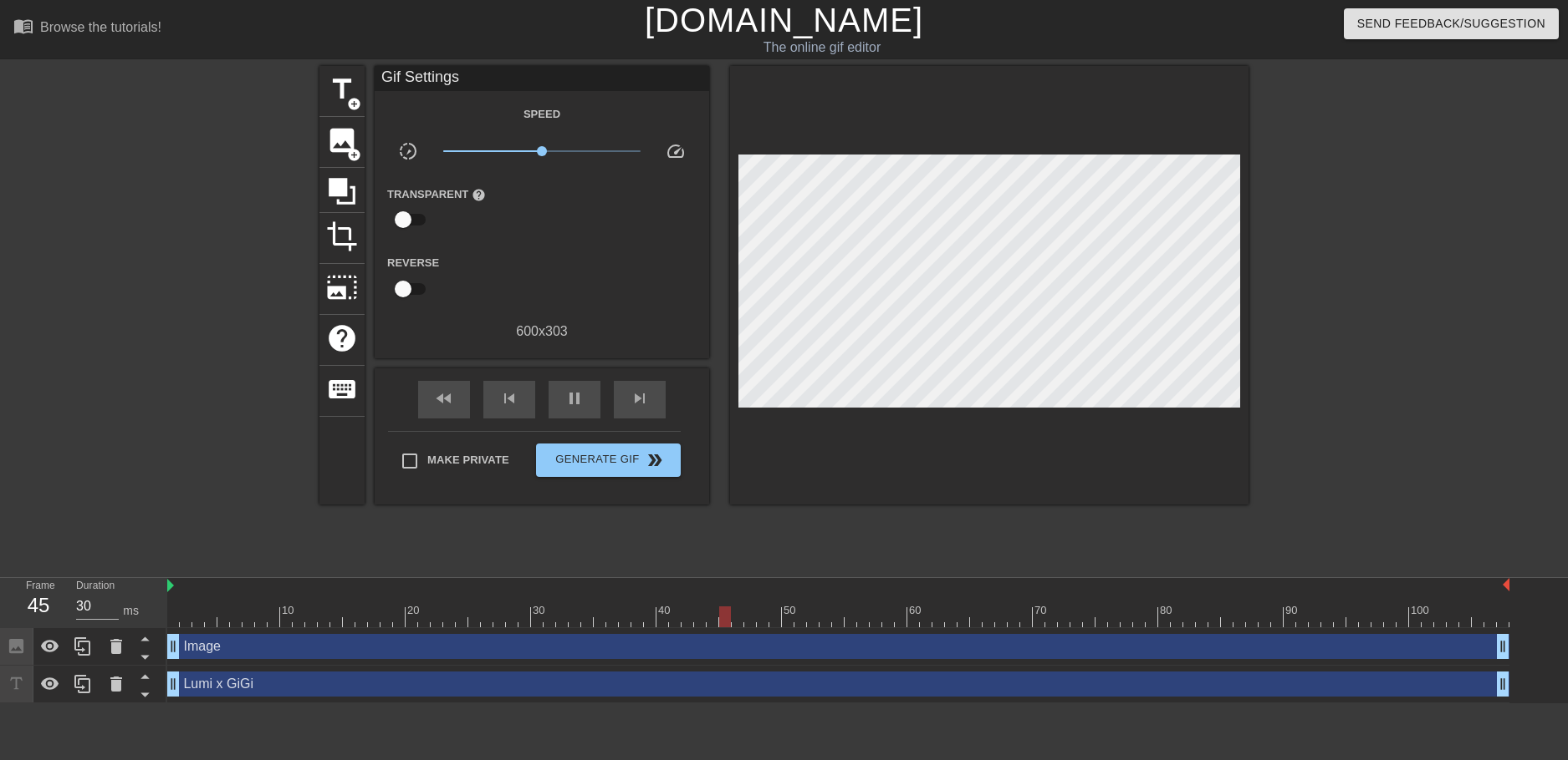
click at [242, 683] on div "Lumi x GiGi drag_handle drag_handle" at bounding box center [838, 684] width 1342 height 25
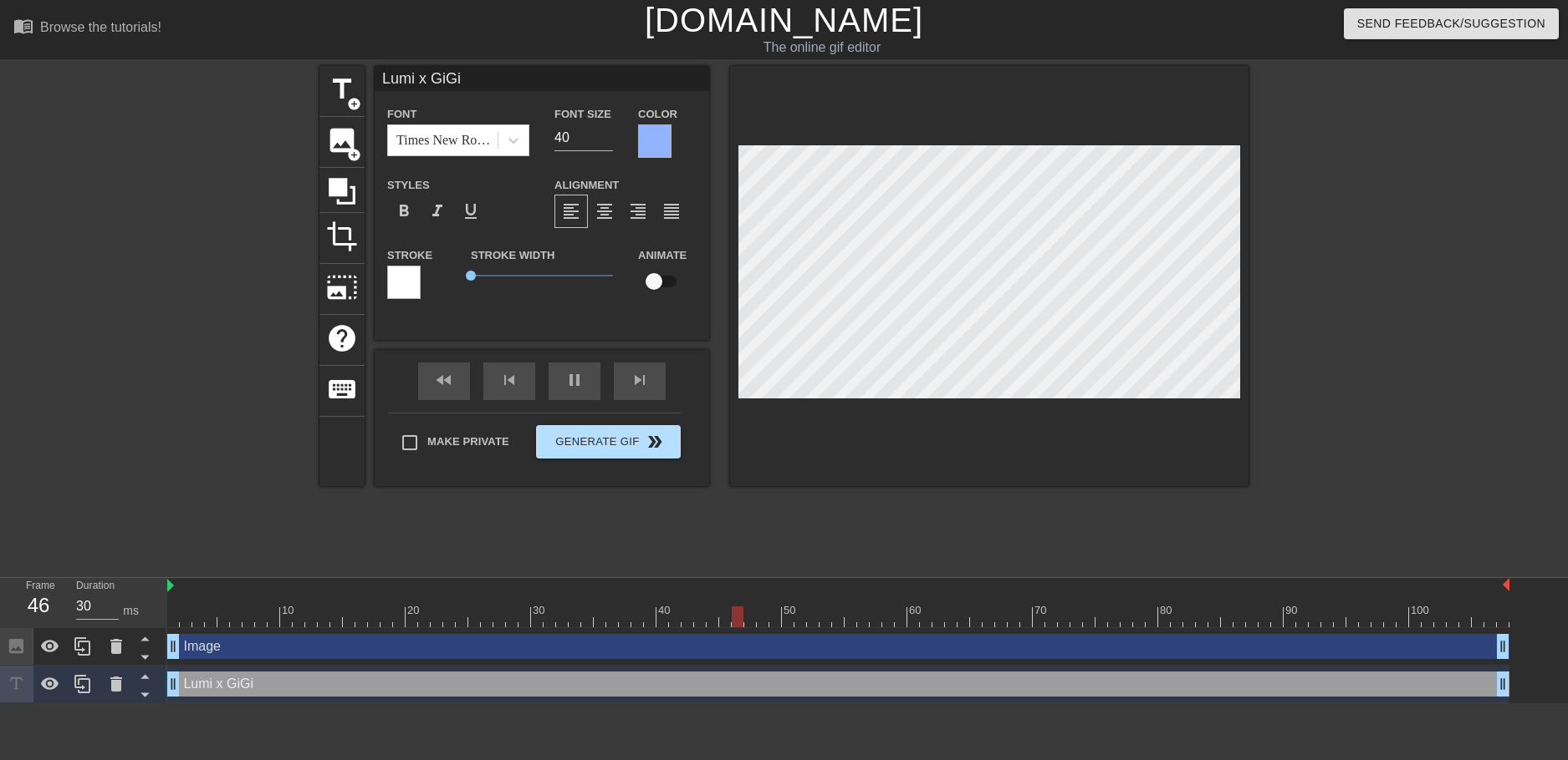
scroll to position [3, 3]
type input "\"
type textarea "\"
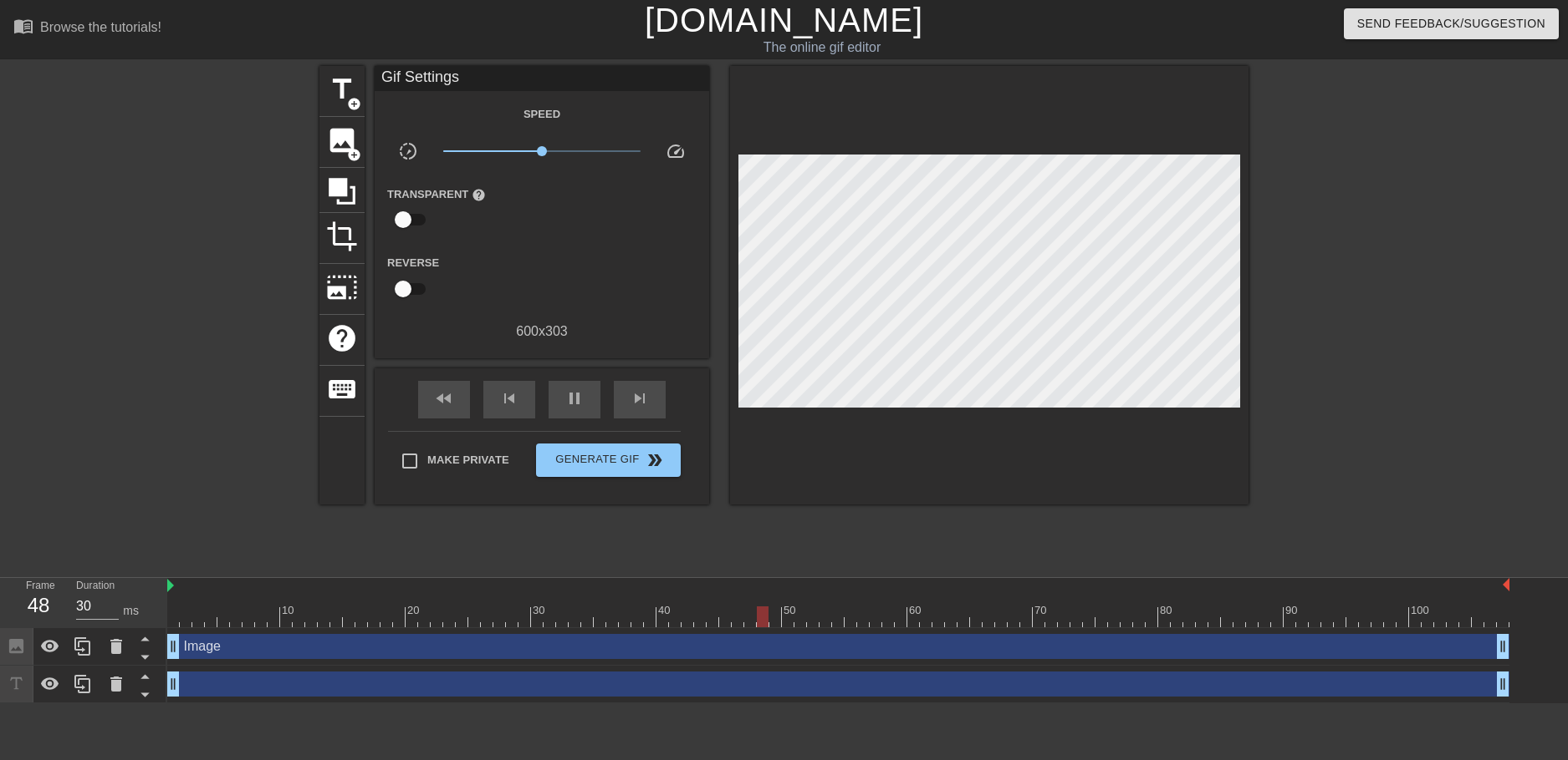
click at [1312, 704] on html "menu_book Browse the tutorials! [DOMAIN_NAME] The online gif editor Send Feedba…" at bounding box center [784, 352] width 1568 height 704
click at [107, 687] on icon at bounding box center [116, 684] width 20 height 20
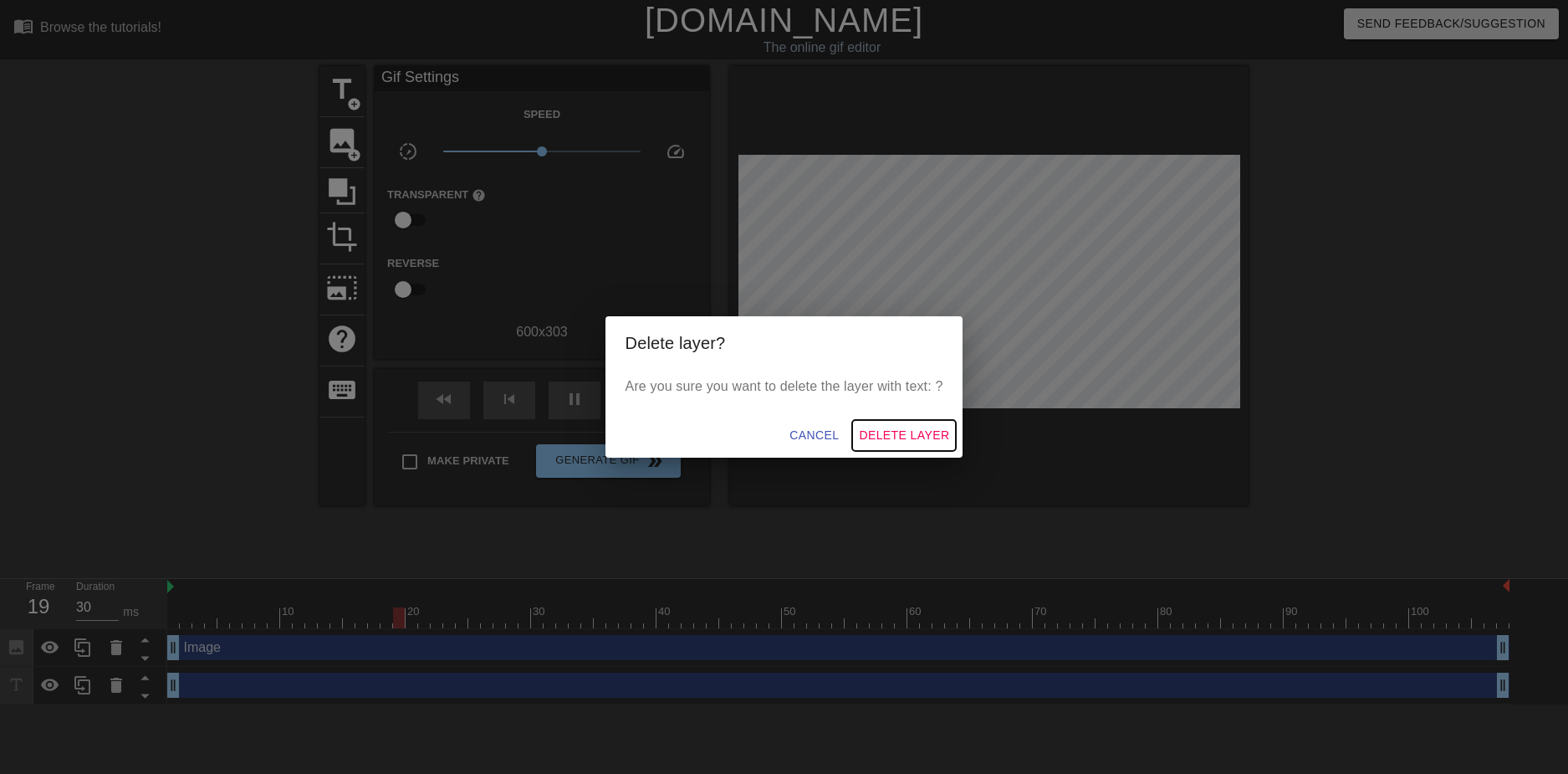
click at [886, 424] on button "Delete Layer" at bounding box center [904, 435] width 103 height 31
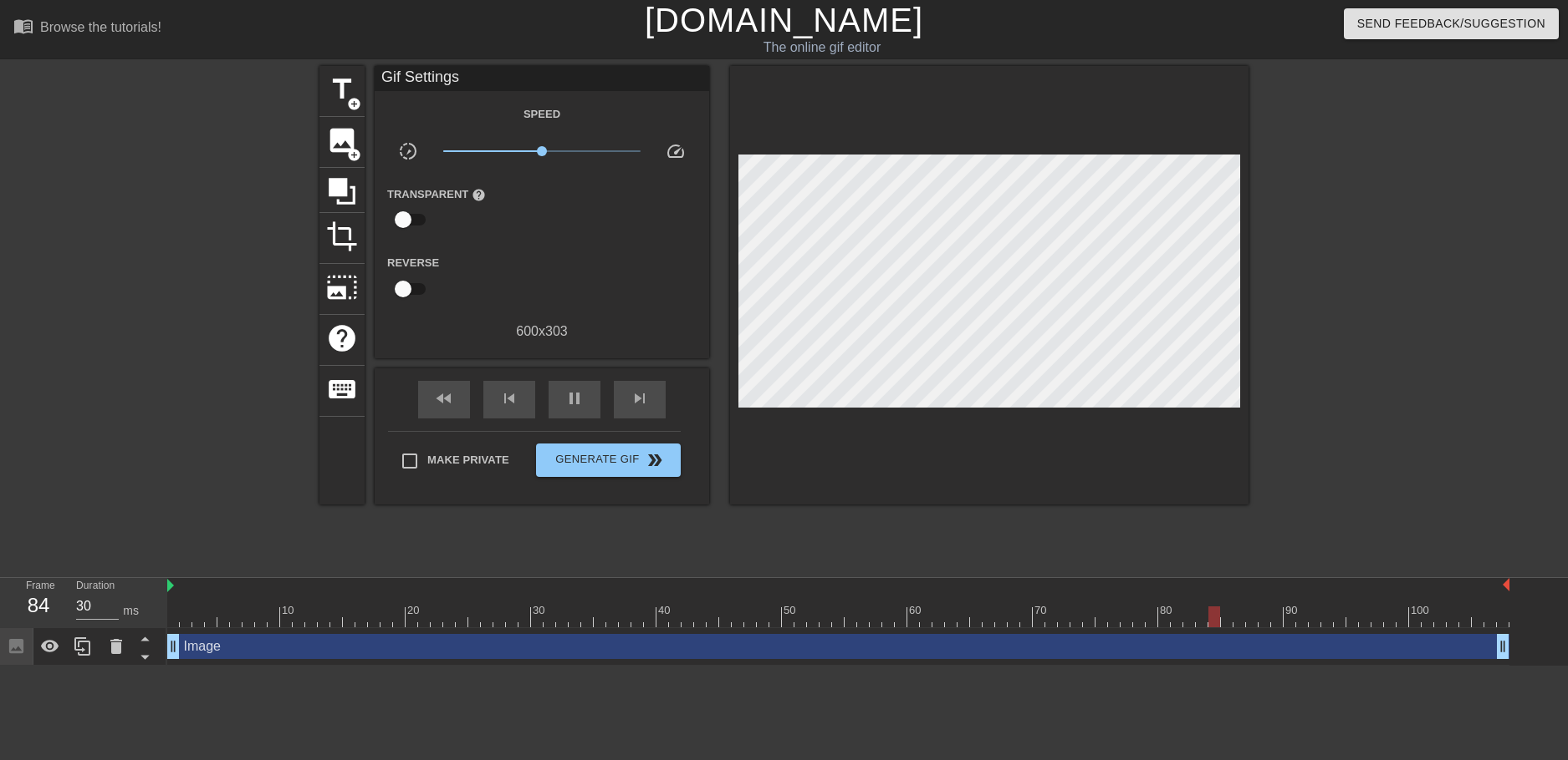
click at [1393, 380] on div at bounding box center [1393, 316] width 251 height 501
click at [346, 93] on span "title" at bounding box center [342, 90] width 32 height 32
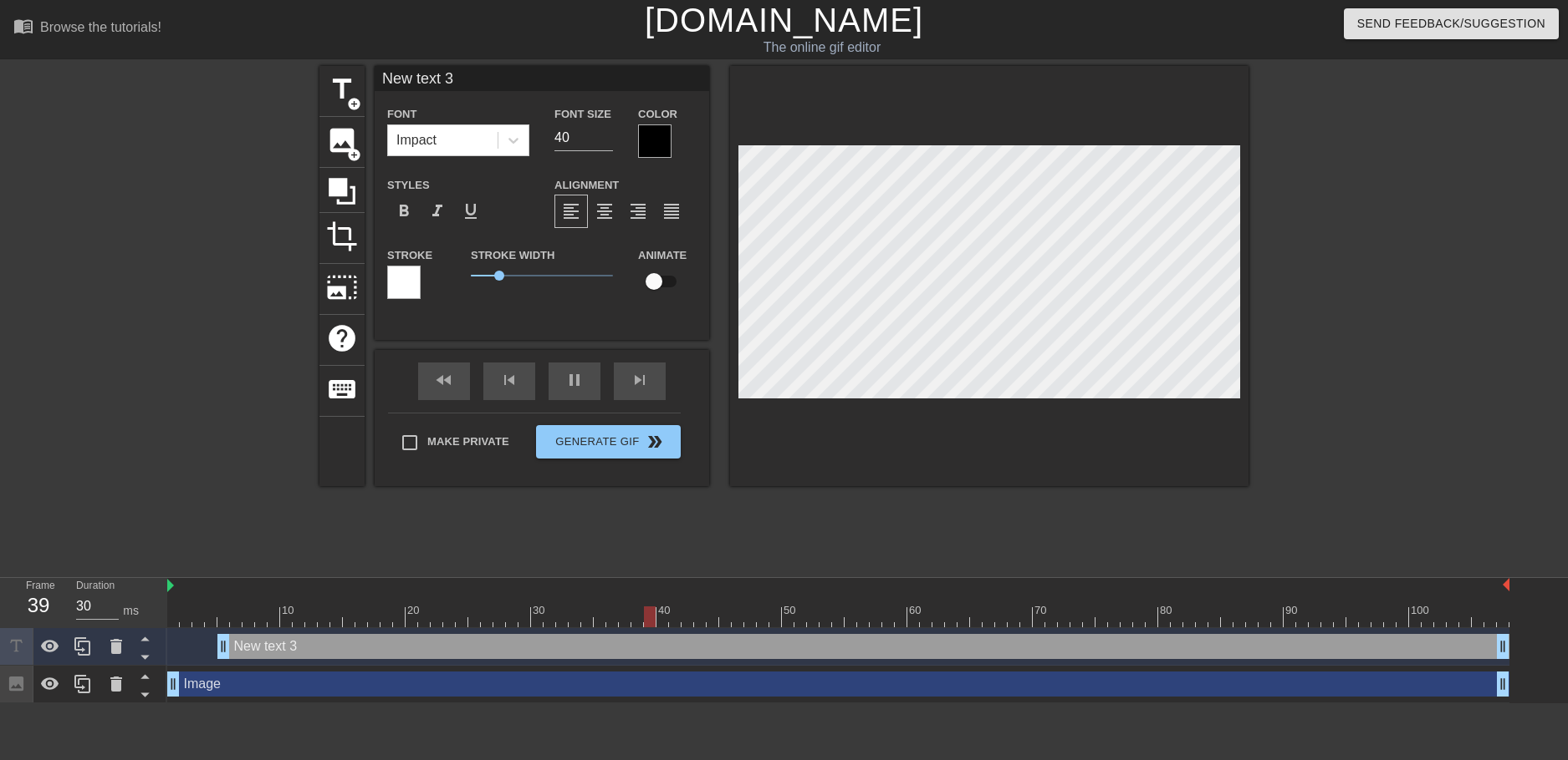
scroll to position [3, 4]
paste textarea "Love you GiGi"
type input "Love you GiGi"
type textarea "Love you GiGi"
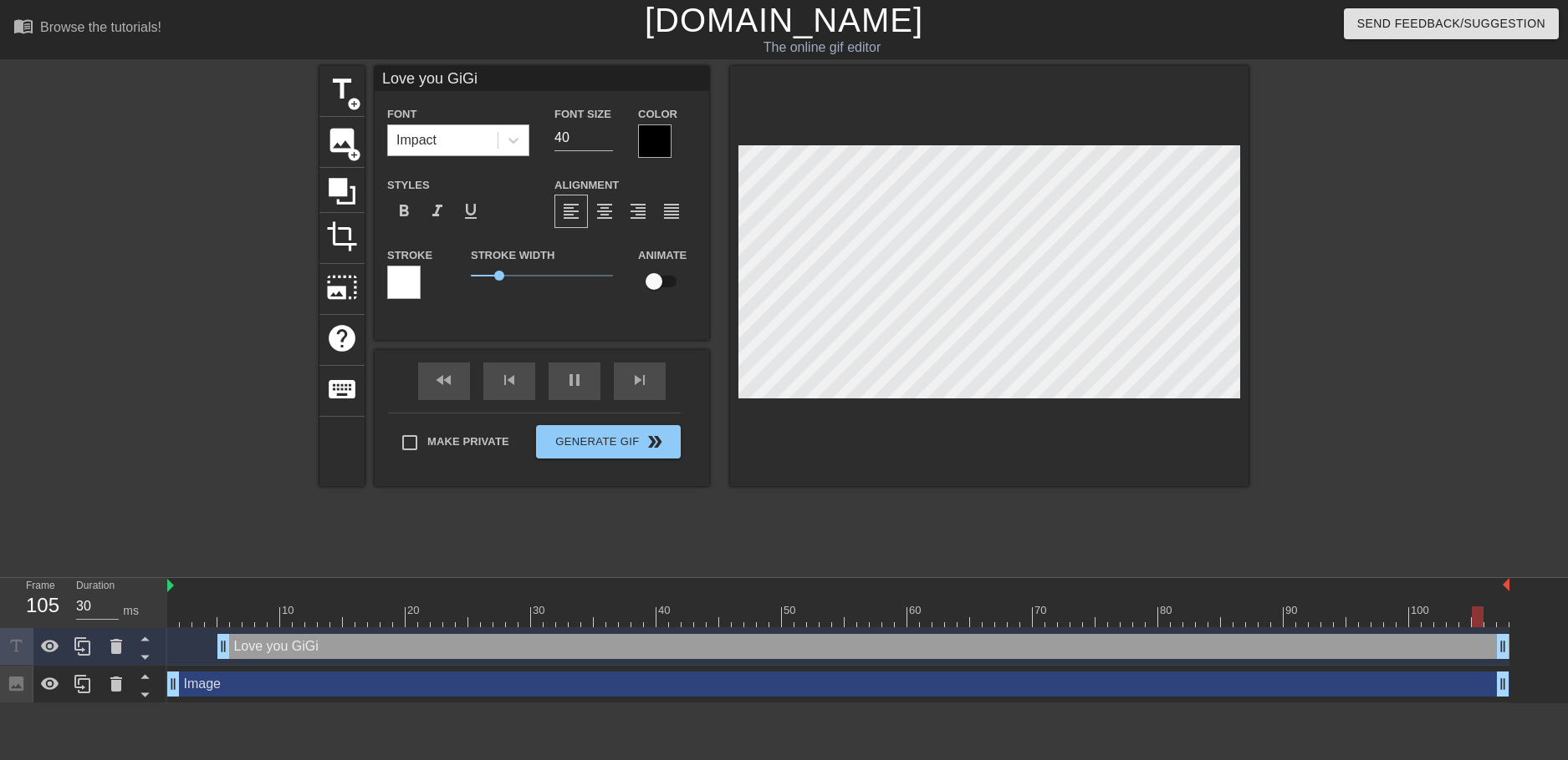
click at [445, 143] on div "Impact" at bounding box center [443, 141] width 110 height 30
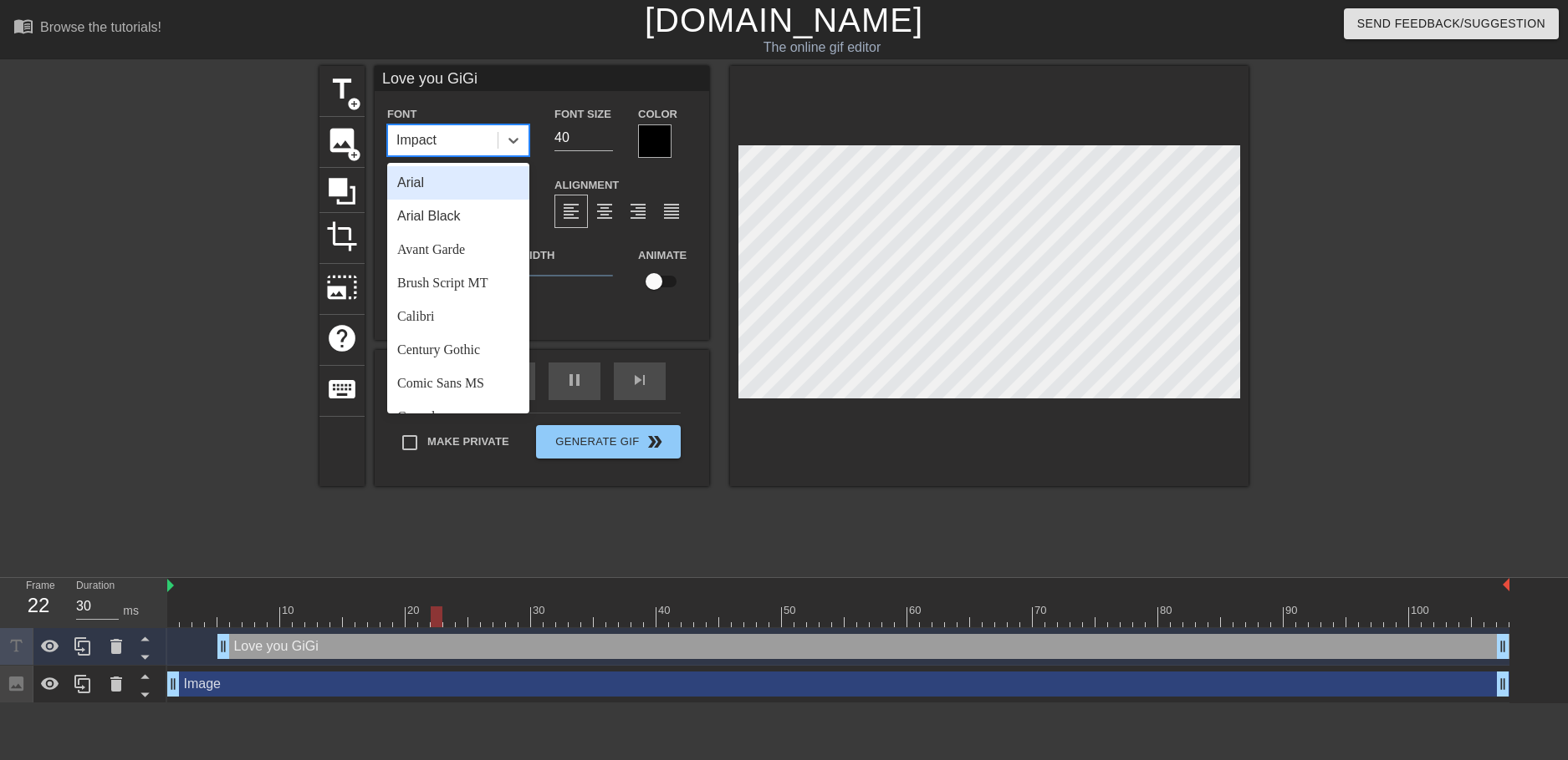
click at [454, 185] on div "Arial" at bounding box center [459, 183] width 142 height 34
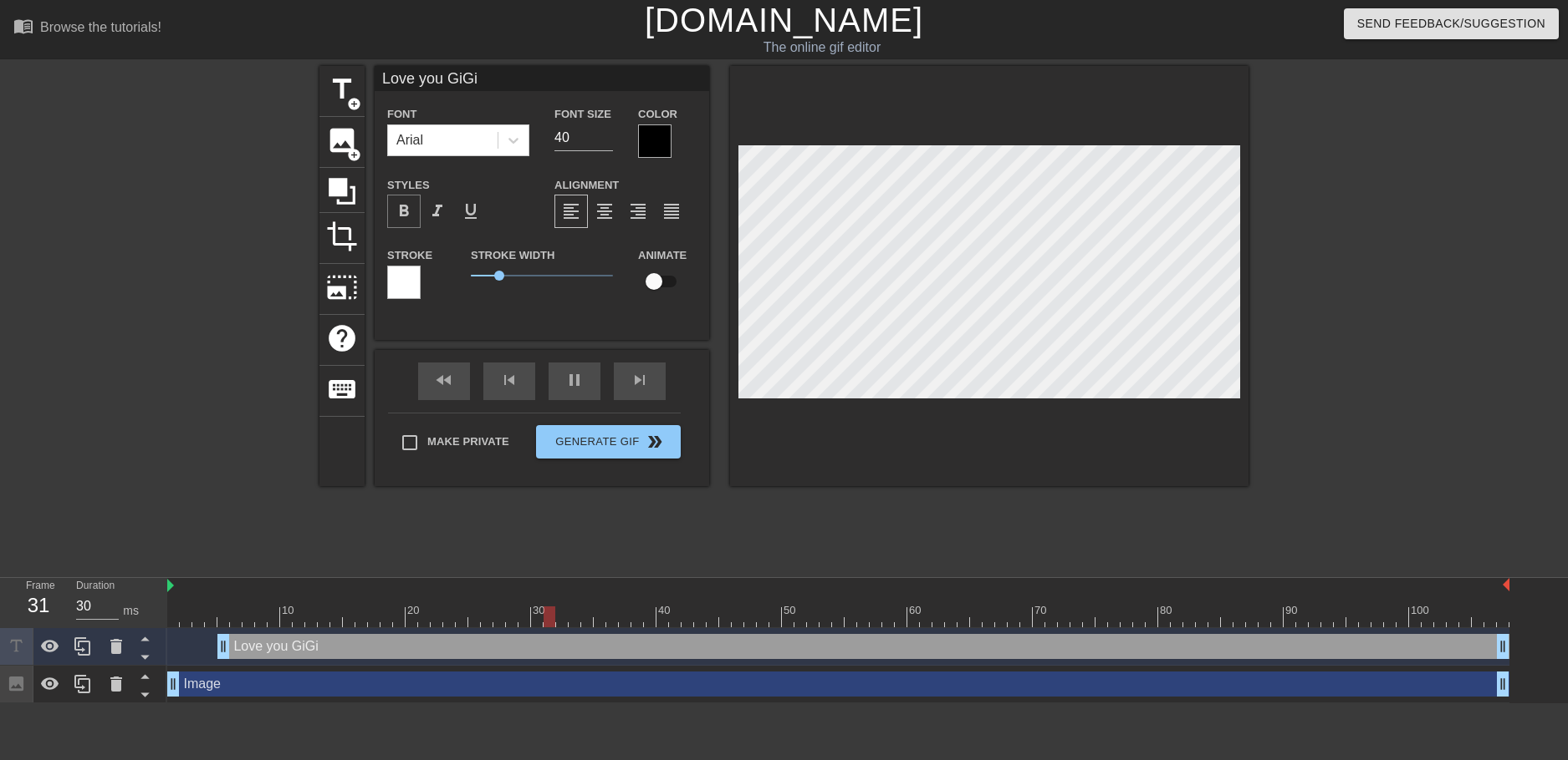
click at [412, 209] on span "format_bold" at bounding box center [403, 211] width 20 height 20
click at [1470, 446] on div at bounding box center [1393, 316] width 251 height 501
drag, startPoint x: 498, startPoint y: 271, endPoint x: 484, endPoint y: 271, distance: 14.0
click at [484, 271] on span "0.45" at bounding box center [483, 275] width 10 height 10
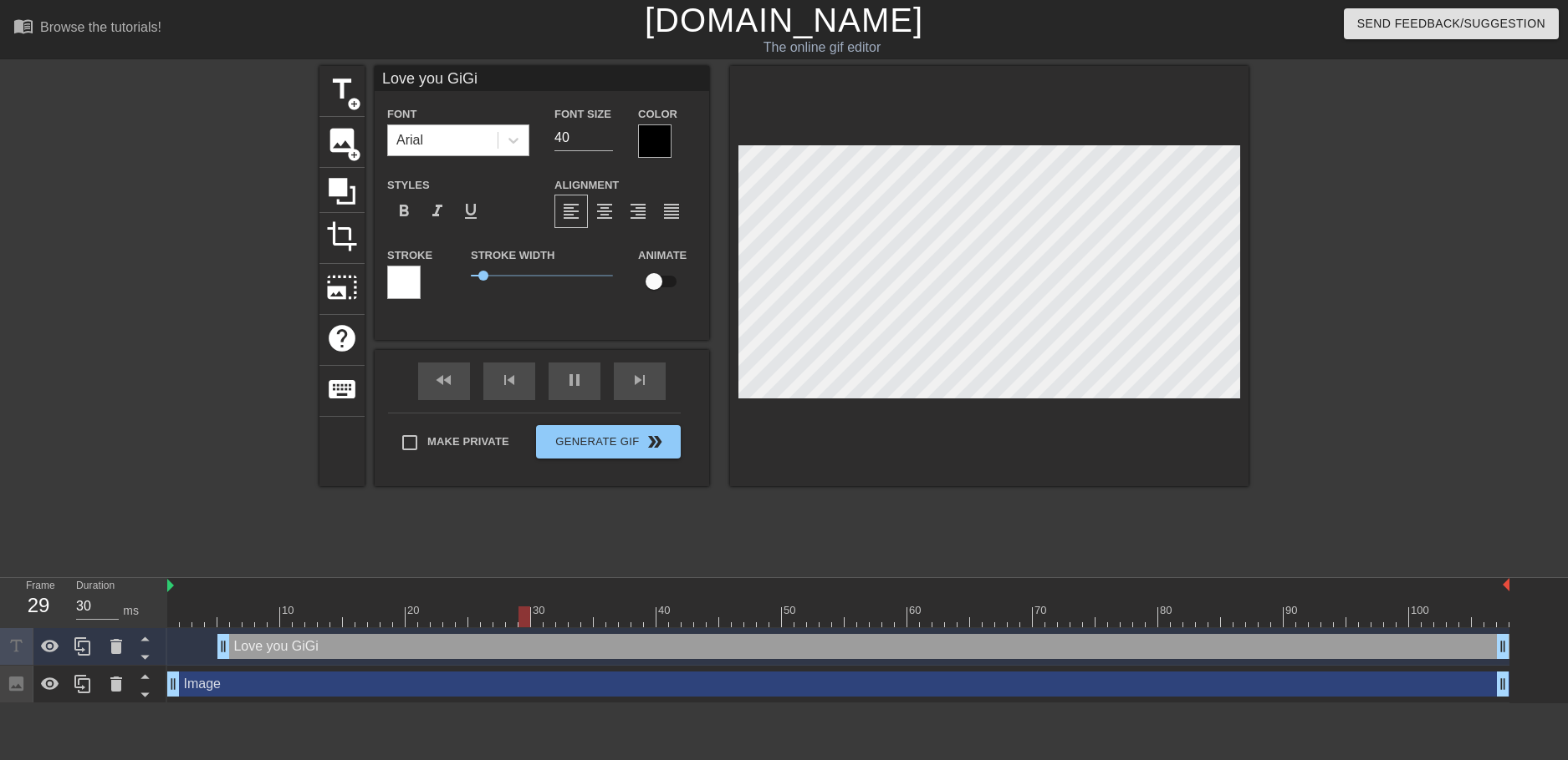
click at [459, 144] on div "Arial" at bounding box center [443, 141] width 110 height 30
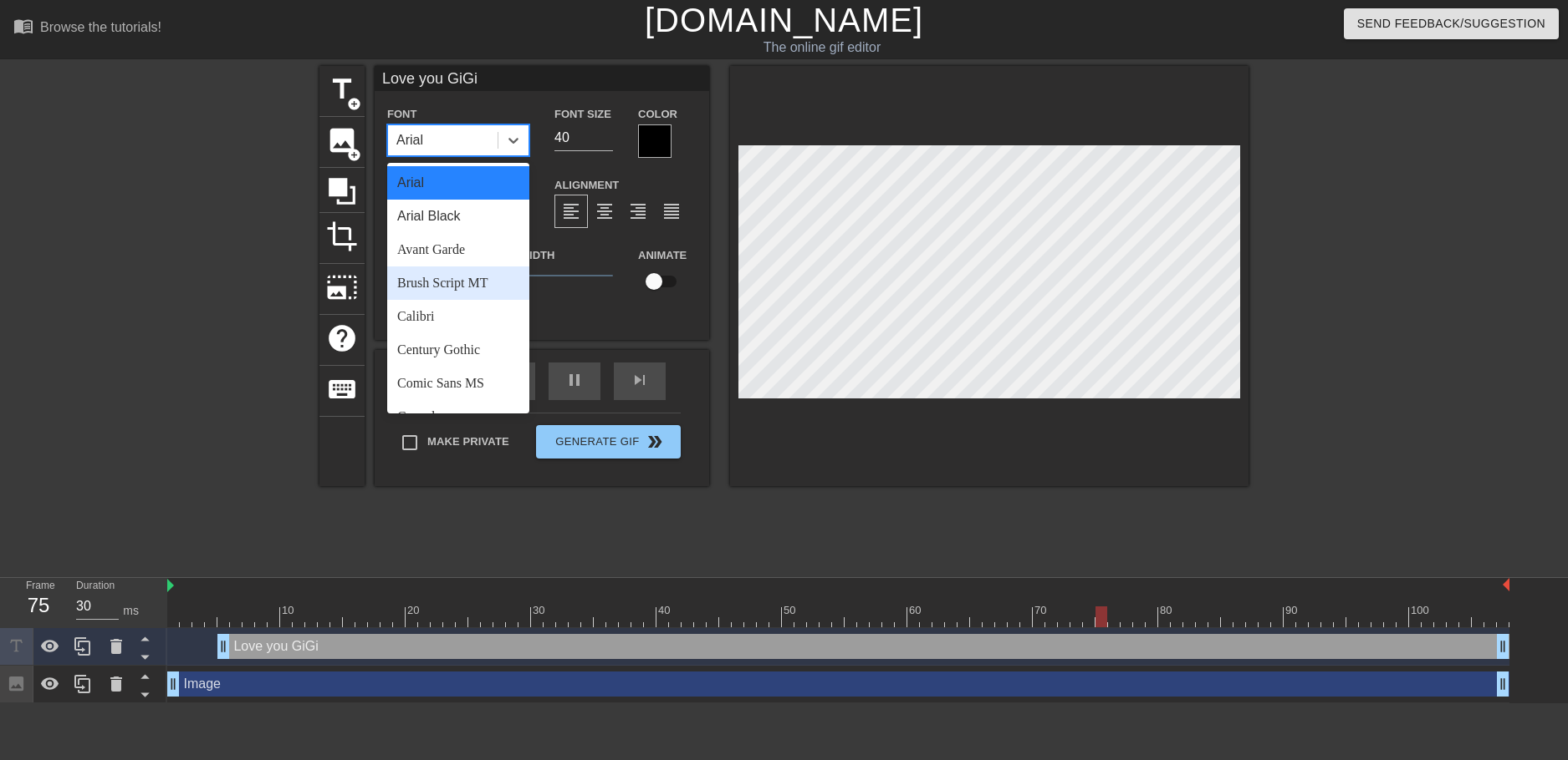
click at [452, 267] on div "Brush Script MT" at bounding box center [459, 284] width 142 height 34
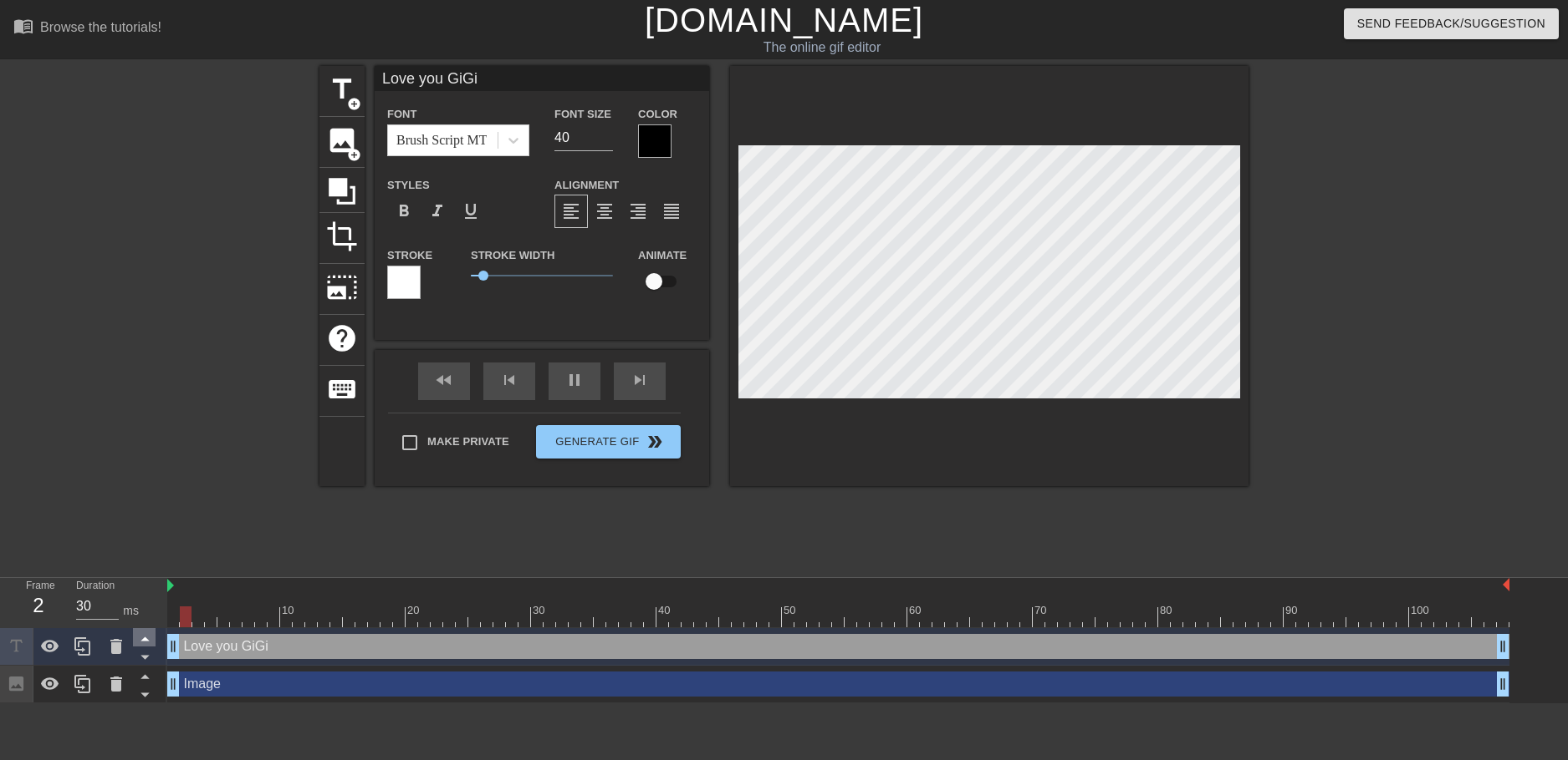
drag, startPoint x: 222, startPoint y: 644, endPoint x: 138, endPoint y: 642, distance: 84.0
click at [138, 642] on div "Frame 2 Duration 30 ms 10 20 30 40 50 60 70 80 90 100 Love you GiGi drag_handle…" at bounding box center [784, 641] width 1568 height 125
click at [1432, 404] on div at bounding box center [1393, 316] width 251 height 501
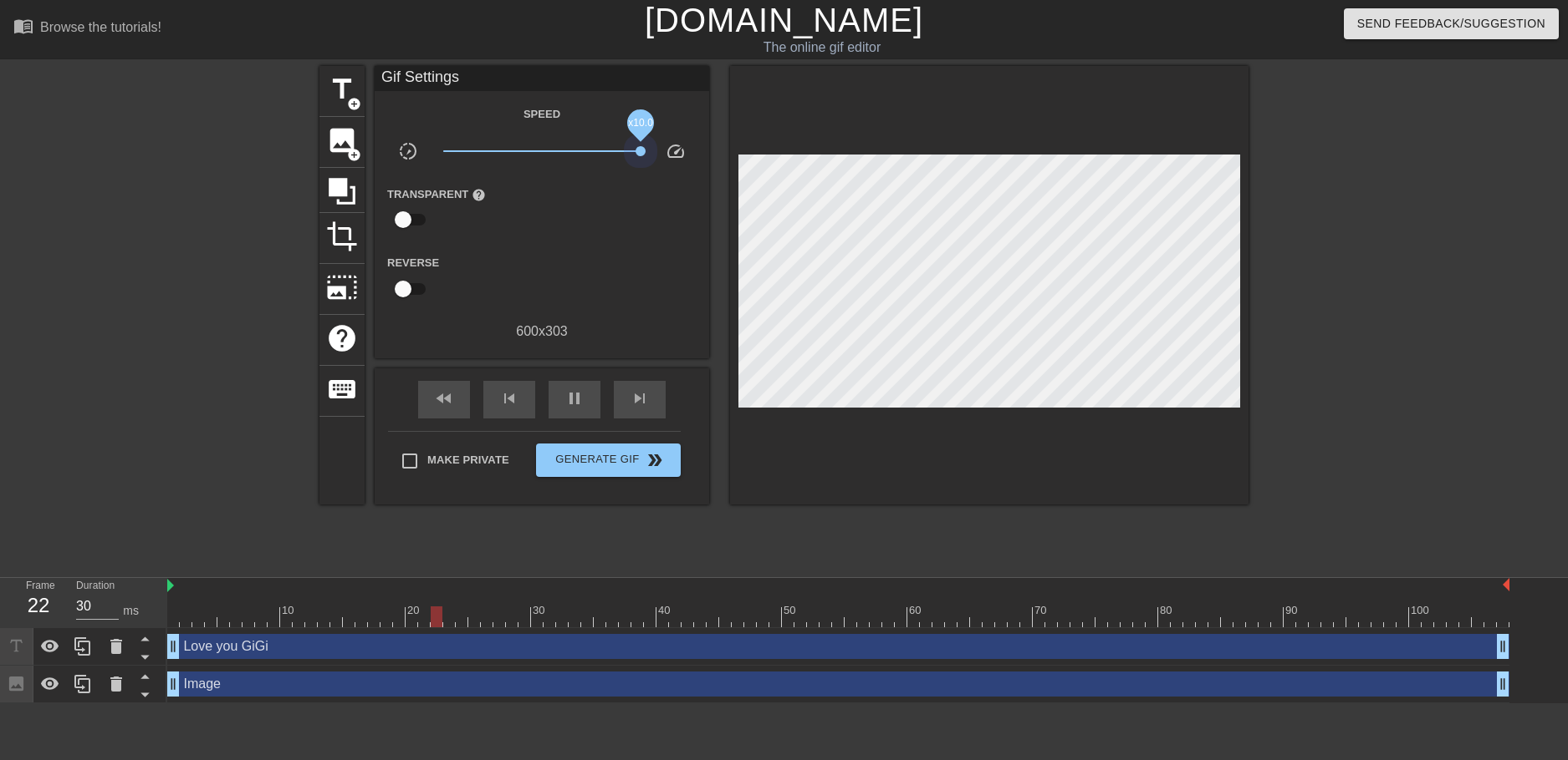
drag, startPoint x: 541, startPoint y: 149, endPoint x: 713, endPoint y: 152, distance: 172.0
click at [713, 152] on div "title add_circle image add_circle crop photo_size_select_large help keyboard Gi…" at bounding box center [784, 285] width 929 height 439
drag, startPoint x: 638, startPoint y: 149, endPoint x: 555, endPoint y: 149, distance: 83.0
click at [555, 149] on span "x1.33" at bounding box center [554, 150] width 10 height 10
click at [1402, 284] on div at bounding box center [1393, 316] width 251 height 501
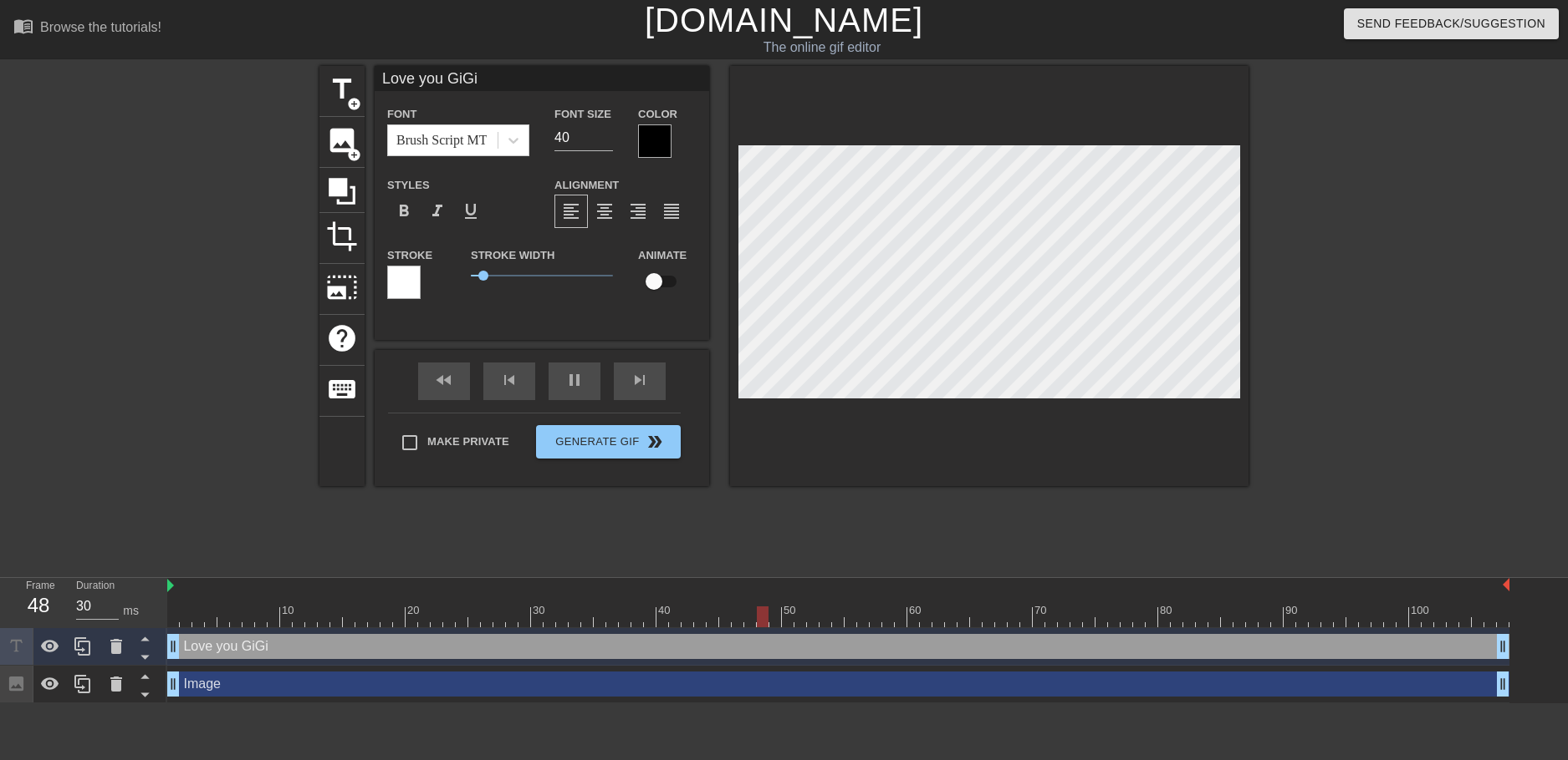
click at [1179, 582] on div at bounding box center [838, 586] width 1342 height 17
click at [1391, 145] on div at bounding box center [1393, 316] width 251 height 501
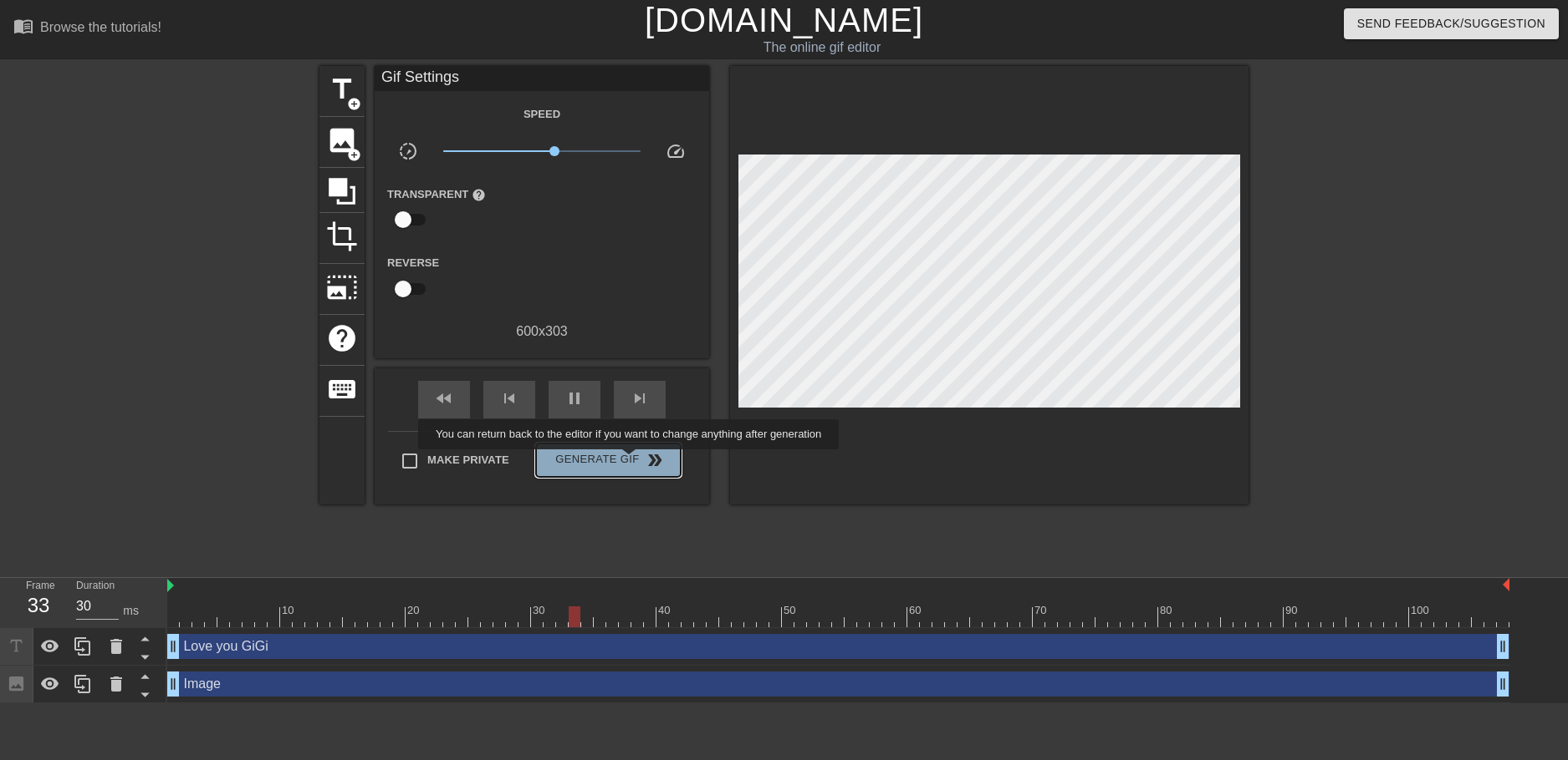
click at [630, 461] on span "Generate Gif double_arrow" at bounding box center [607, 460] width 131 height 20
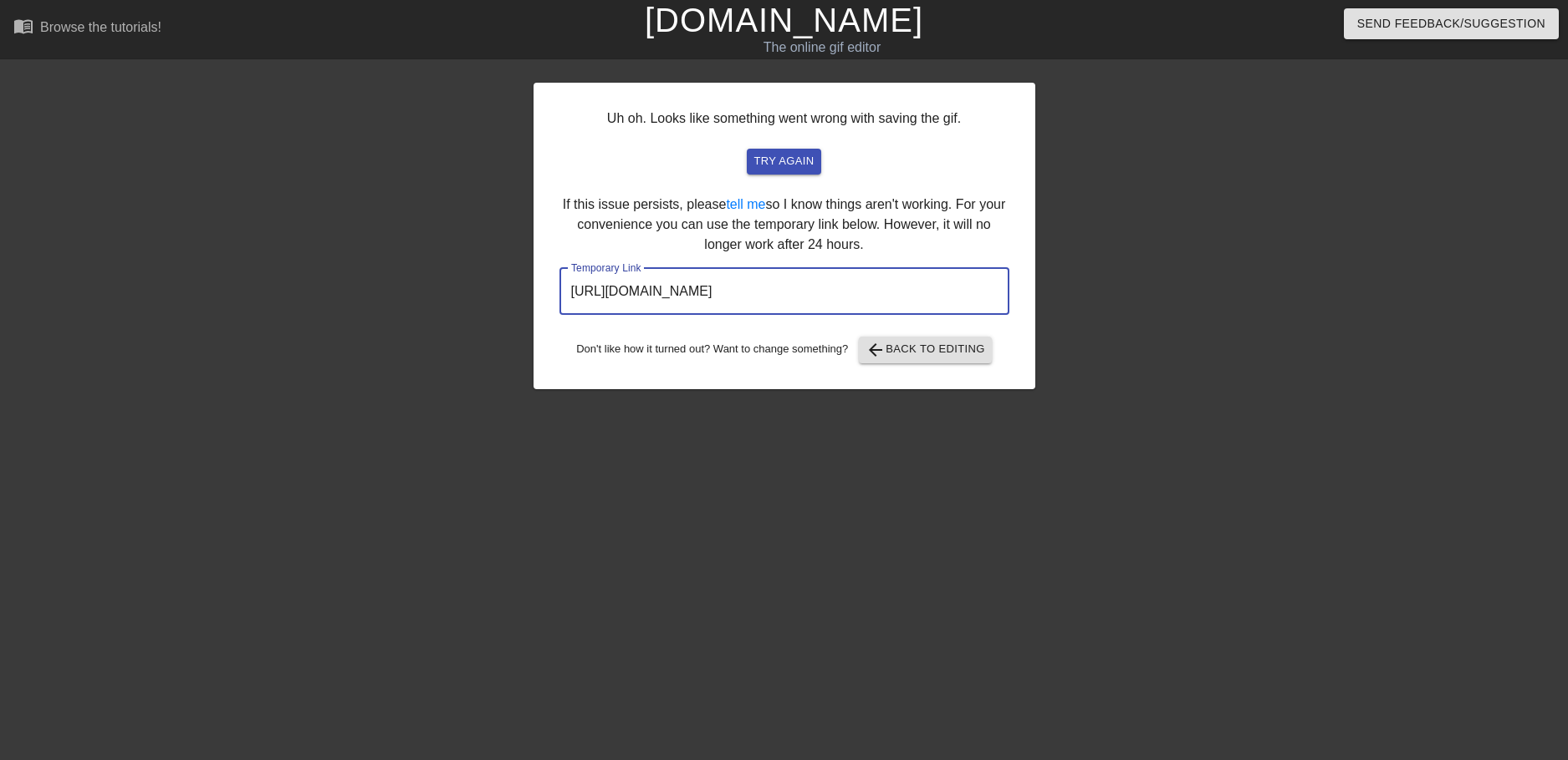
drag, startPoint x: 944, startPoint y: 295, endPoint x: 374, endPoint y: 271, distance: 570.5
click at [372, 273] on div "Uh oh. Looks like something went wrong with saving the gif. try again If this i…" at bounding box center [784, 316] width 1568 height 501
click at [795, 164] on span "try again" at bounding box center [784, 162] width 61 height 20
